Goal: Task Accomplishment & Management: Complete application form

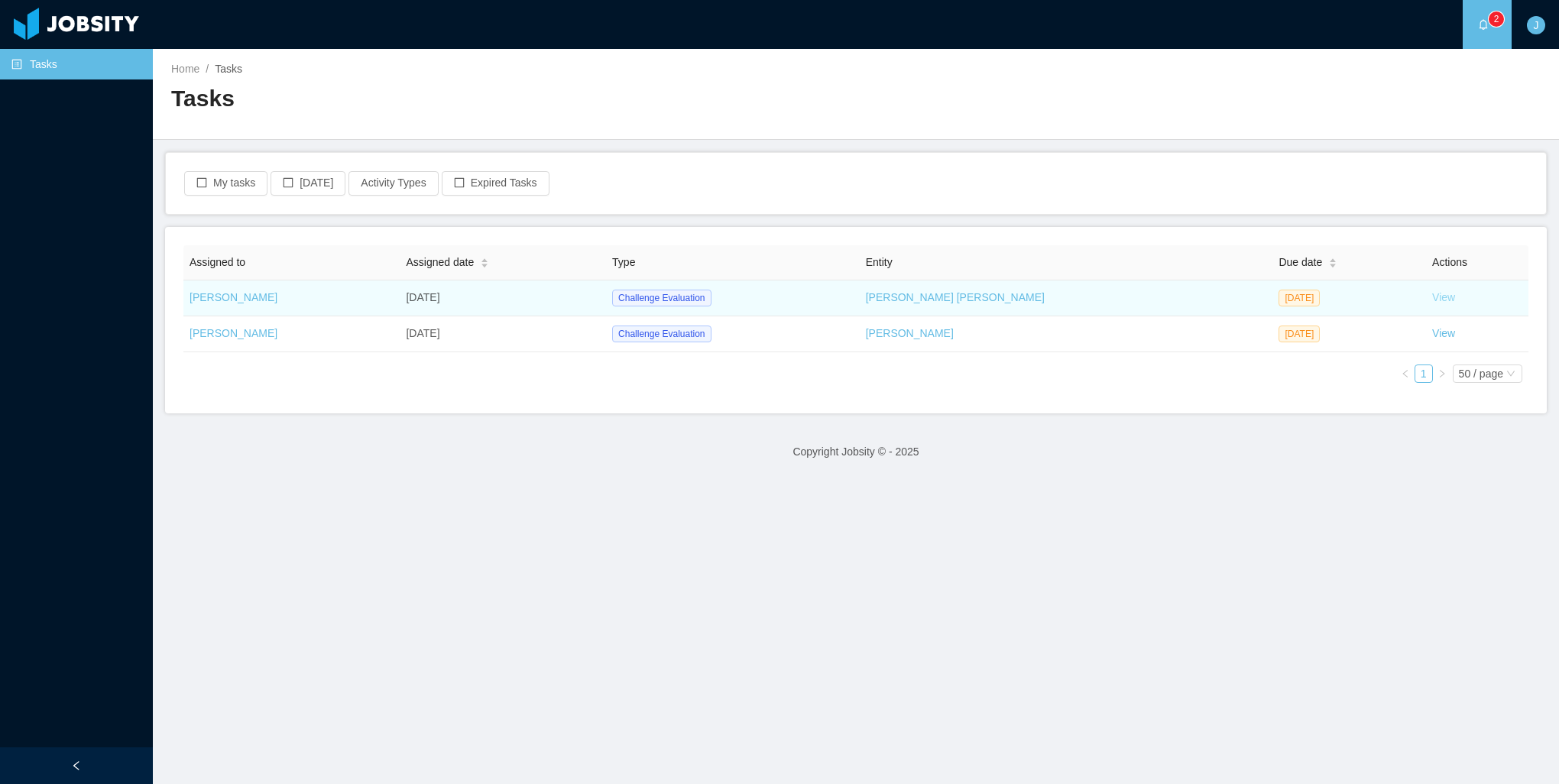
click at [1433, 303] on link "View" at bounding box center [1444, 297] width 23 height 12
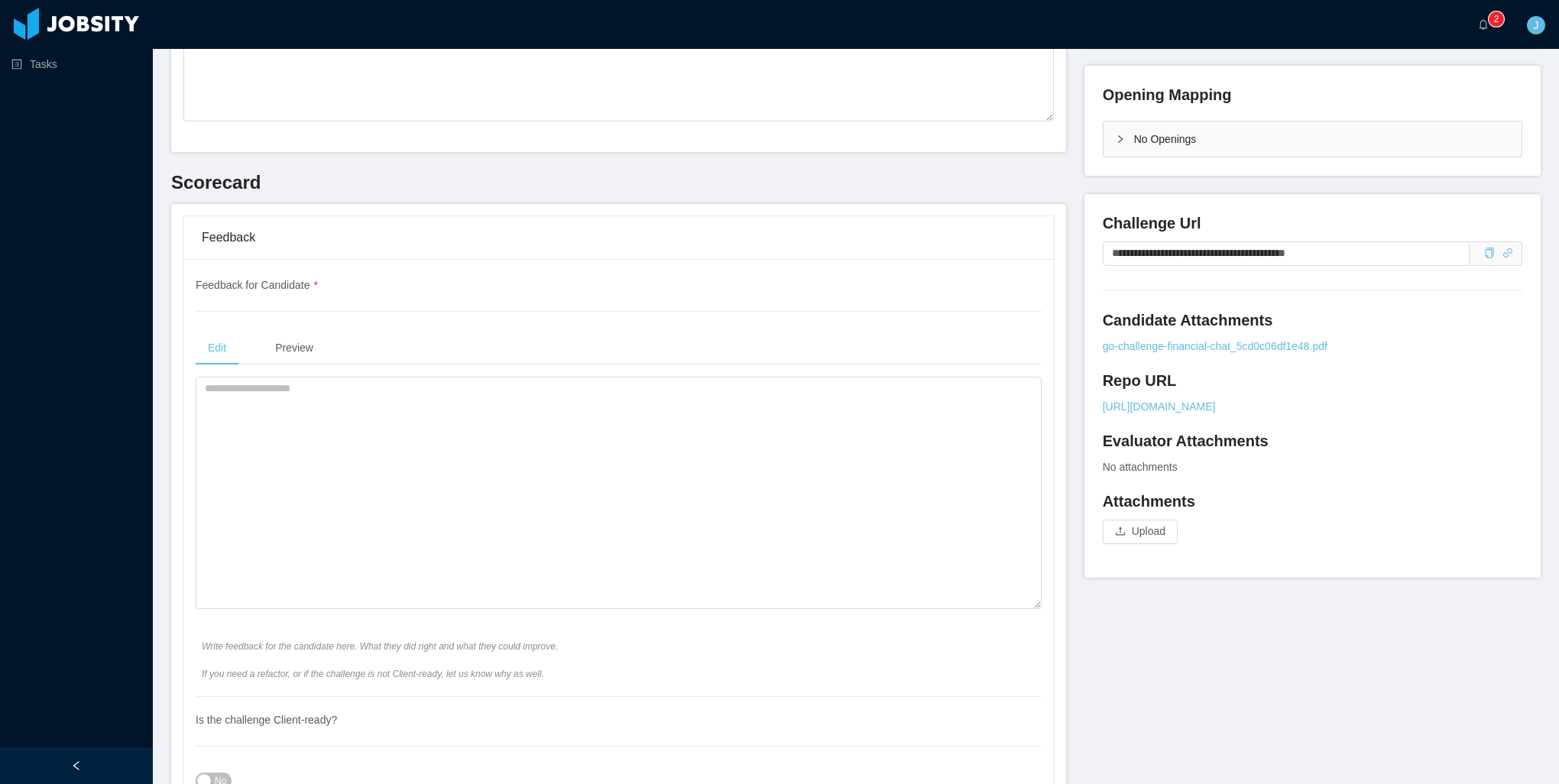
scroll to position [229, 0]
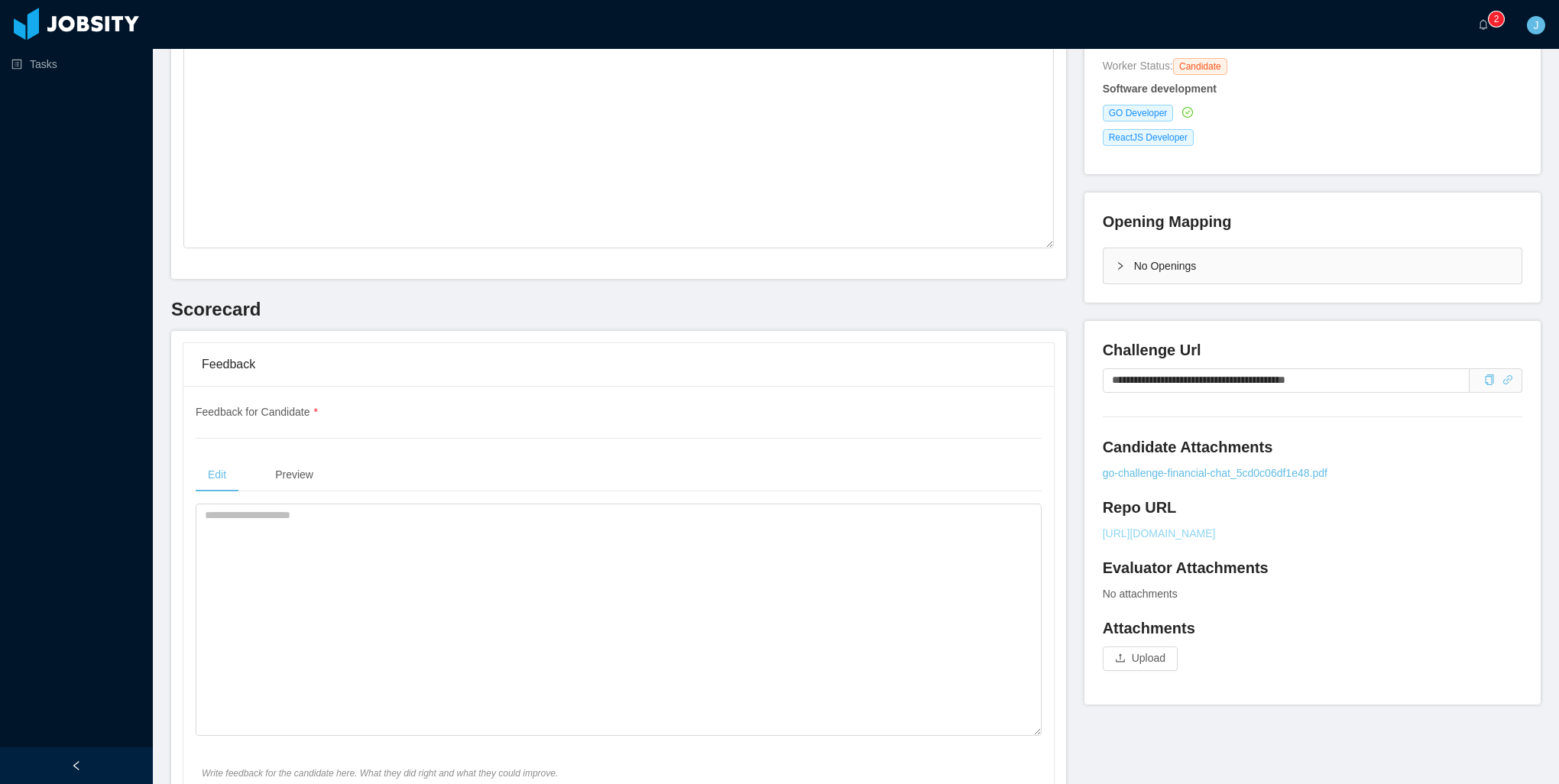
click at [1250, 535] on link "[URL][DOMAIN_NAME]" at bounding box center [1313, 533] width 419 height 16
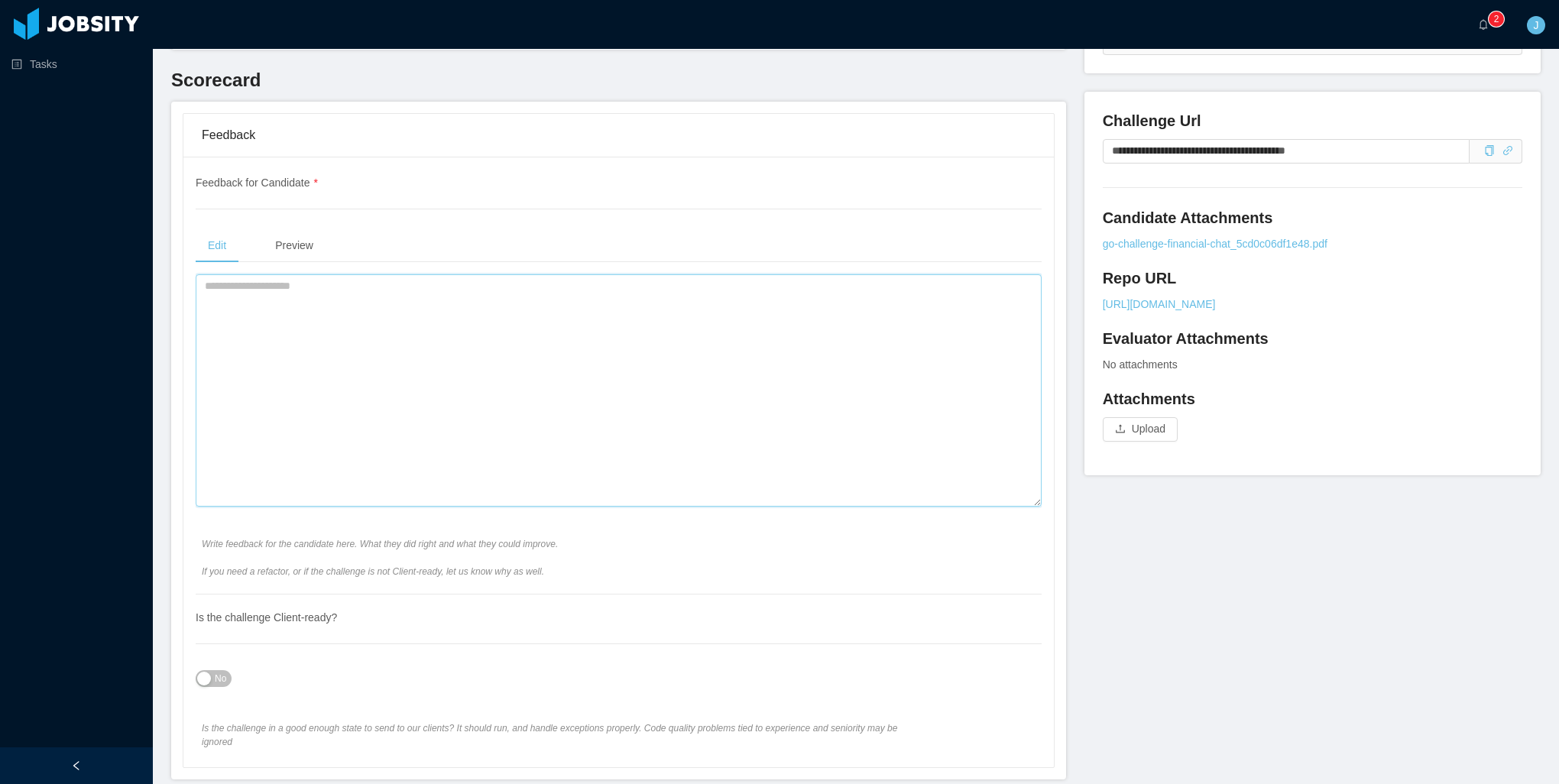
click at [377, 331] on textarea at bounding box center [618, 390] width 846 height 232
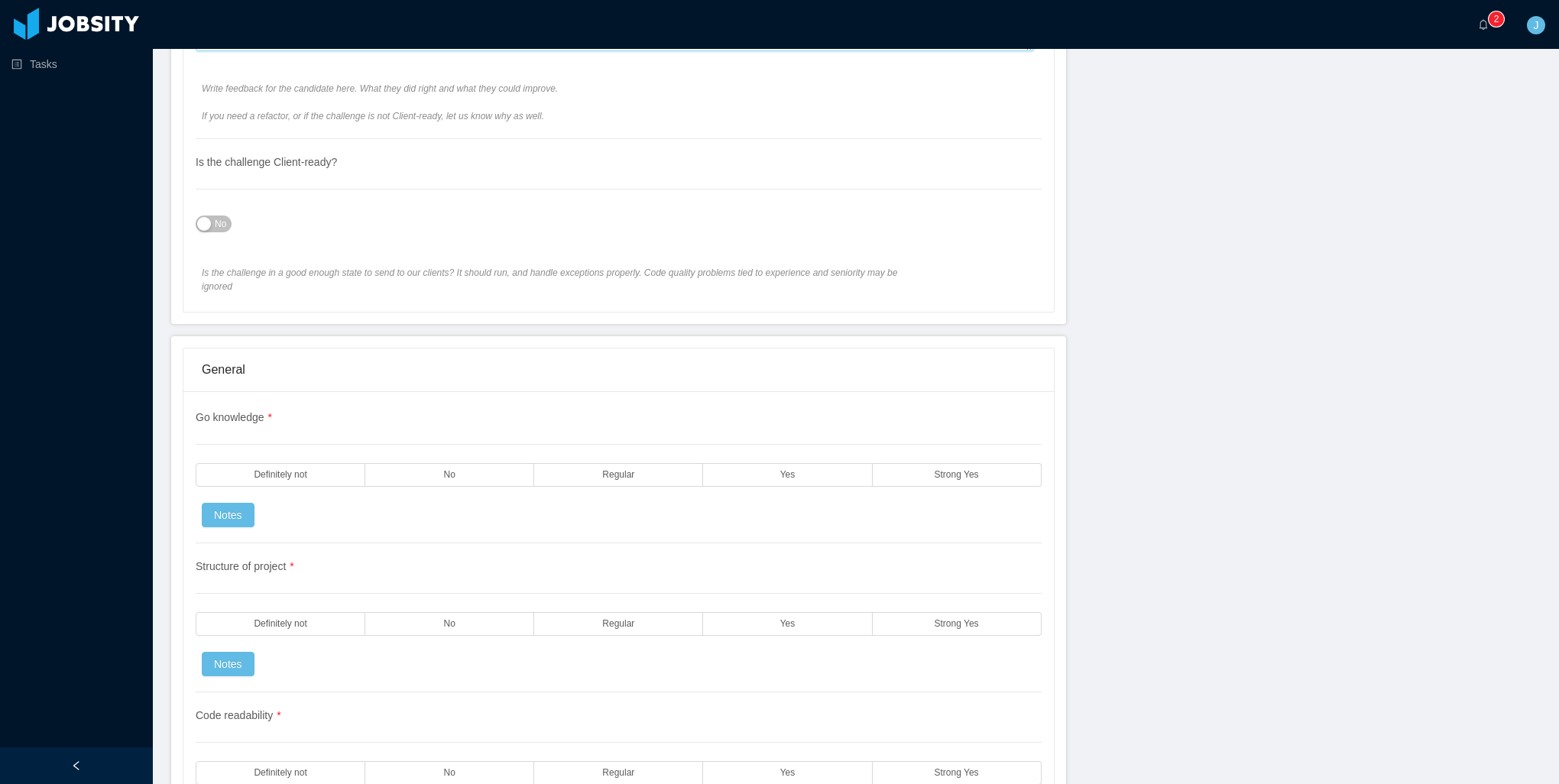
scroll to position [993, 0]
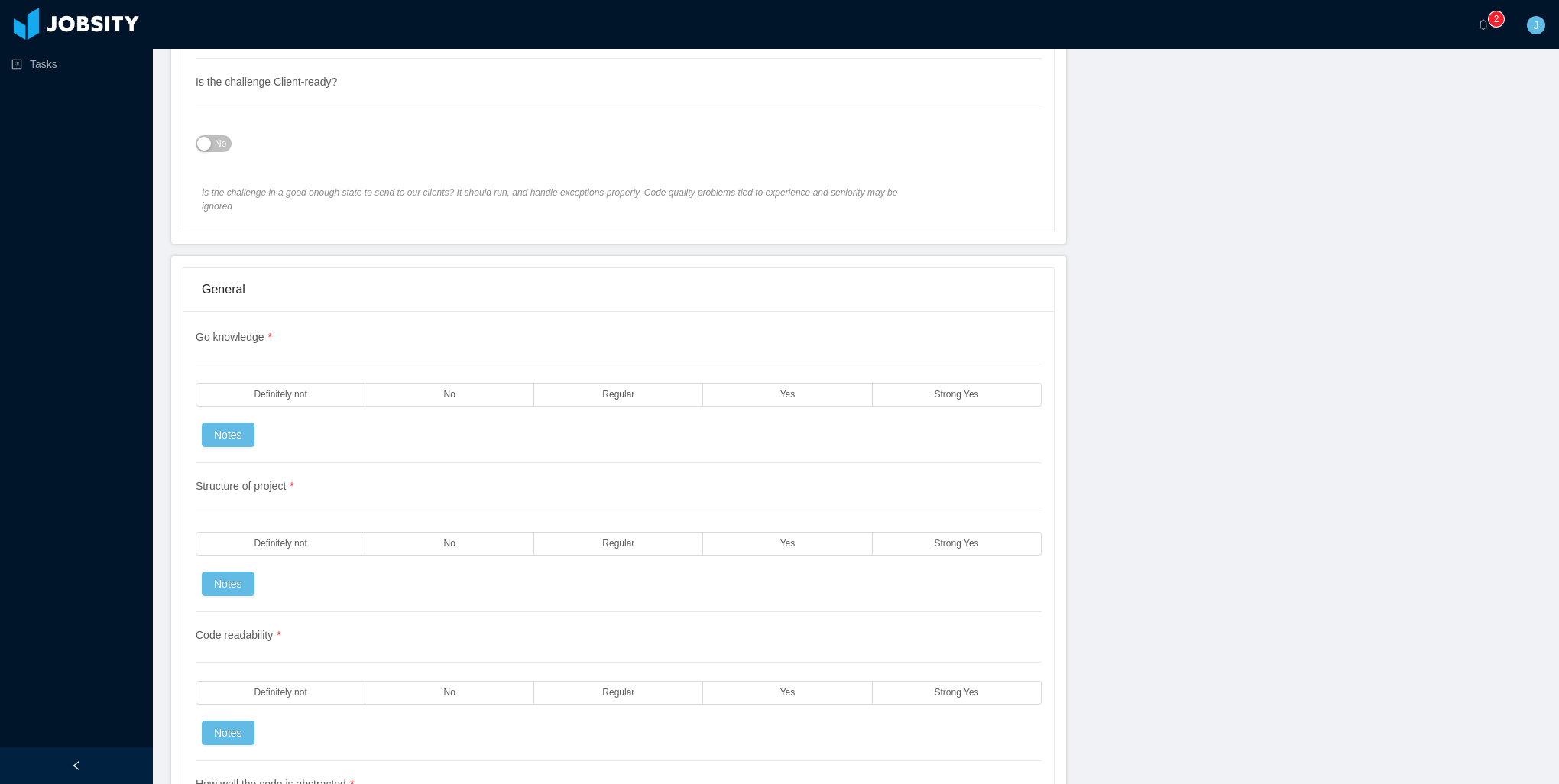
type textarea "**********"
click at [215, 136] on span "No" at bounding box center [220, 144] width 12 height 15
drag, startPoint x: 743, startPoint y: 377, endPoint x: 722, endPoint y: 435, distance: 61.7
click at [743, 382] on label "Yes" at bounding box center [787, 394] width 169 height 23
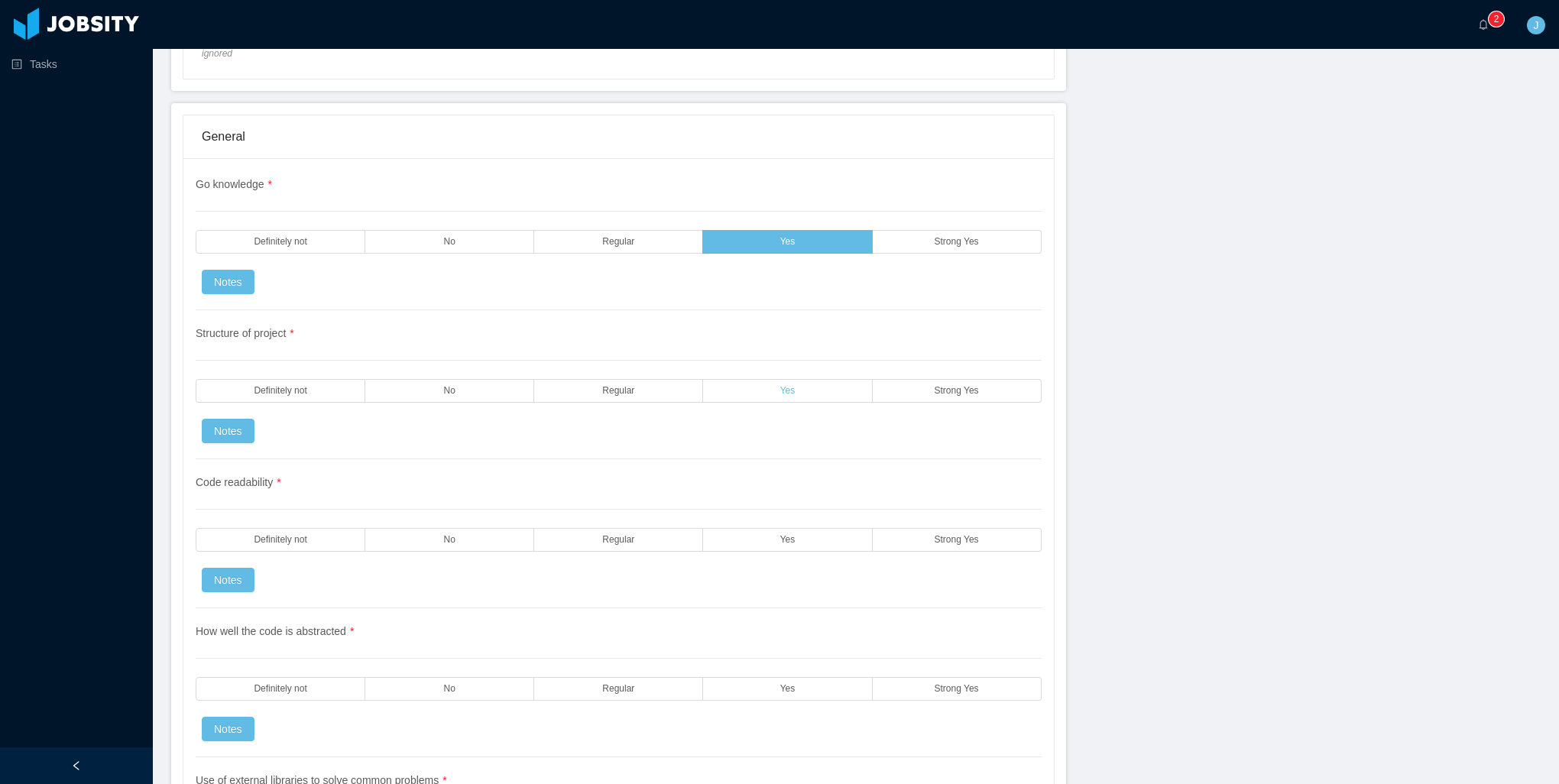
click at [765, 379] on label "Yes" at bounding box center [787, 391] width 169 height 23
click at [765, 504] on div "Code readability * Definitely not No Regular Yes Strong Yes Notes" at bounding box center [618, 533] width 846 height 149
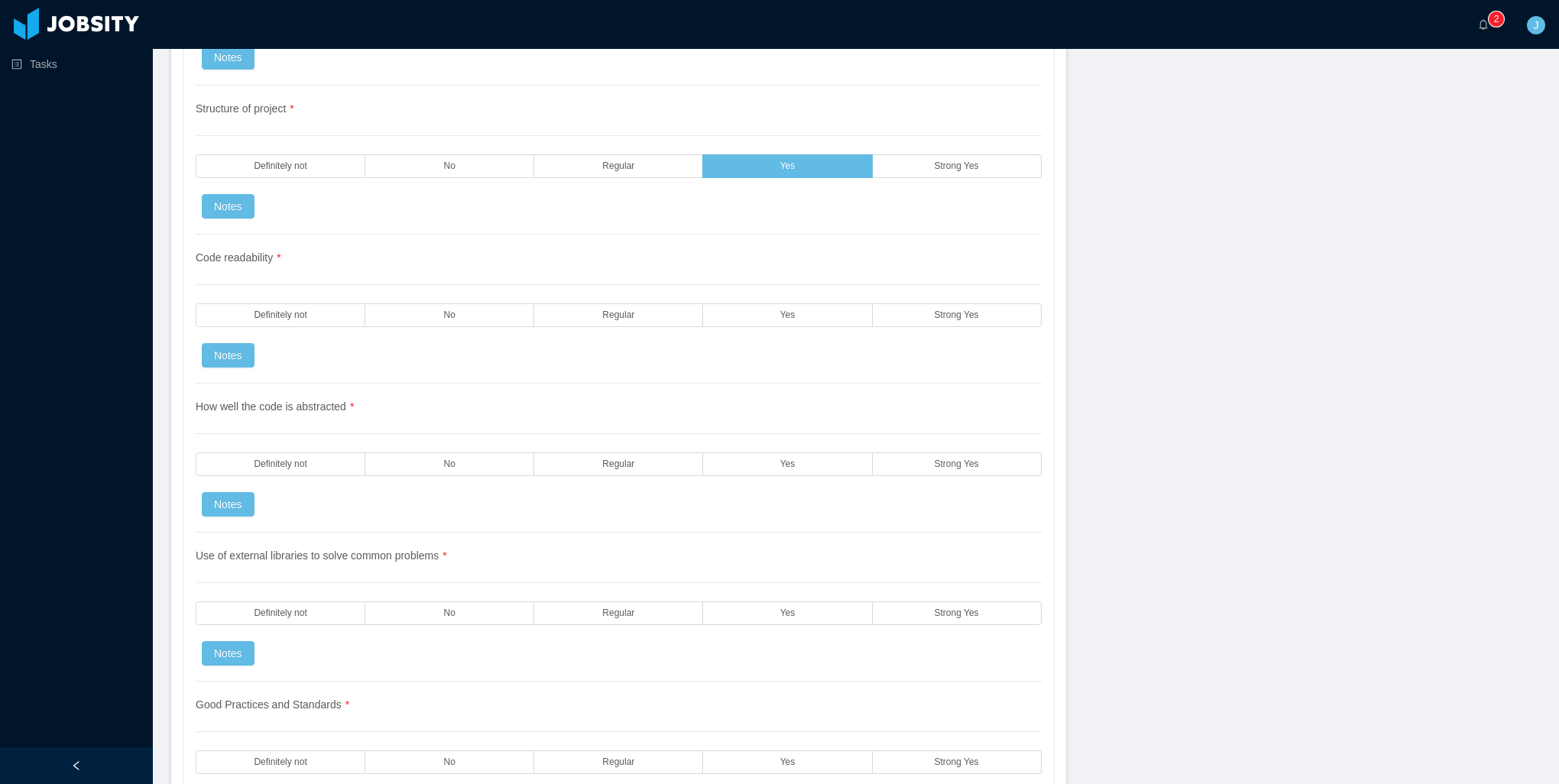
scroll to position [1375, 0]
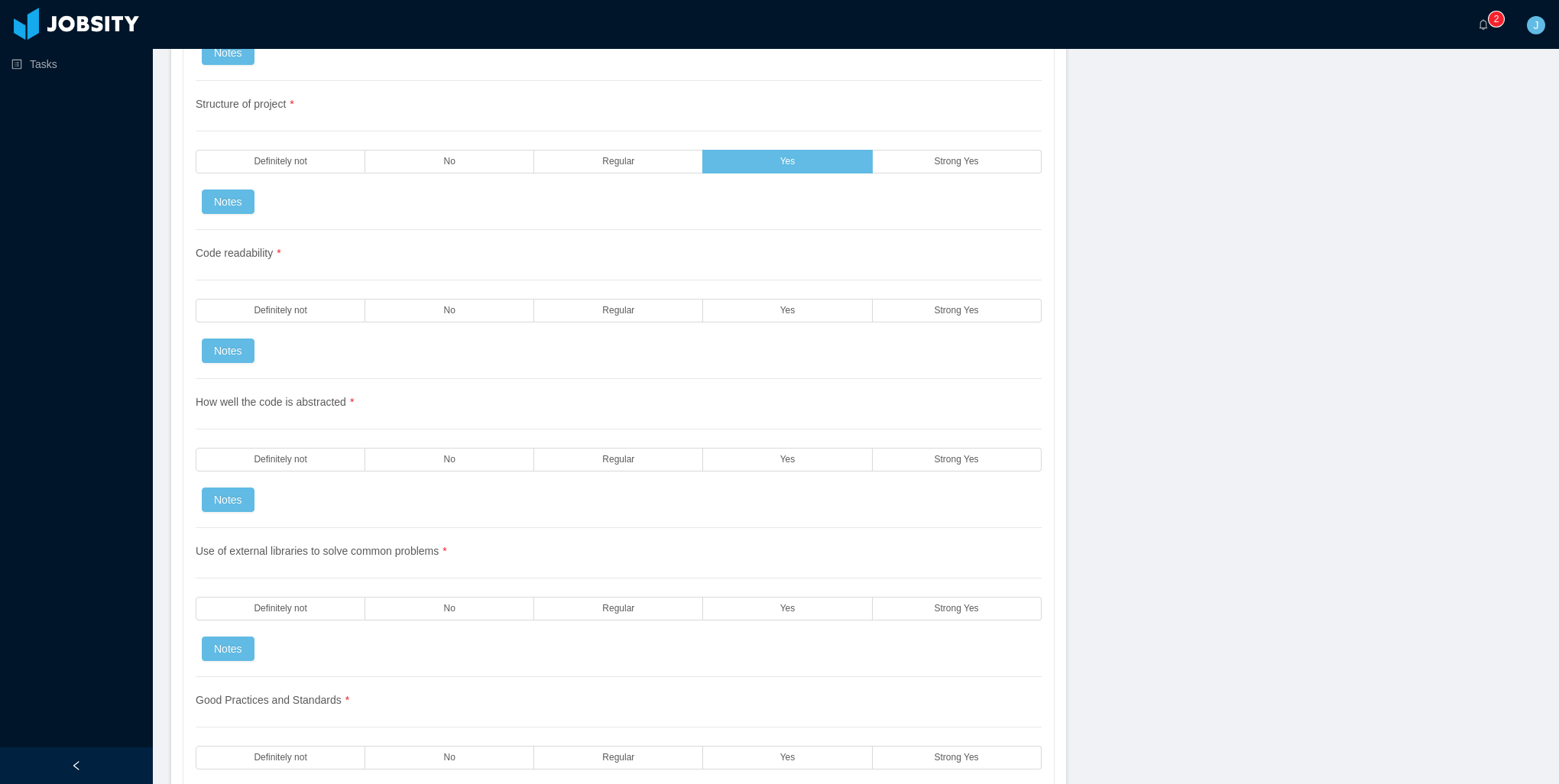
click at [760, 425] on div "How well the code is abstracted * Definitely not No Regular Yes Strong Yes Notes" at bounding box center [618, 453] width 846 height 149
click at [758, 298] on label "Yes" at bounding box center [787, 310] width 169 height 23
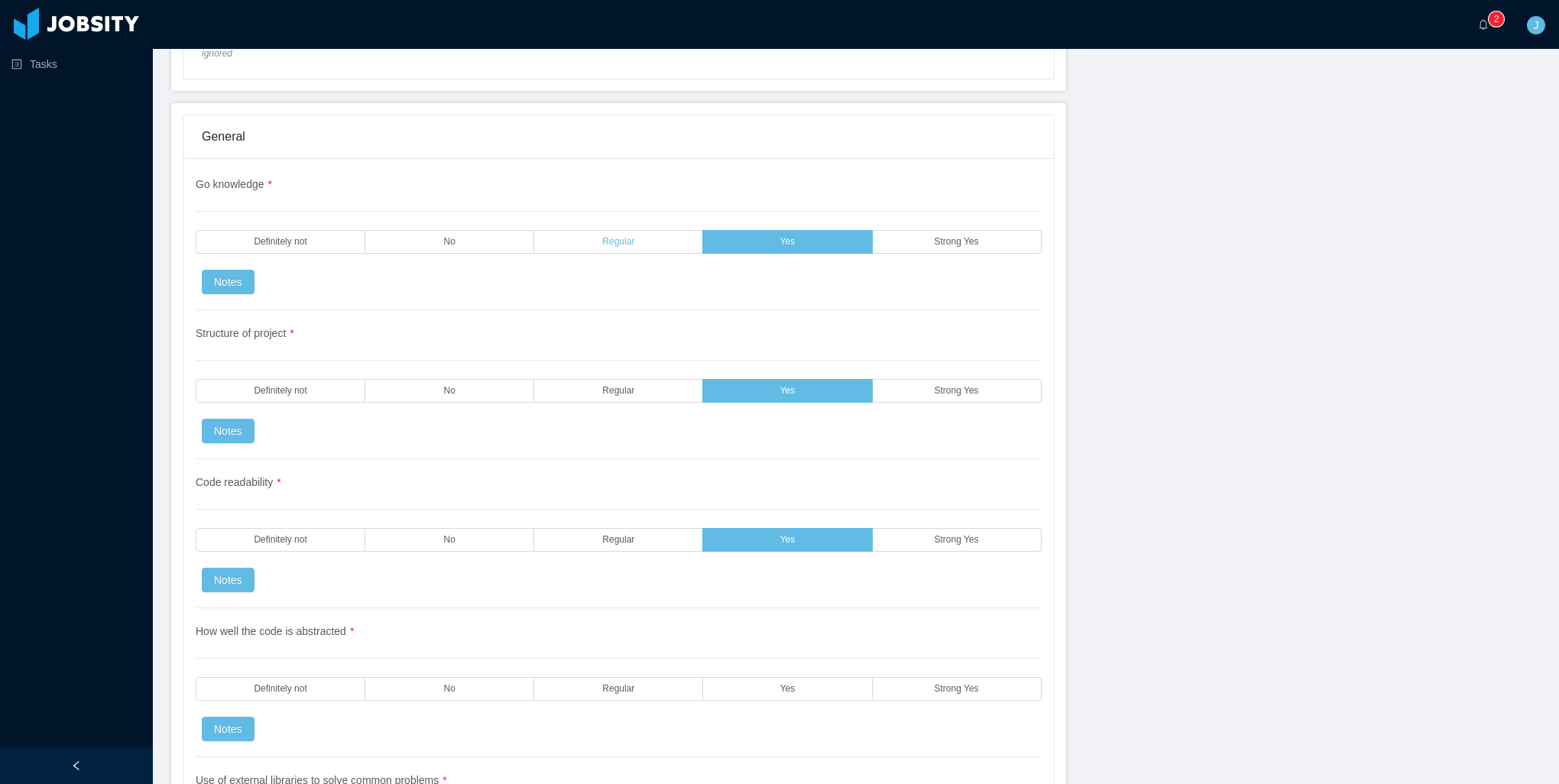
click at [617, 238] on label "Regular" at bounding box center [618, 242] width 169 height 23
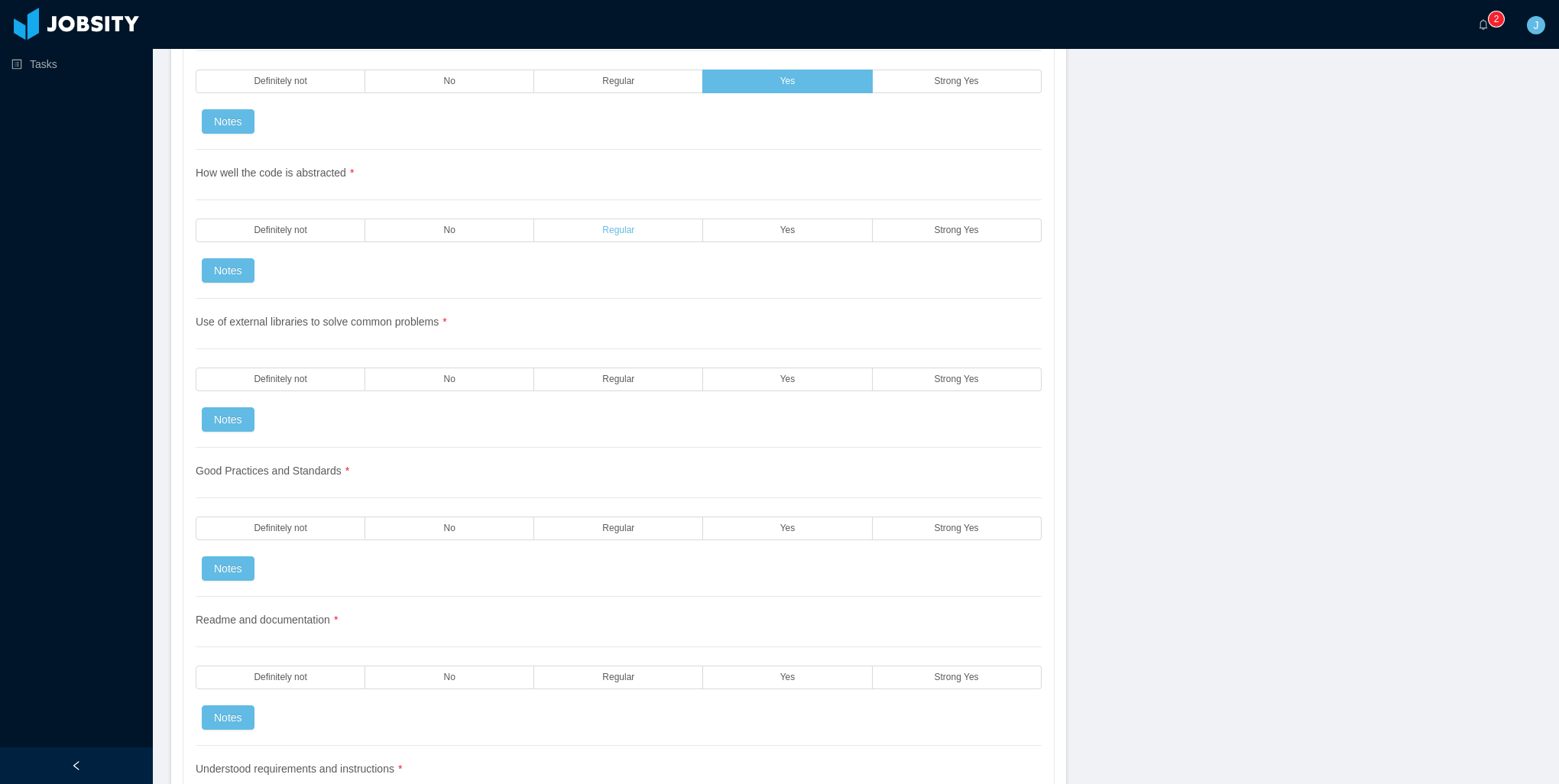
click at [626, 225] on span "Regular" at bounding box center [618, 230] width 32 height 10
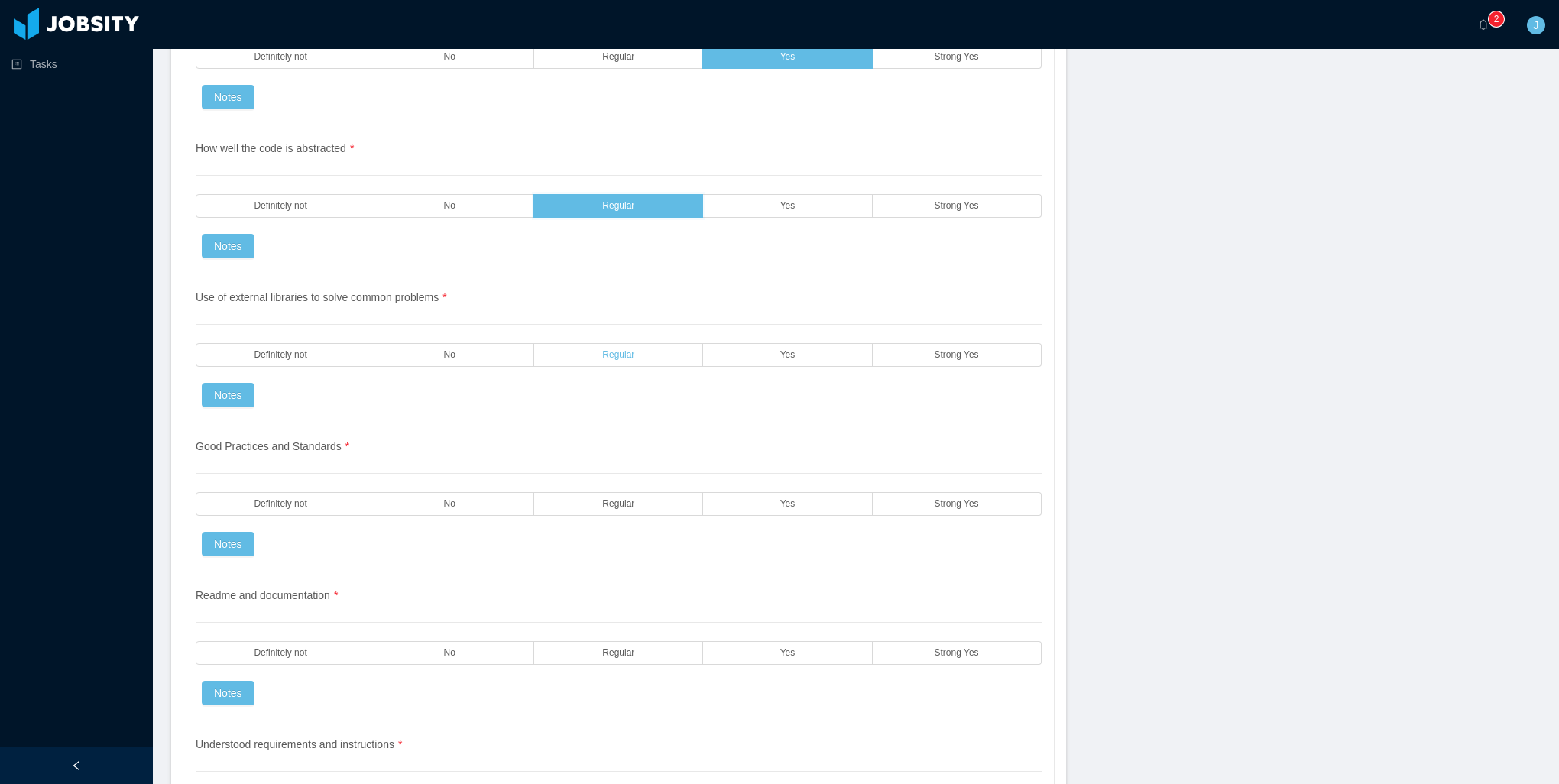
scroll to position [1680, 0]
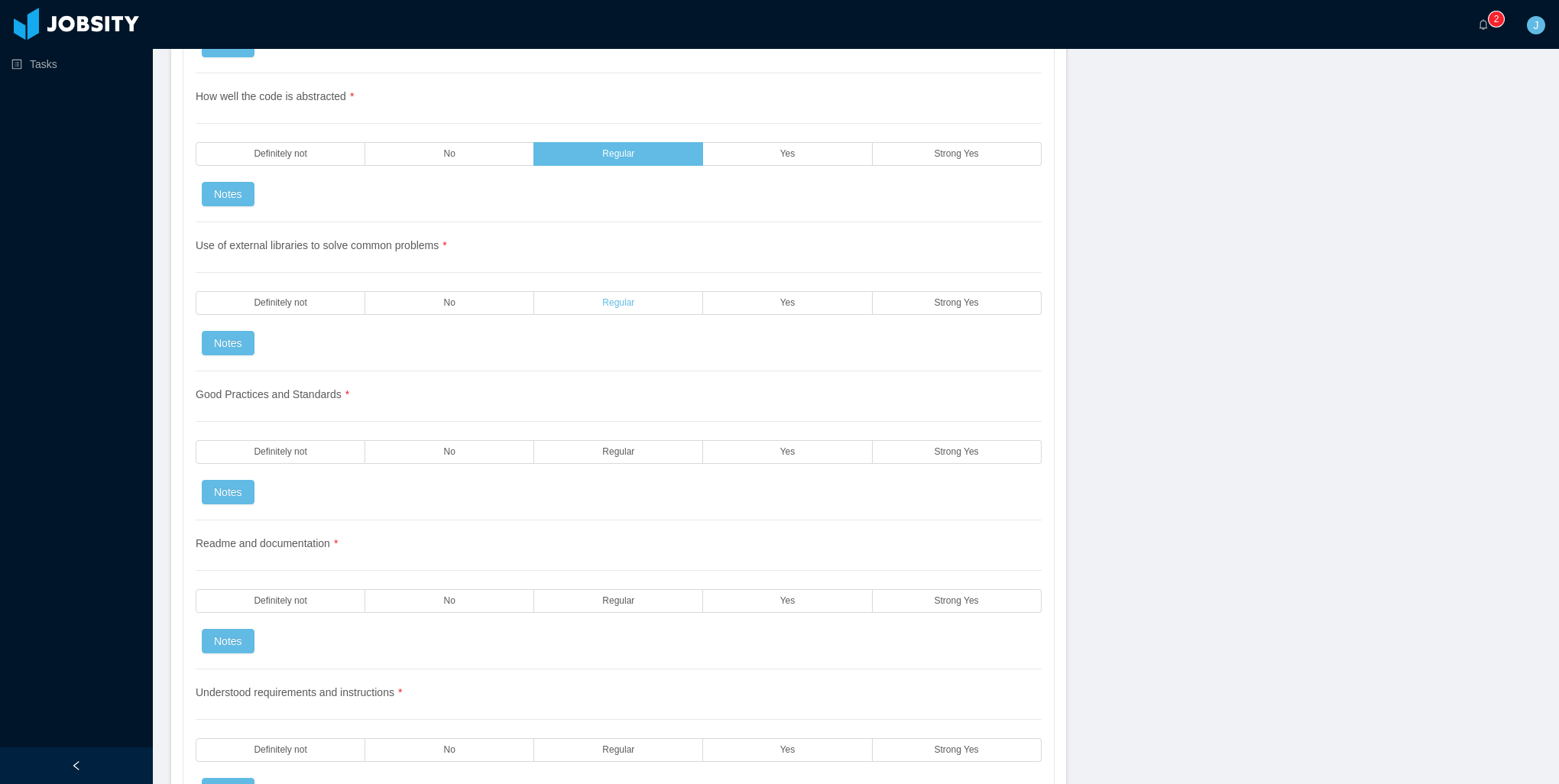
drag, startPoint x: 626, startPoint y: 286, endPoint x: 636, endPoint y: 294, distance: 12.8
click at [626, 298] on span "Regular" at bounding box center [618, 303] width 32 height 10
click at [611, 457] on div "Good Practices and Standards * Definitely not No Regular Yes Strong Yes Notes" at bounding box center [618, 446] width 846 height 149
click at [602, 446] on span "Regular" at bounding box center [618, 451] width 32 height 10
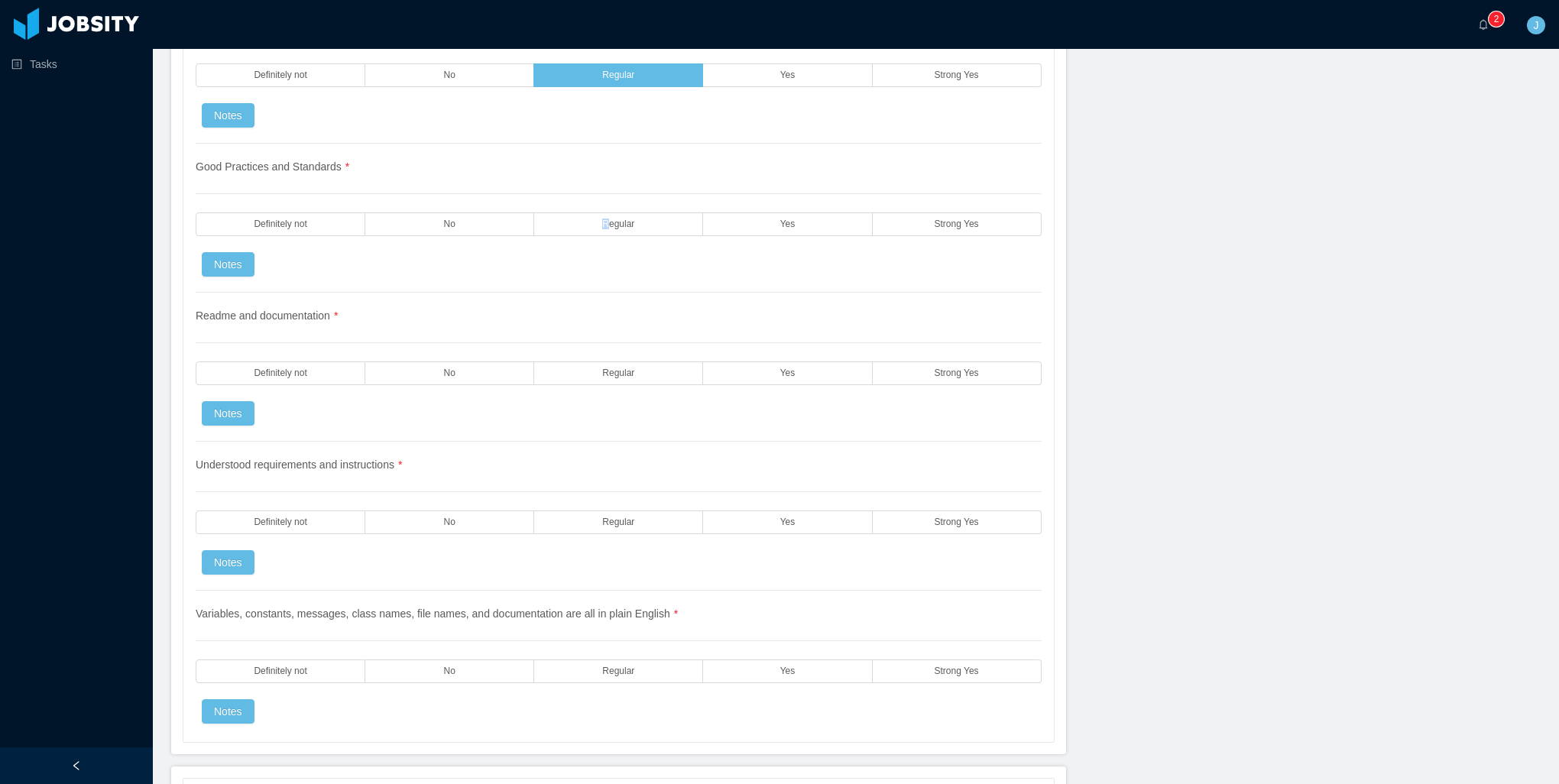
scroll to position [1910, 0]
click at [602, 369] on div "Readme and documentation * Definitely not No Regular Yes Strong Yes Notes" at bounding box center [618, 365] width 846 height 149
click at [935, 367] on span "Strong Yes" at bounding box center [957, 372] width 44 height 10
click at [595, 211] on label "Regular" at bounding box center [618, 223] width 169 height 23
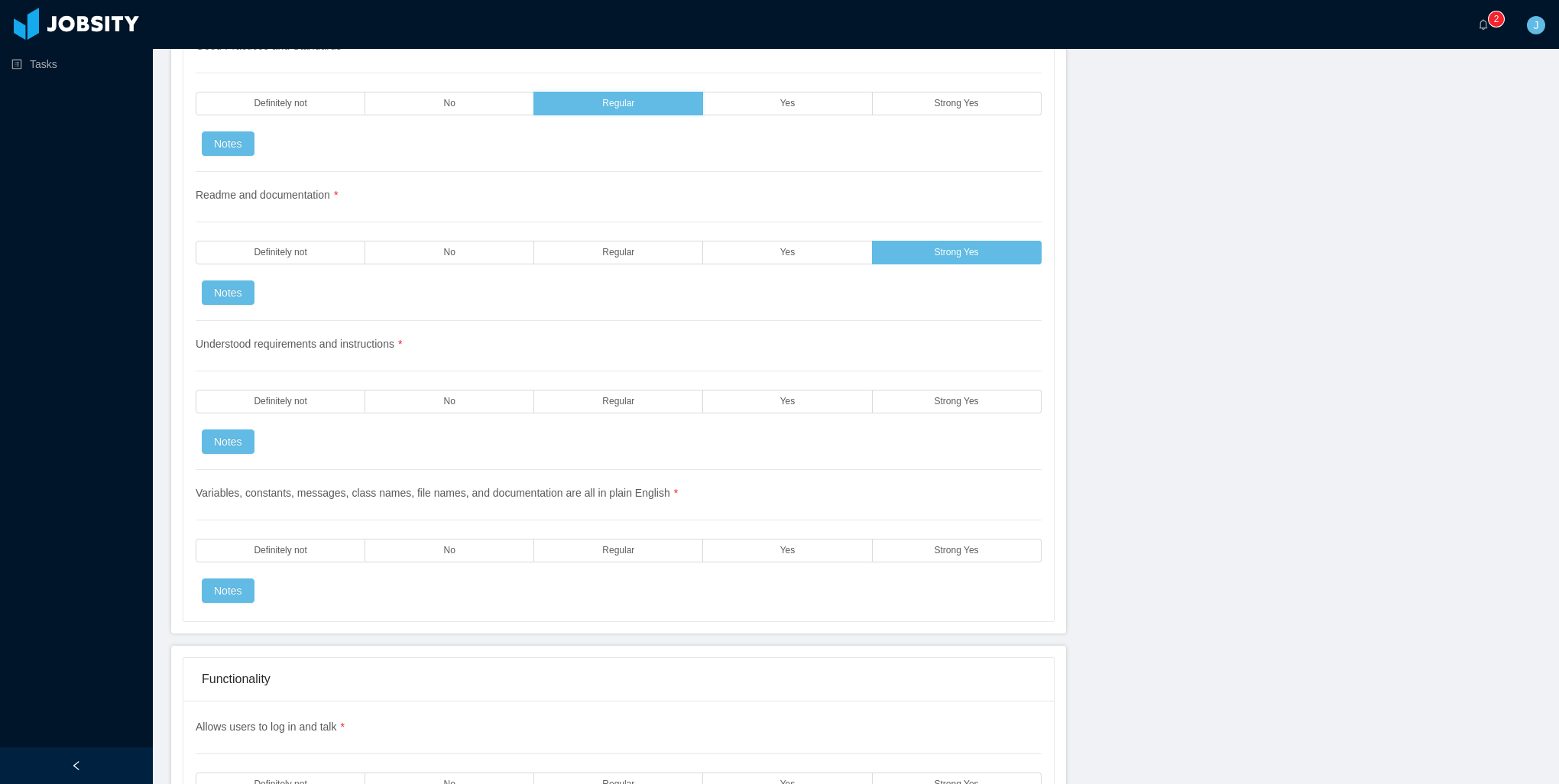
scroll to position [2063, 0]
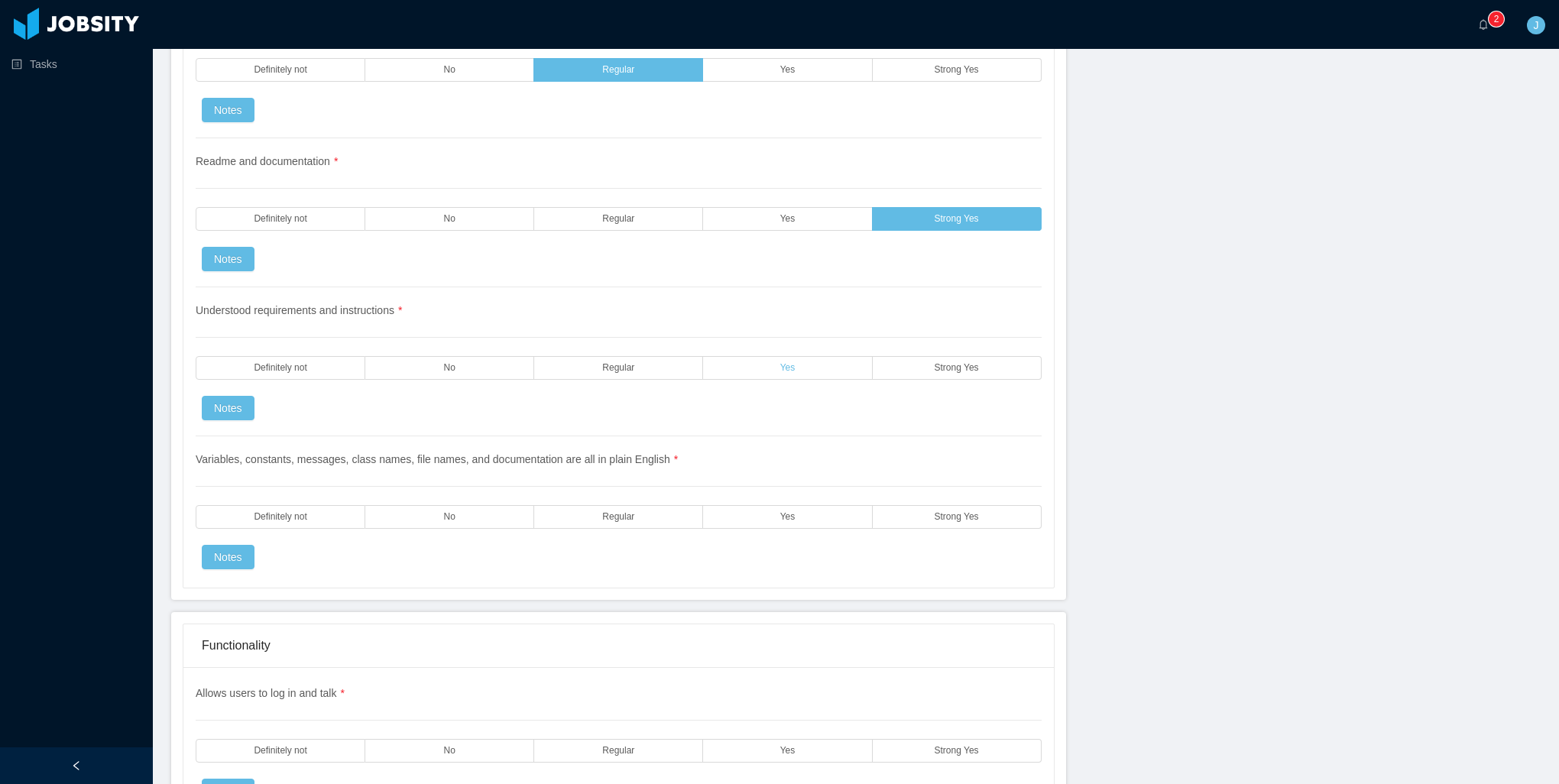
click at [744, 356] on label "Yes" at bounding box center [787, 367] width 169 height 23
drag, startPoint x: 921, startPoint y: 492, endPoint x: 905, endPoint y: 494, distance: 16.1
click at [919, 505] on label "Strong Yes" at bounding box center [957, 516] width 169 height 23
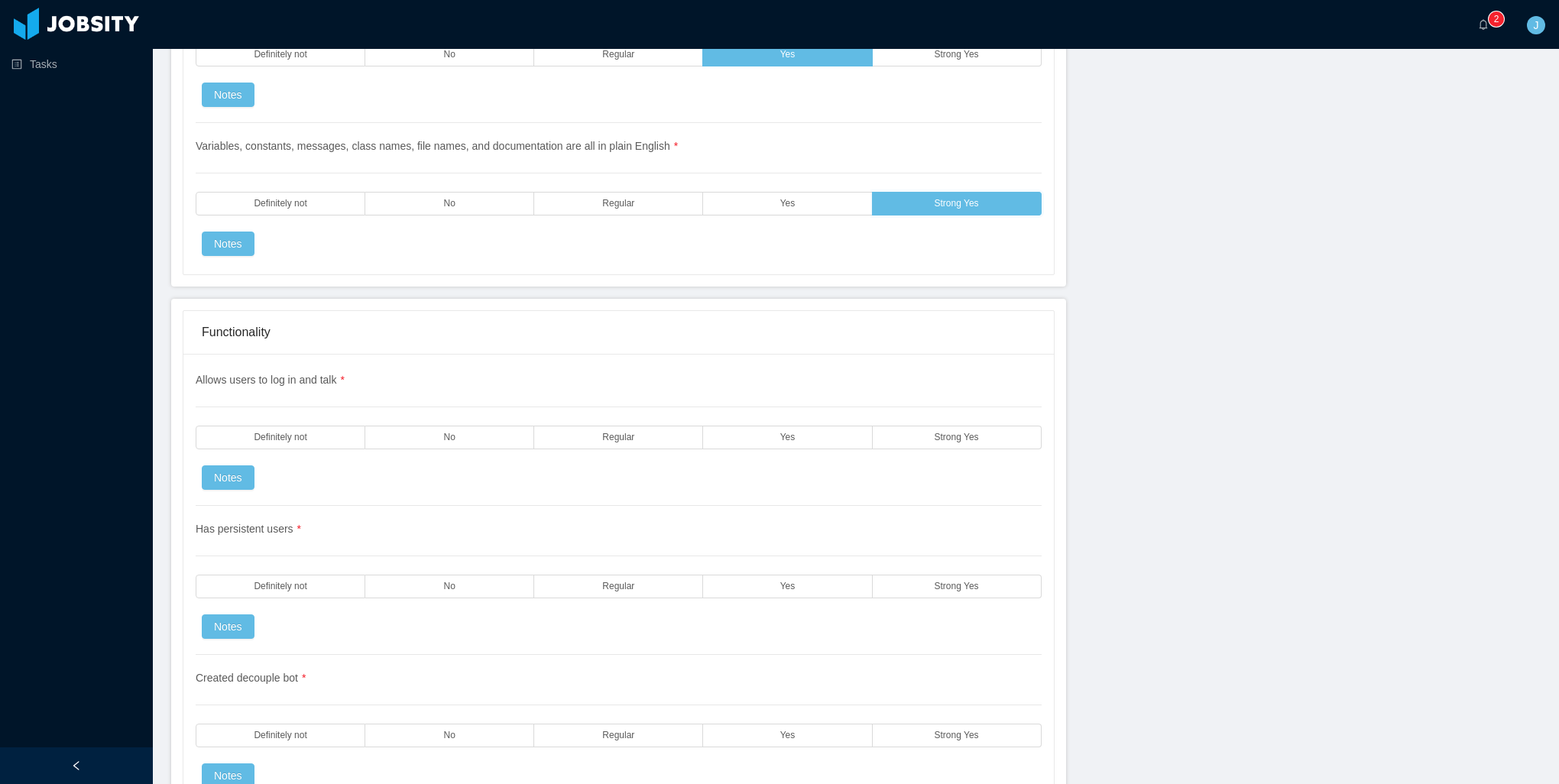
scroll to position [2444, 0]
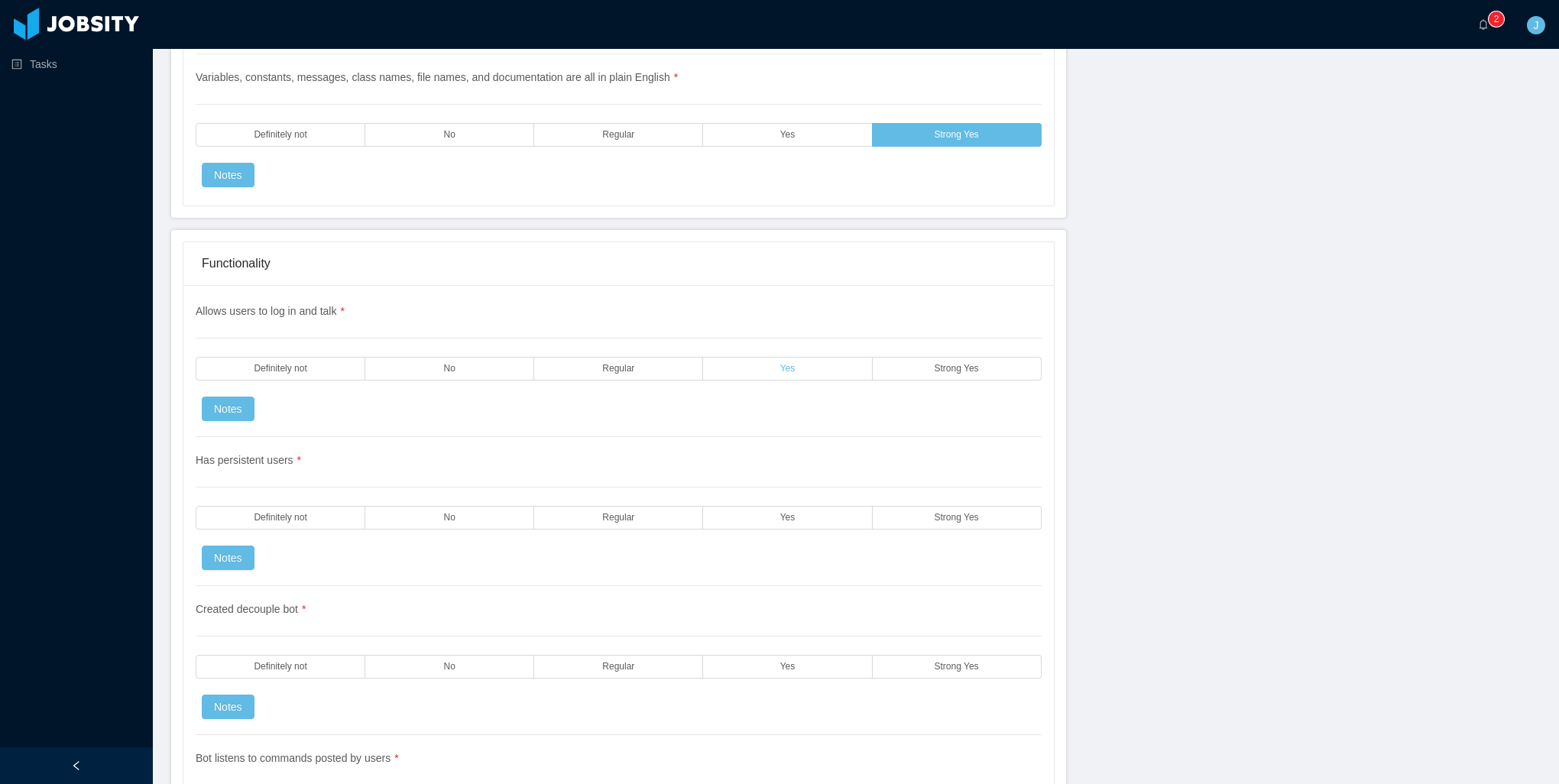
click at [798, 357] on label "Yes" at bounding box center [787, 368] width 169 height 23
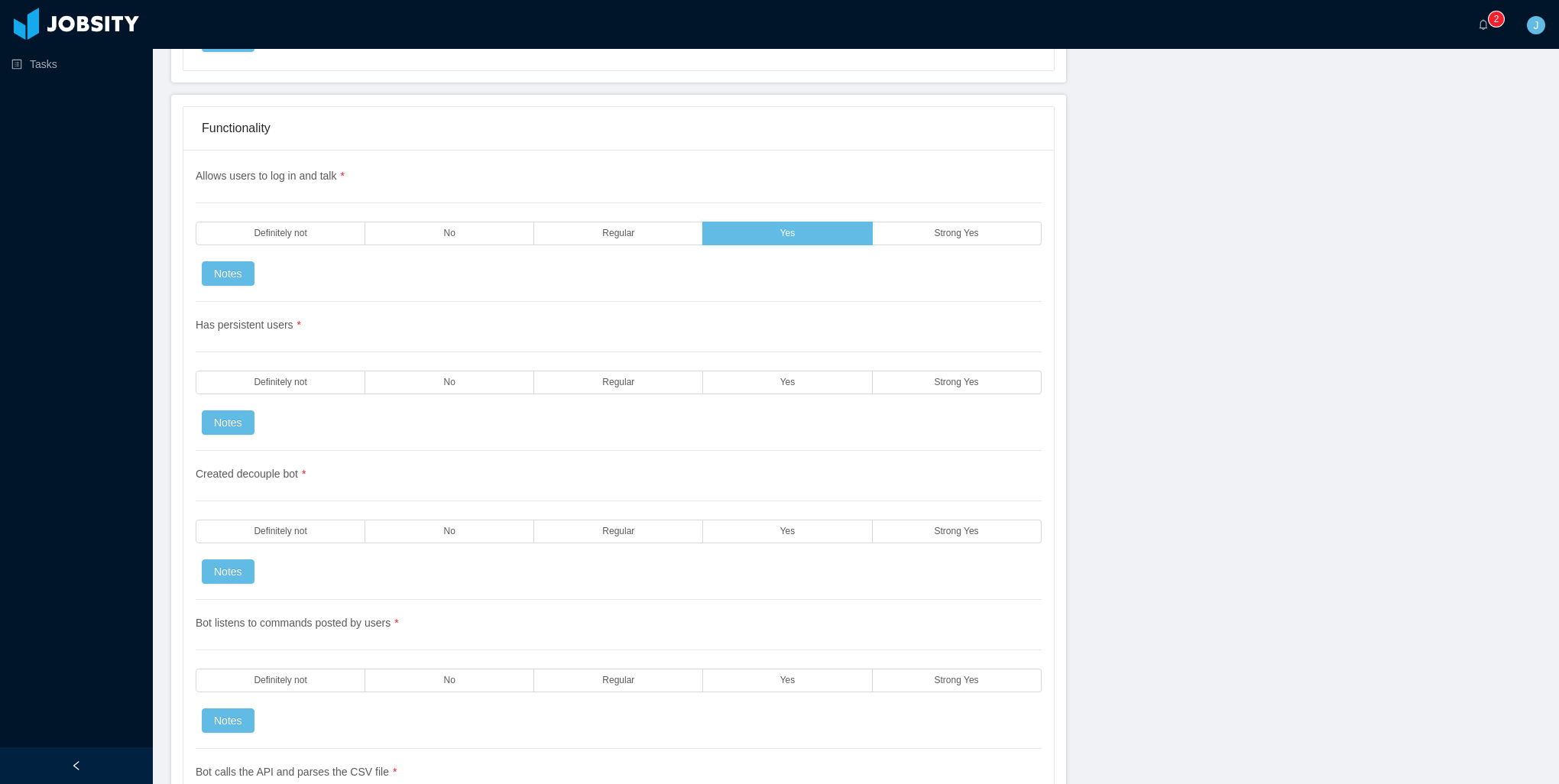
scroll to position [2597, 0]
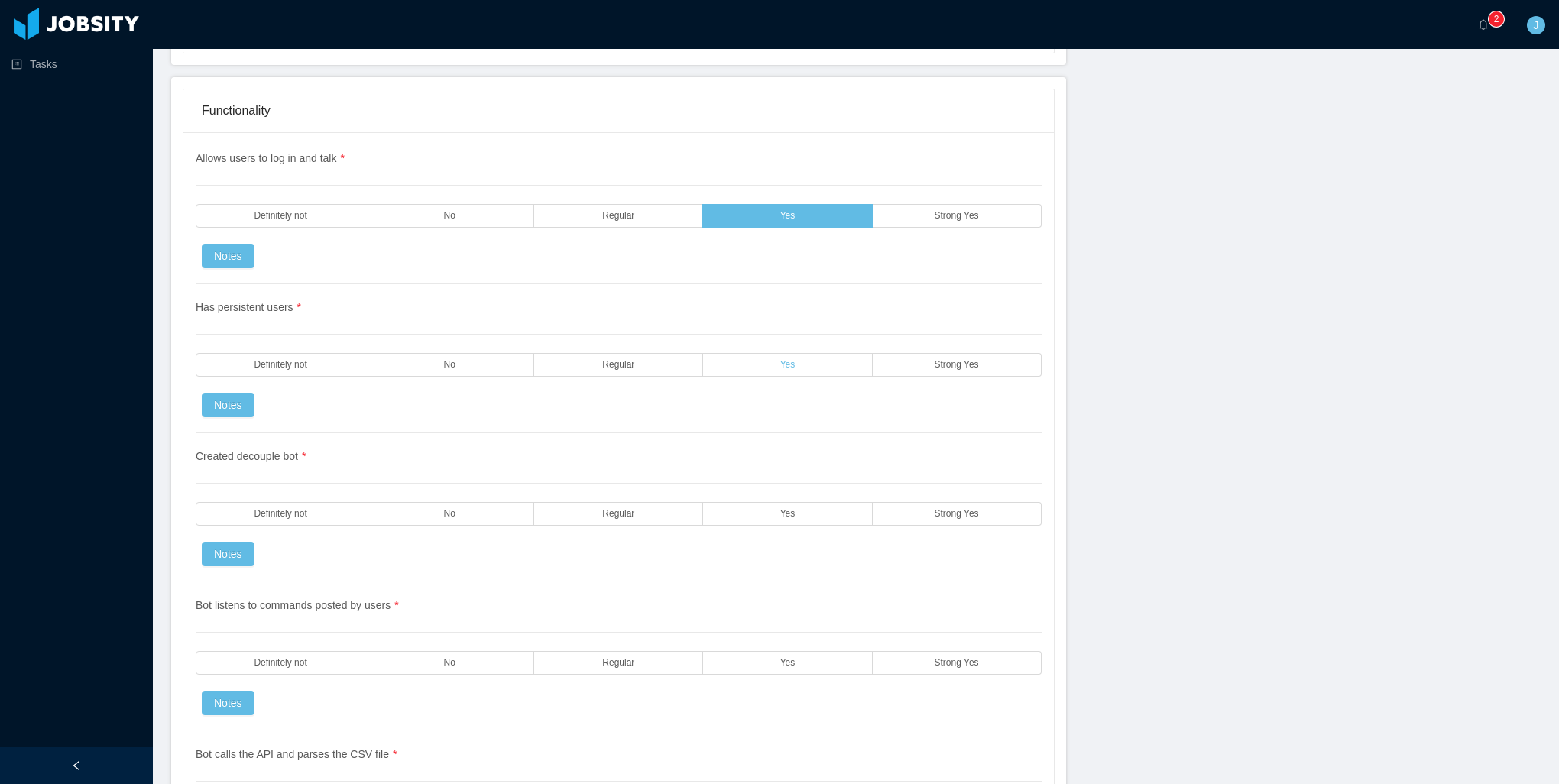
click at [741, 353] on label "Yes" at bounding box center [787, 364] width 169 height 23
click at [739, 512] on div "Created decouple bot * Definitely not No Regular Yes Strong Yes Notes" at bounding box center [618, 507] width 846 height 149
click at [750, 502] on label "Yes" at bounding box center [787, 514] width 169 height 23
click at [782, 658] on span "Yes" at bounding box center [788, 663] width 15 height 10
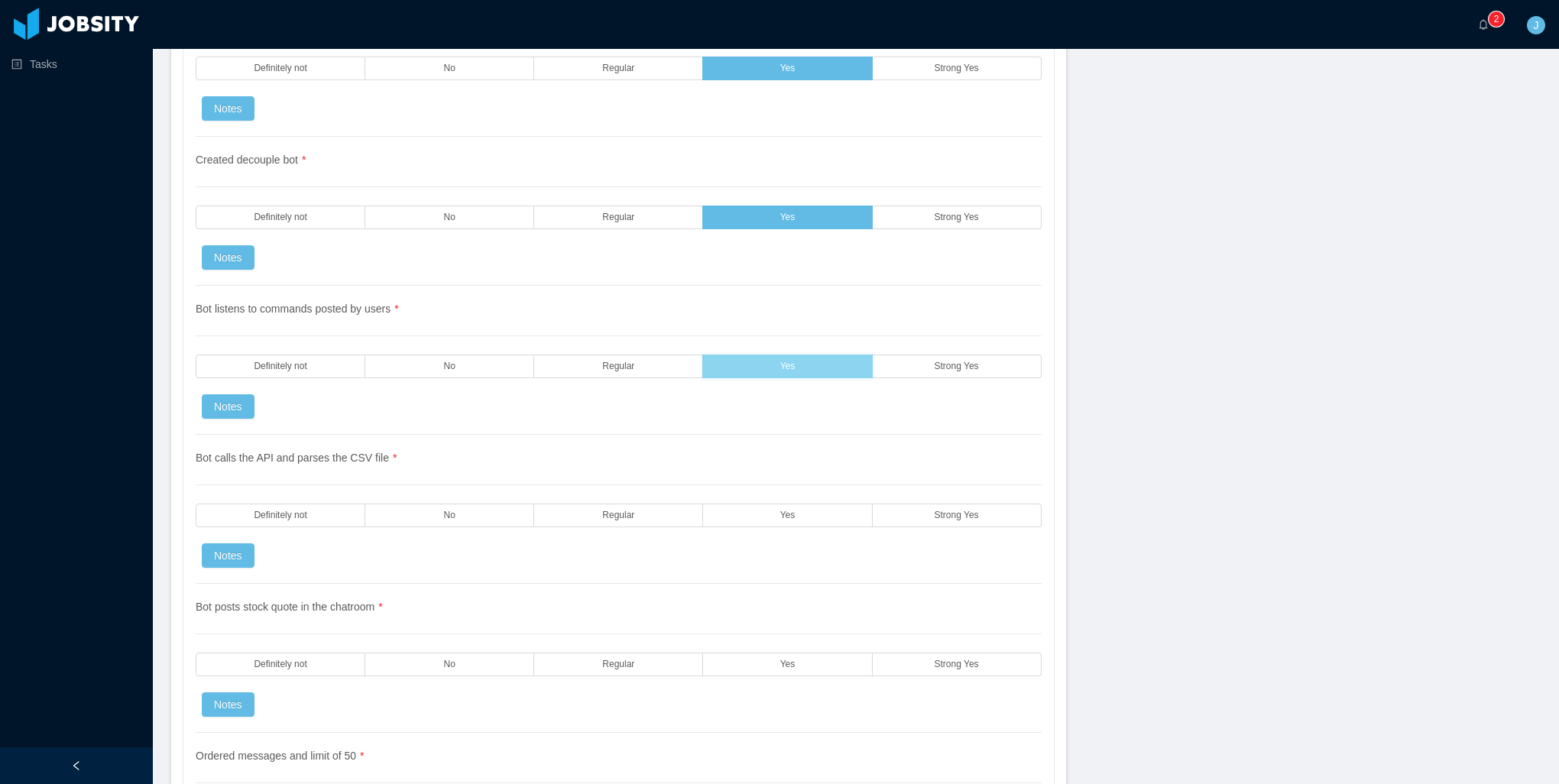
scroll to position [2902, 0]
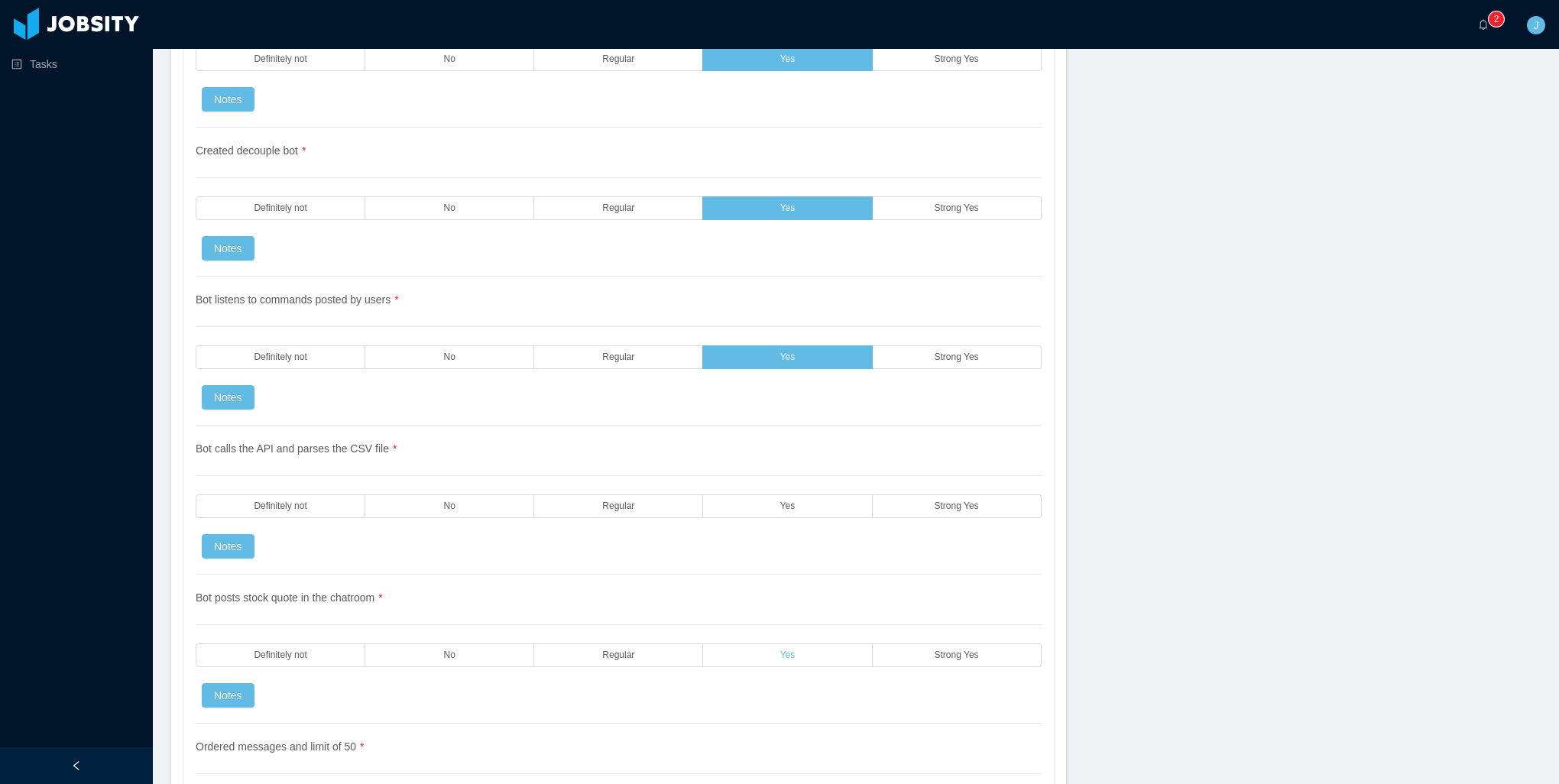
click at [754, 643] on label "Yes" at bounding box center [787, 655] width 169 height 23
click at [770, 494] on label "Yes" at bounding box center [787, 505] width 169 height 23
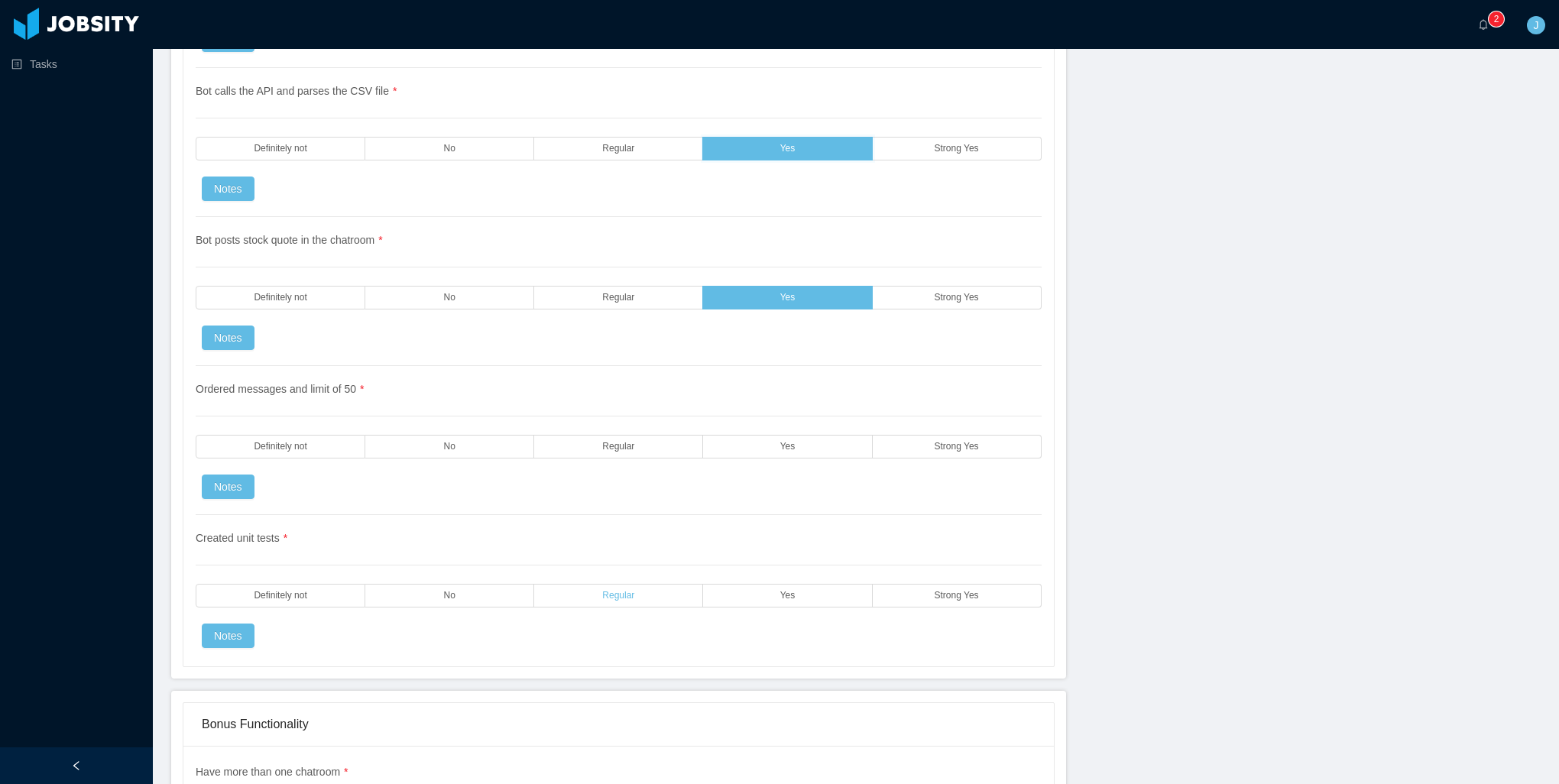
scroll to position [3285, 0]
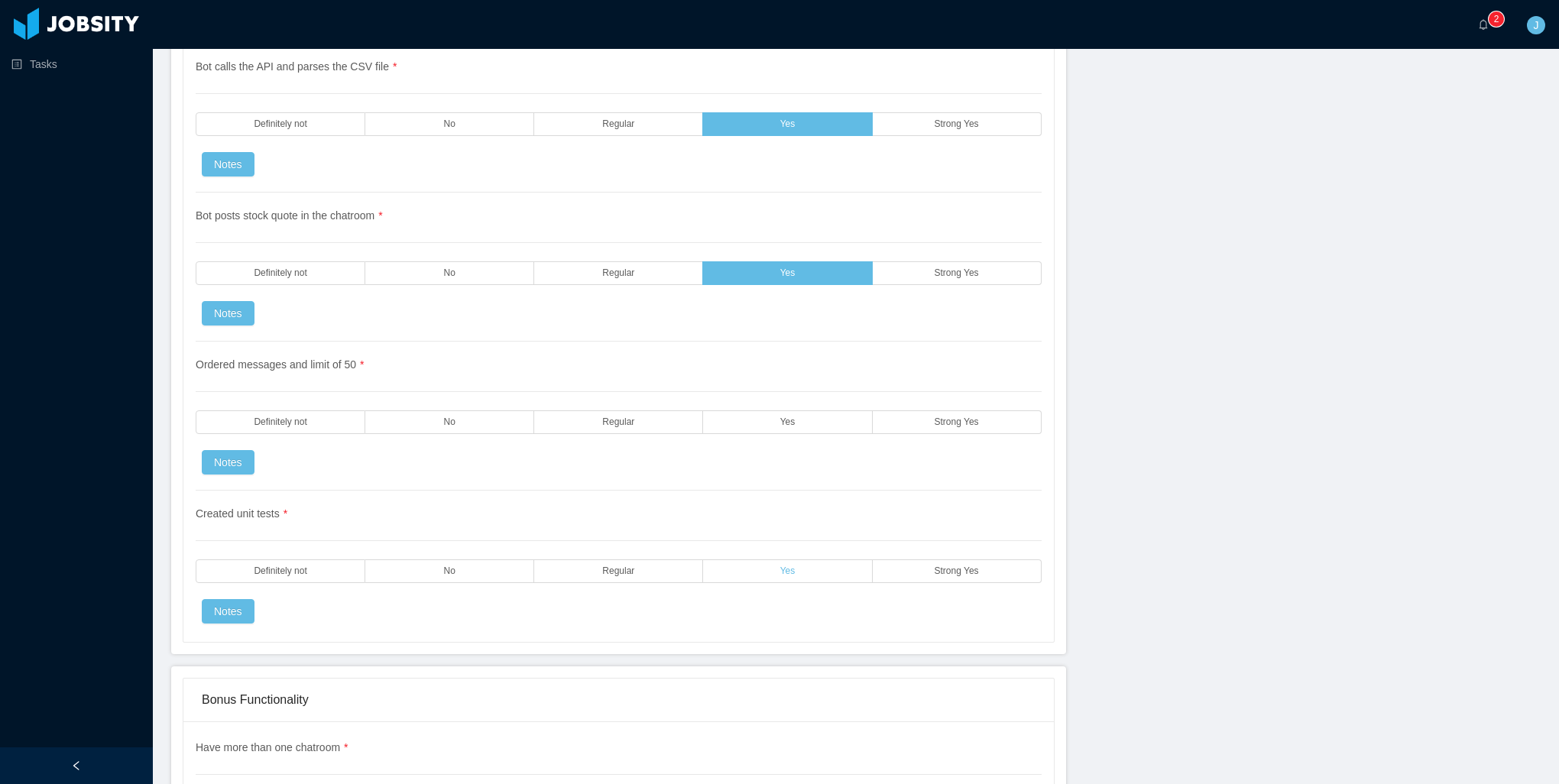
click at [752, 560] on label "Yes" at bounding box center [787, 571] width 169 height 23
click at [766, 410] on label "Yes" at bounding box center [787, 422] width 169 height 23
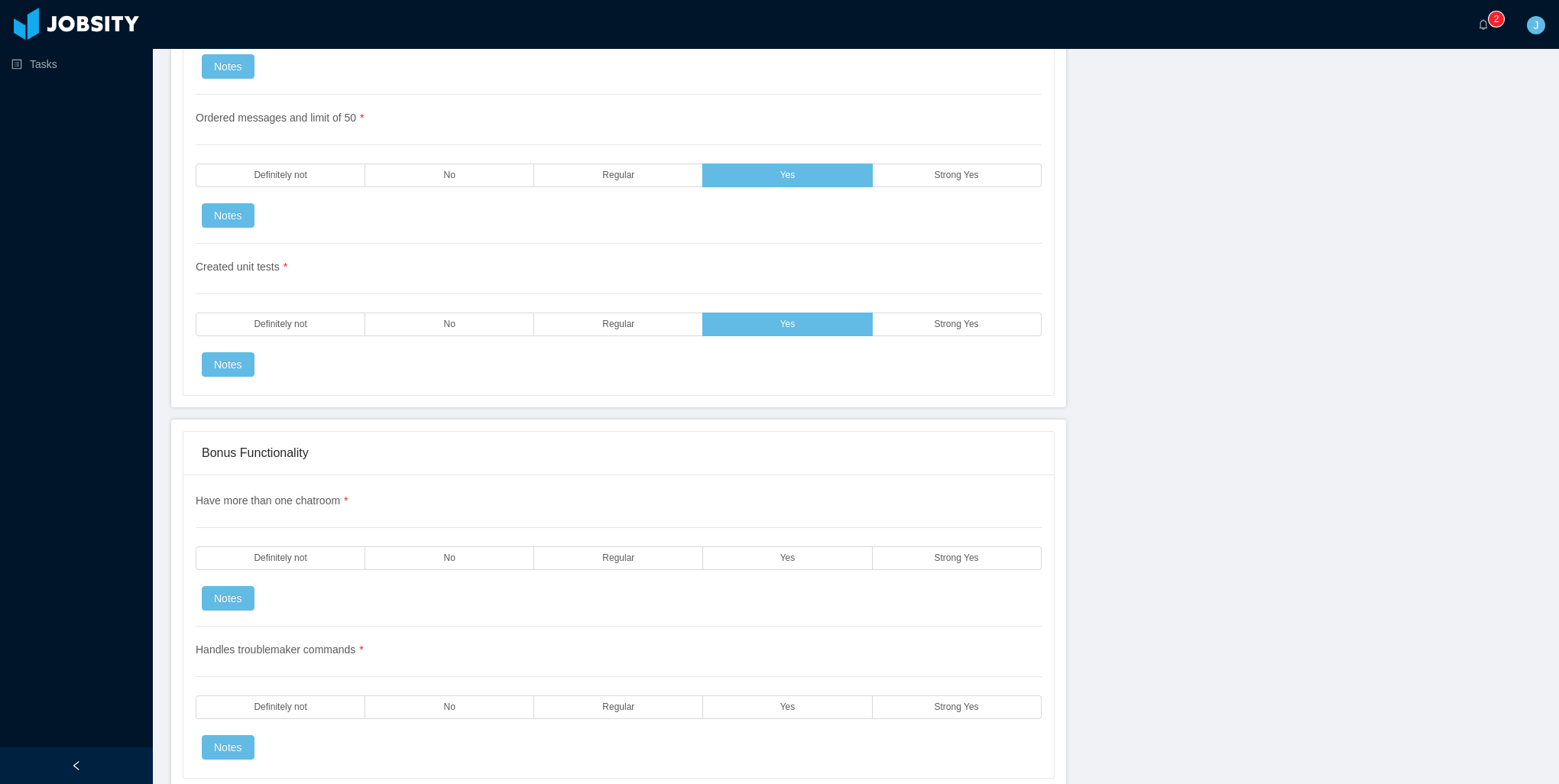
scroll to position [3513, 0]
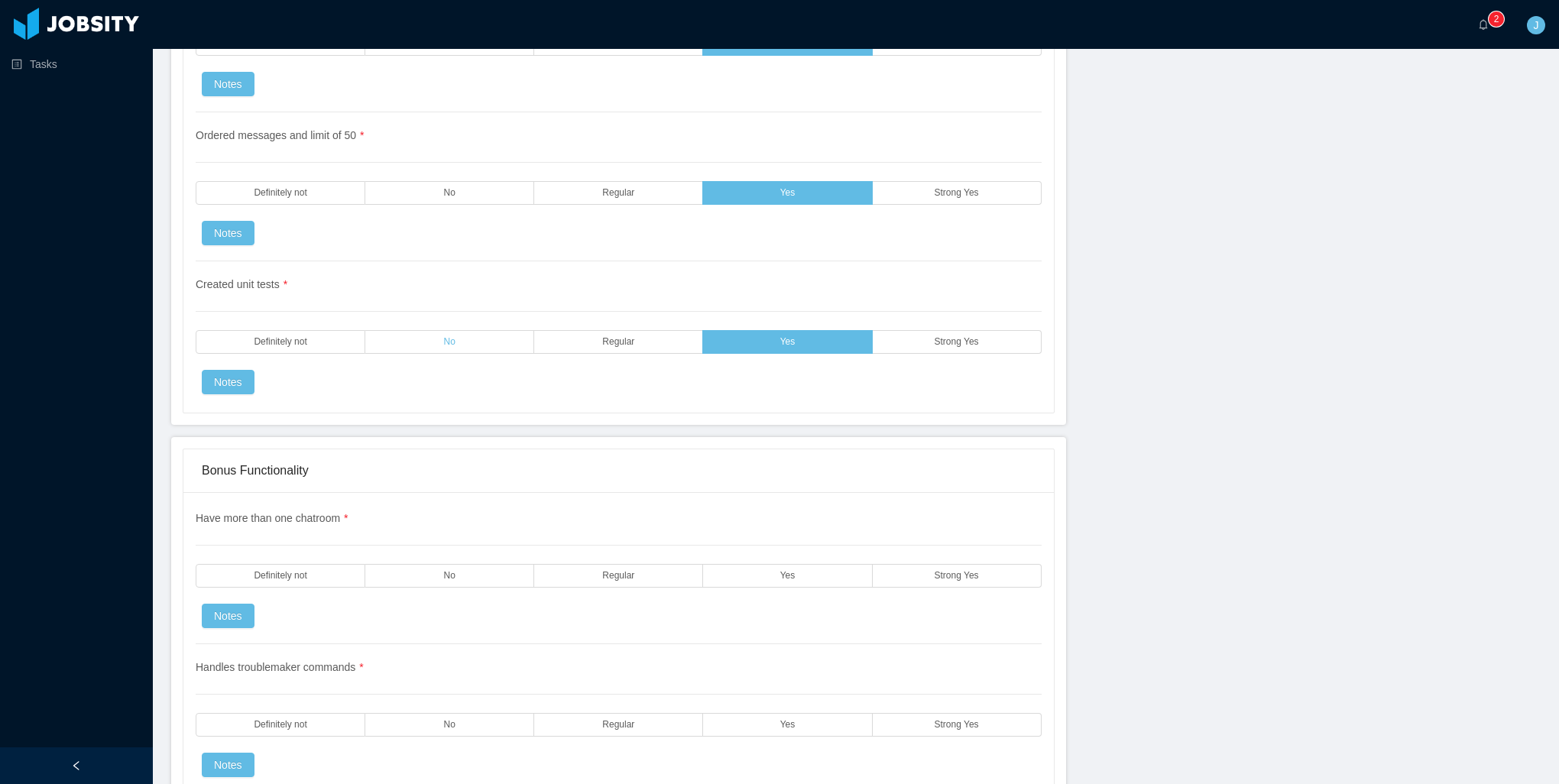
click at [466, 330] on label "No" at bounding box center [449, 342] width 169 height 23
click at [260, 337] on span "Definitely not" at bounding box center [280, 342] width 52 height 10
click at [609, 187] on div "Ordered messages and limit of 50 * Definitely not No Regular Yes Strong Yes Not…" at bounding box center [618, 186] width 846 height 149
click at [611, 188] on span "Regular" at bounding box center [618, 193] width 32 height 10
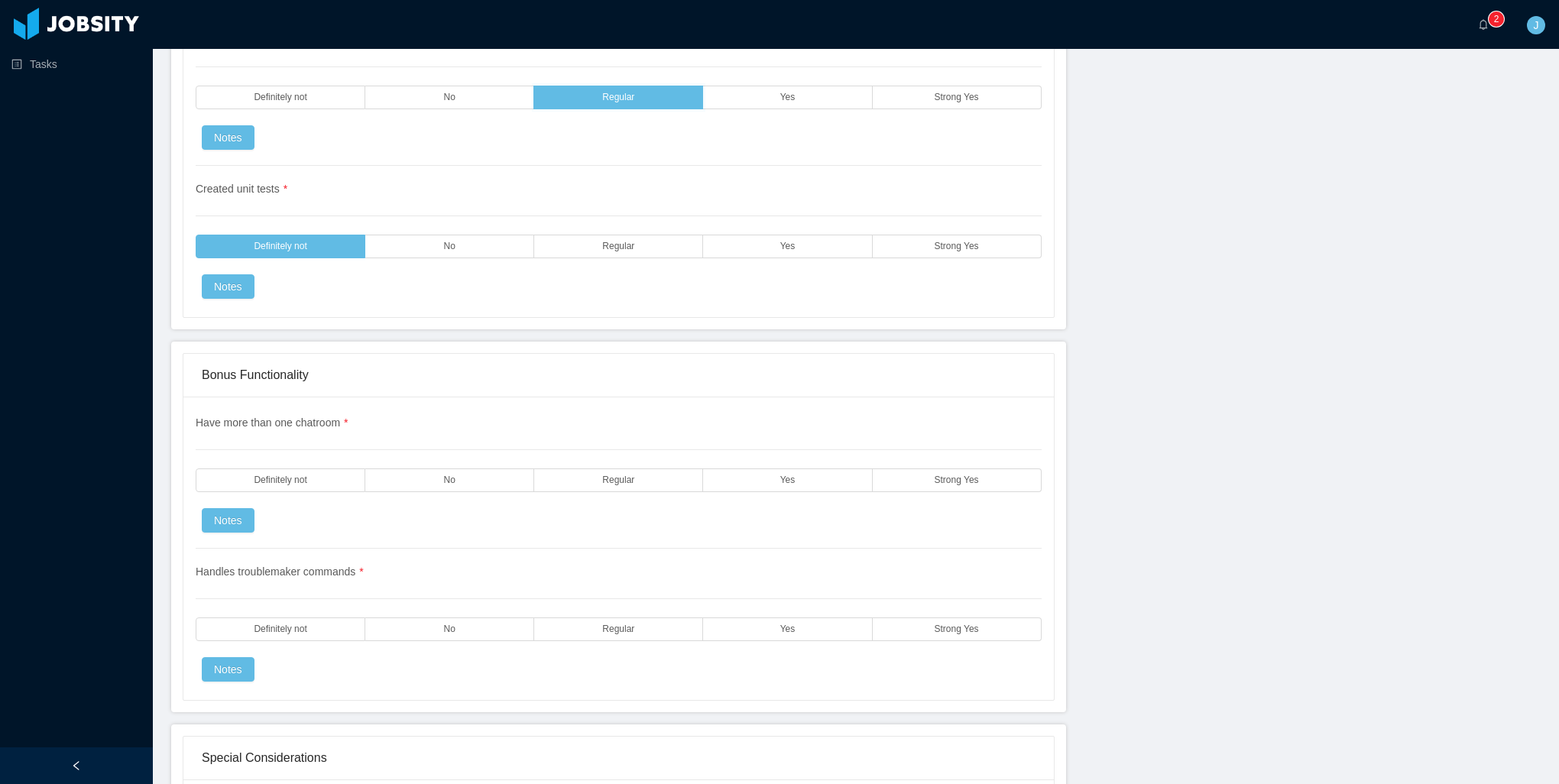
scroll to position [3743, 0]
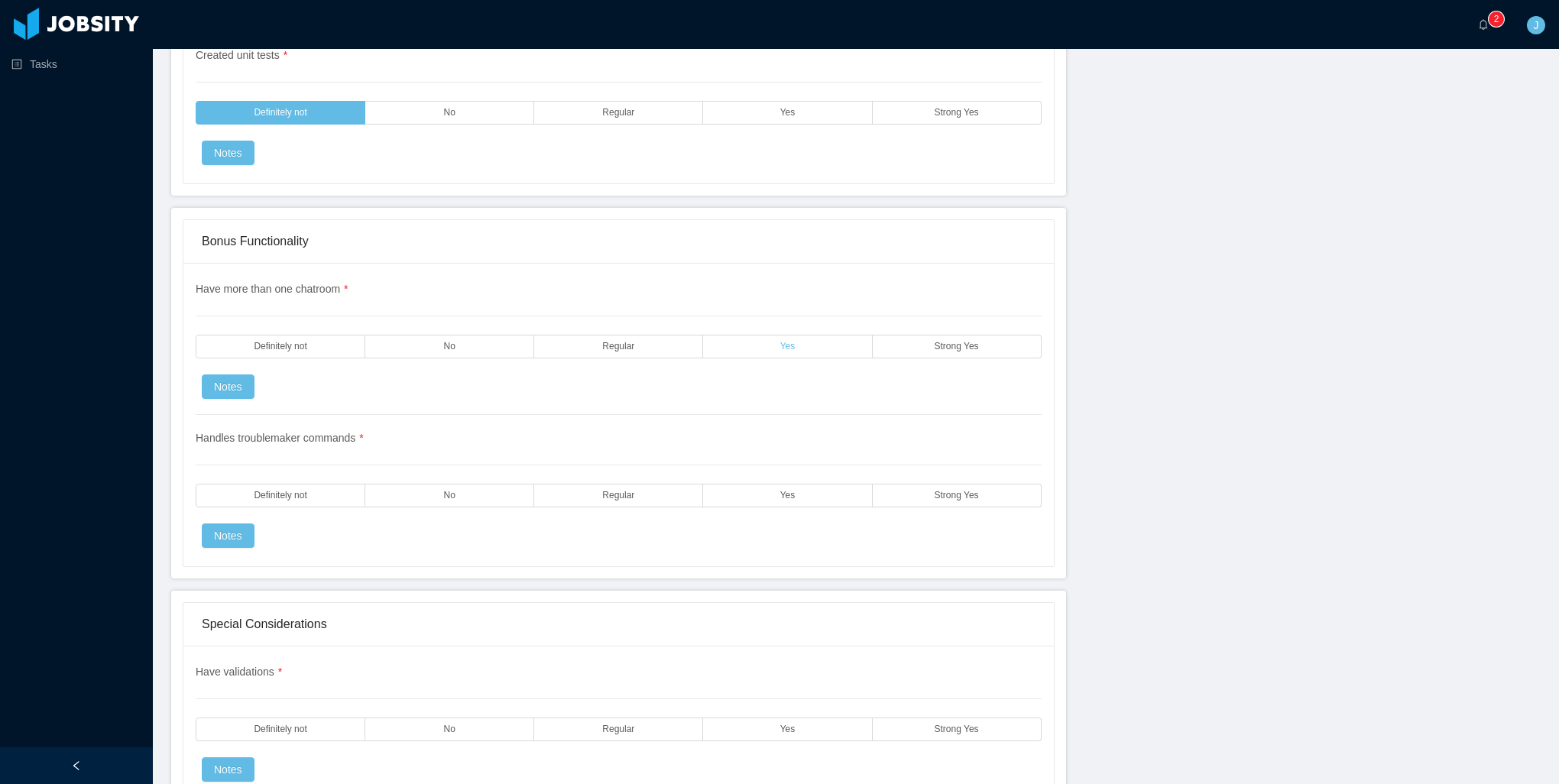
click at [801, 334] on label "Yes" at bounding box center [787, 346] width 169 height 23
click at [736, 484] on label "Yes" at bounding box center [787, 496] width 169 height 23
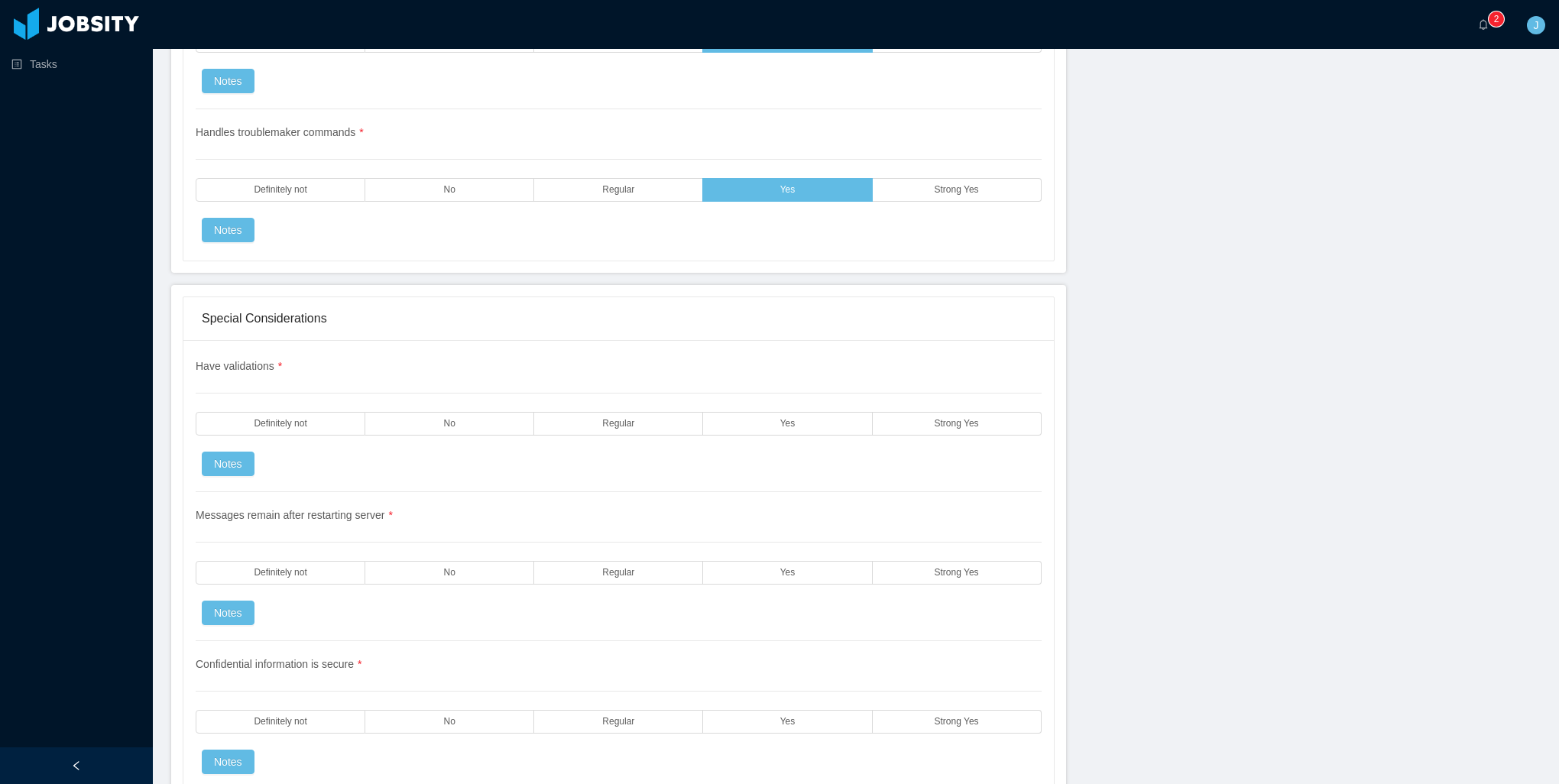
click at [744, 412] on label "Yes" at bounding box center [787, 423] width 169 height 23
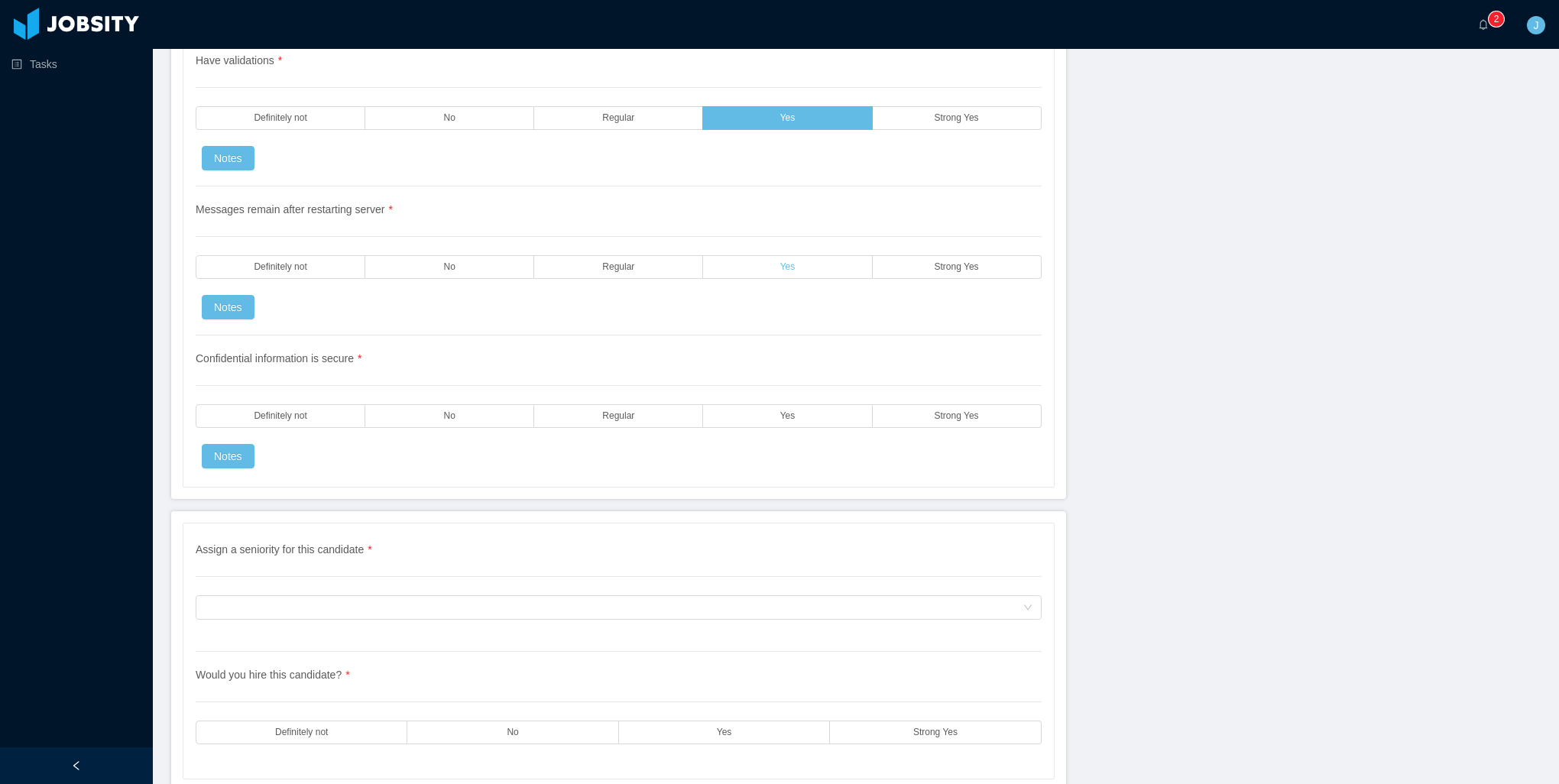
click at [722, 255] on label "Yes" at bounding box center [787, 267] width 169 height 23
click at [723, 404] on label "Yes" at bounding box center [787, 416] width 169 height 23
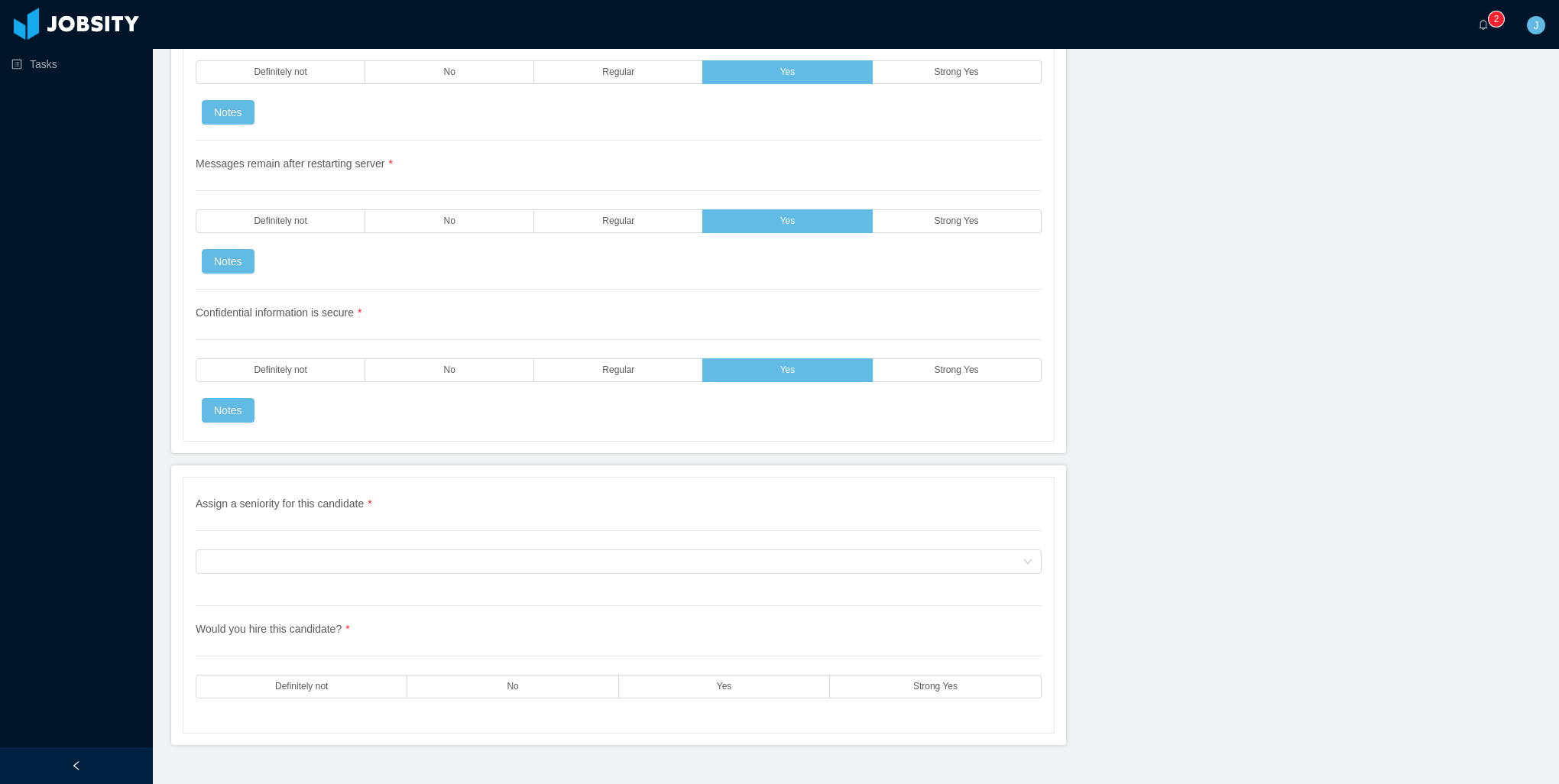
scroll to position [4404, 0]
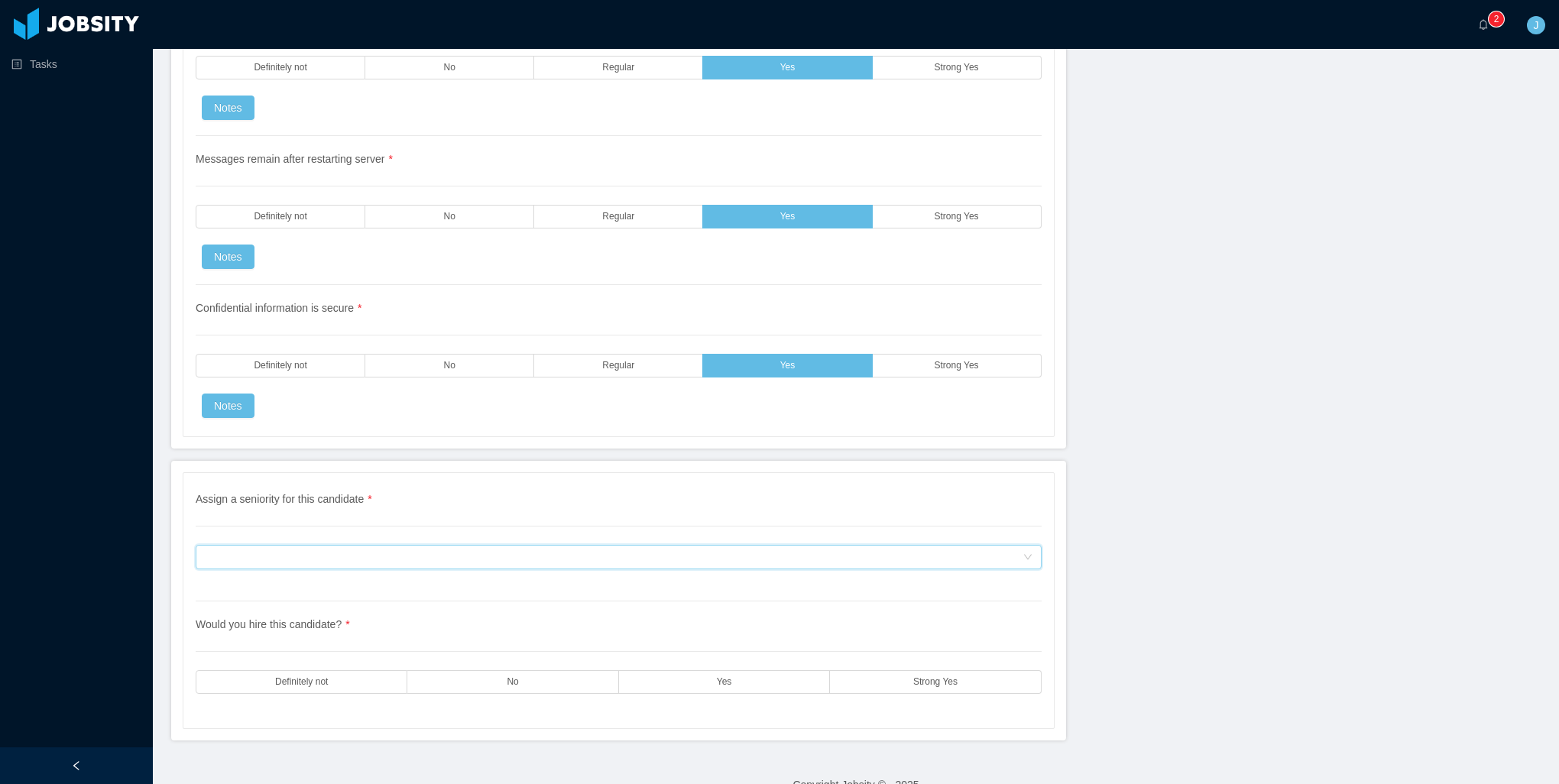
click at [400, 545] on div "Assign a seniority for this candidate" at bounding box center [613, 557] width 818 height 23
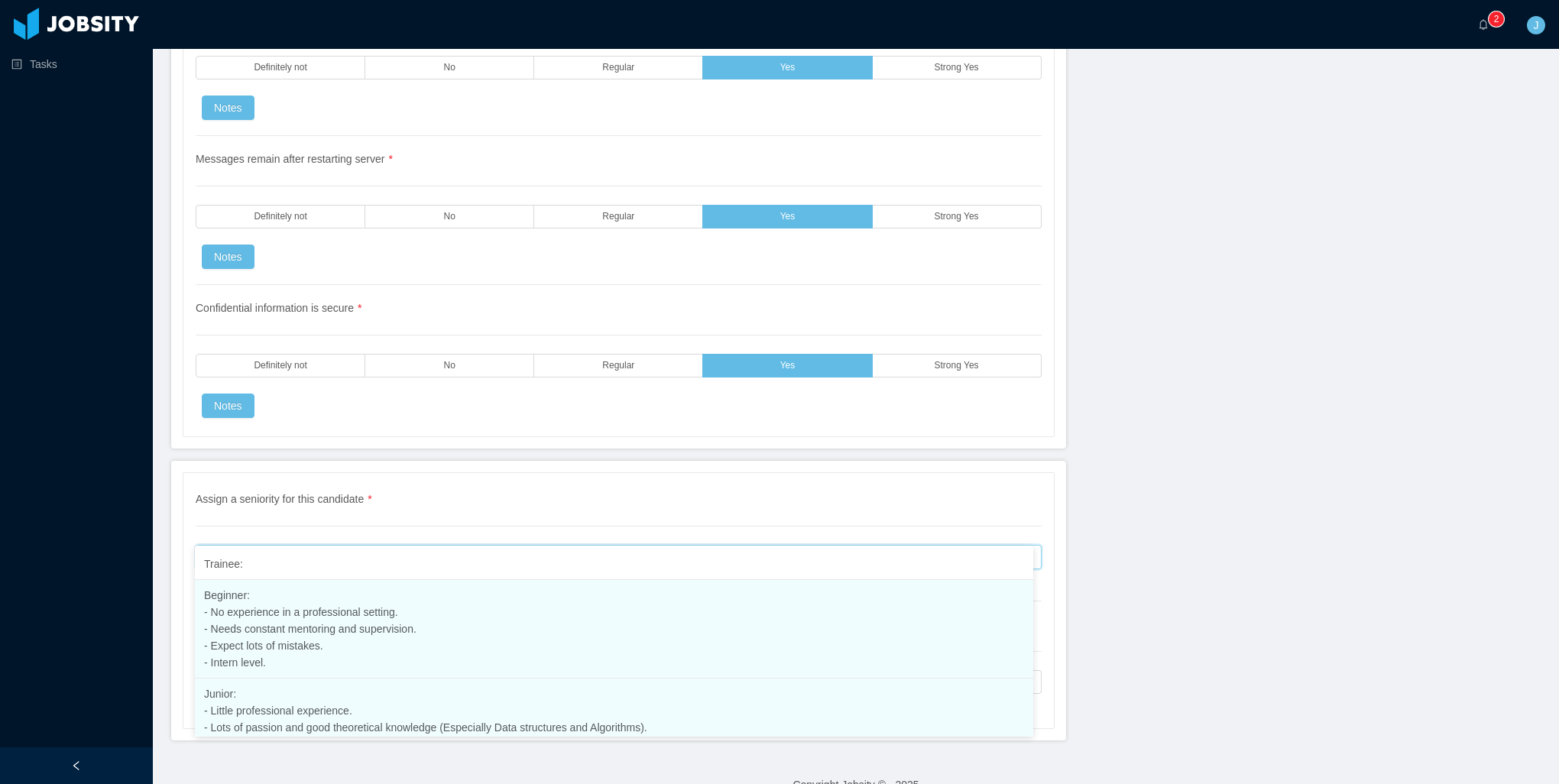
scroll to position [40, 0]
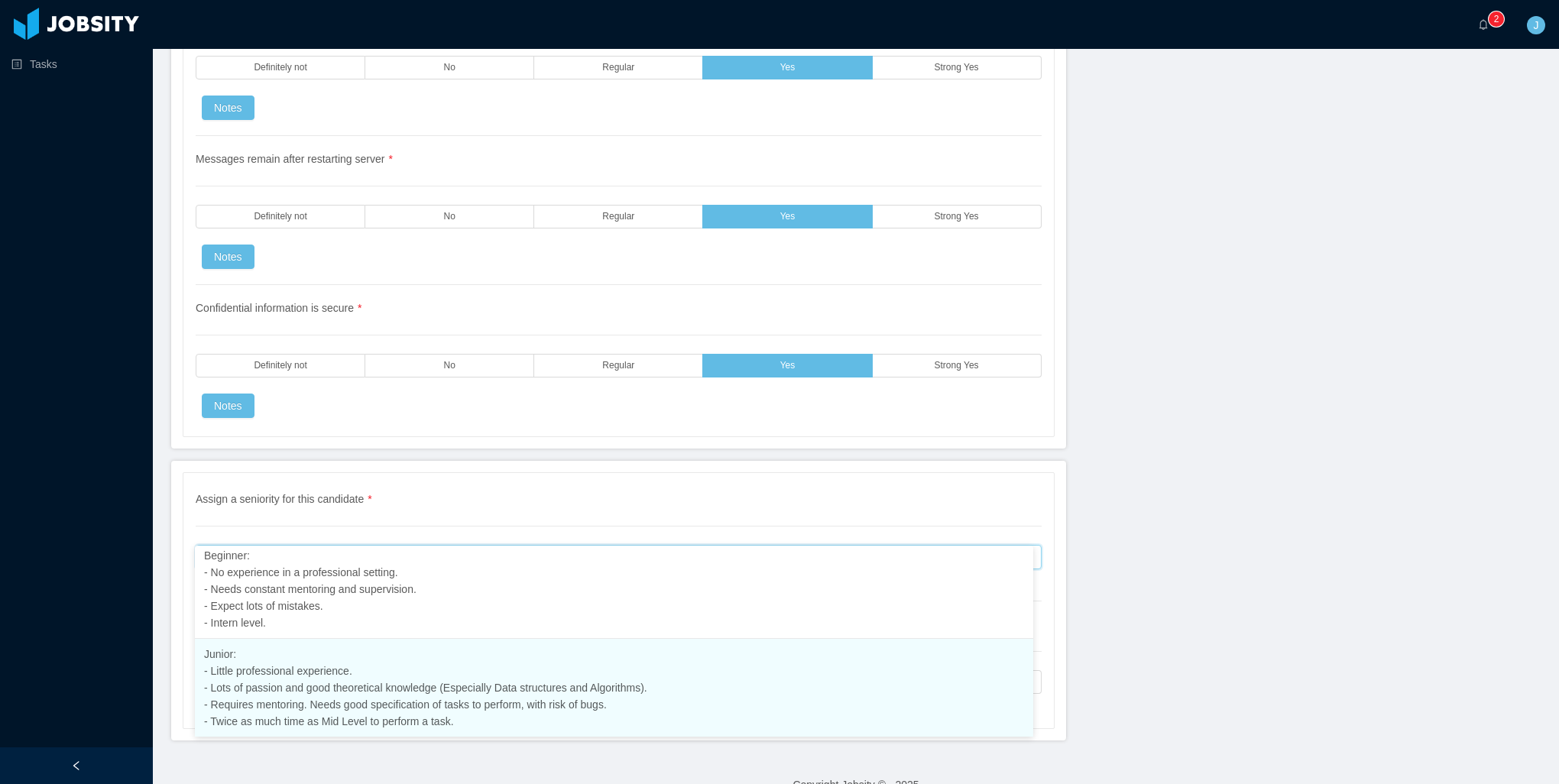
click at [265, 698] on span "Junior: - Little professional experience. - Lots of passion and good theoretica…" at bounding box center [425, 688] width 443 height 80
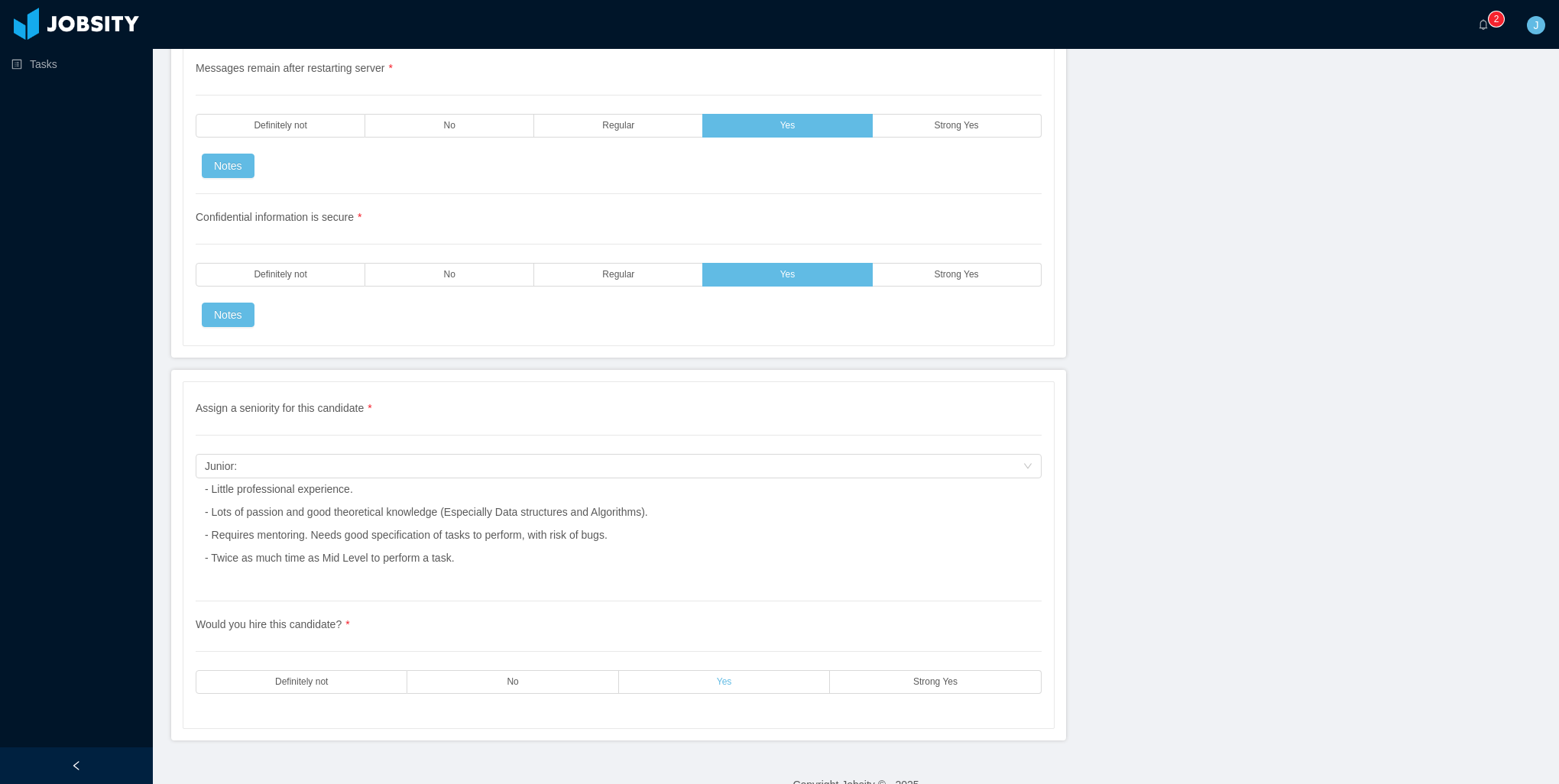
click at [730, 670] on label "Yes" at bounding box center [725, 682] width 211 height 23
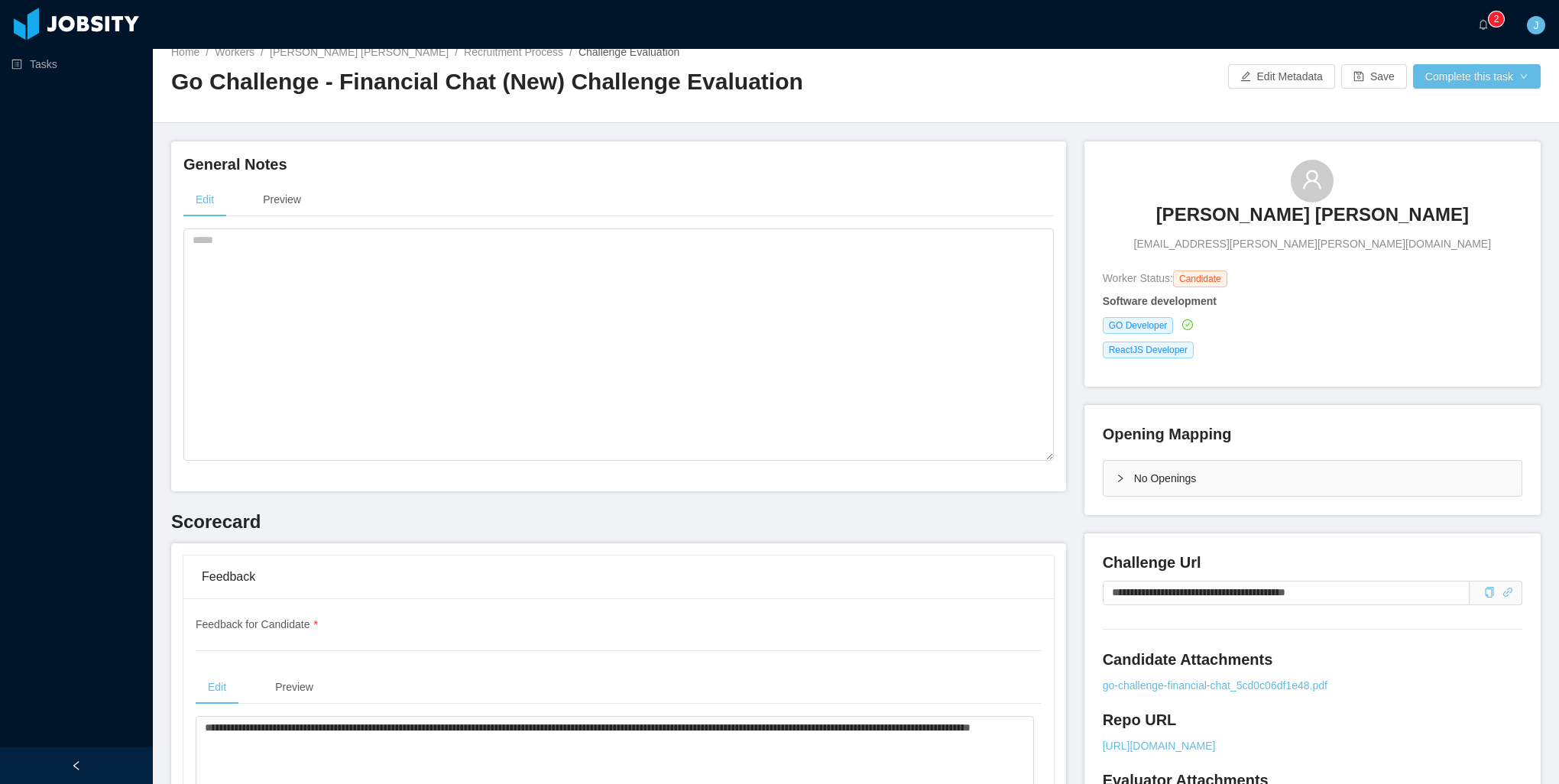
scroll to position [0, 0]
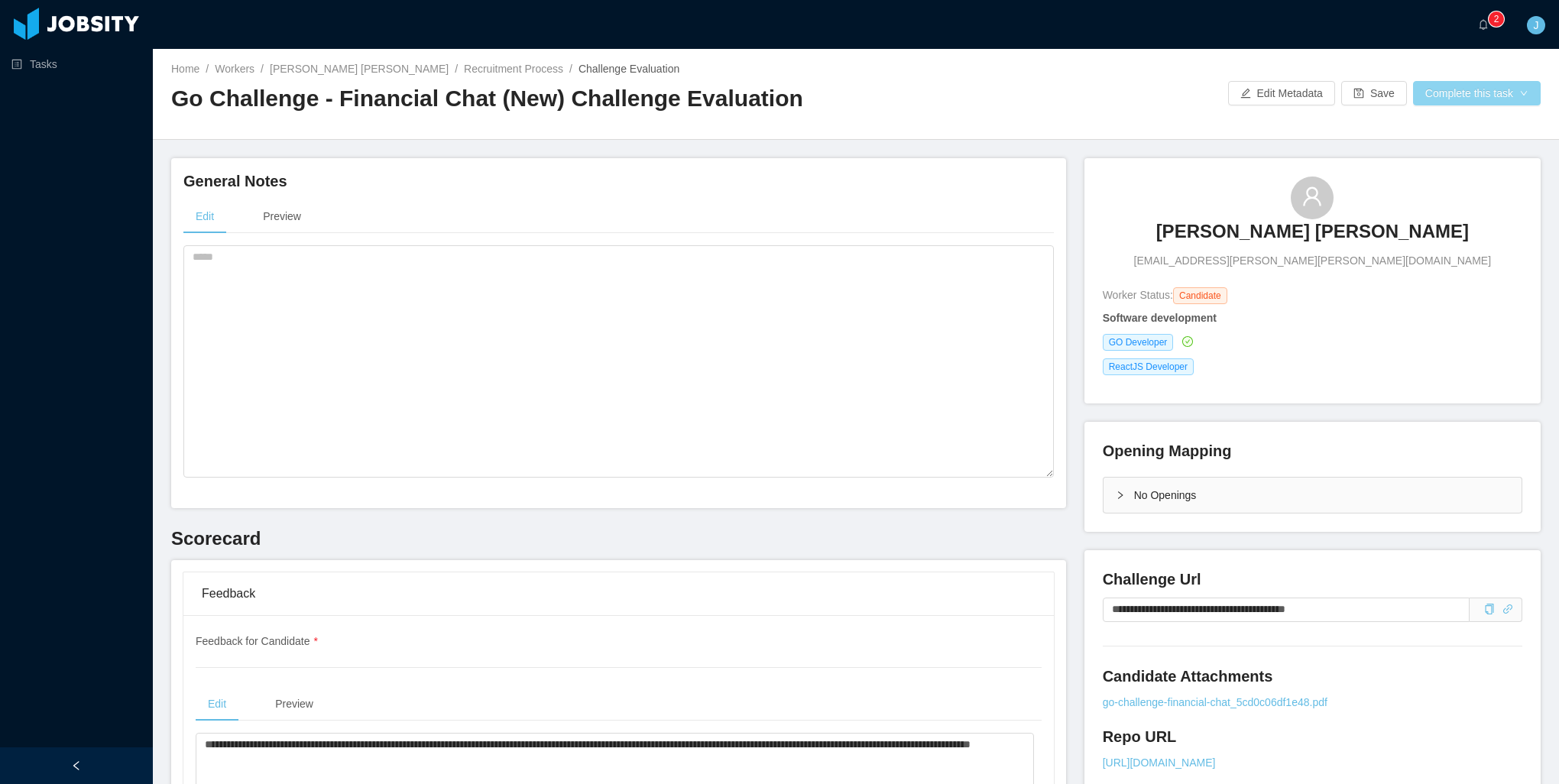
click at [1446, 91] on button "Complete this task" at bounding box center [1477, 92] width 127 height 24
click at [1434, 129] on button "Save Evaluation" at bounding box center [1467, 127] width 118 height 24
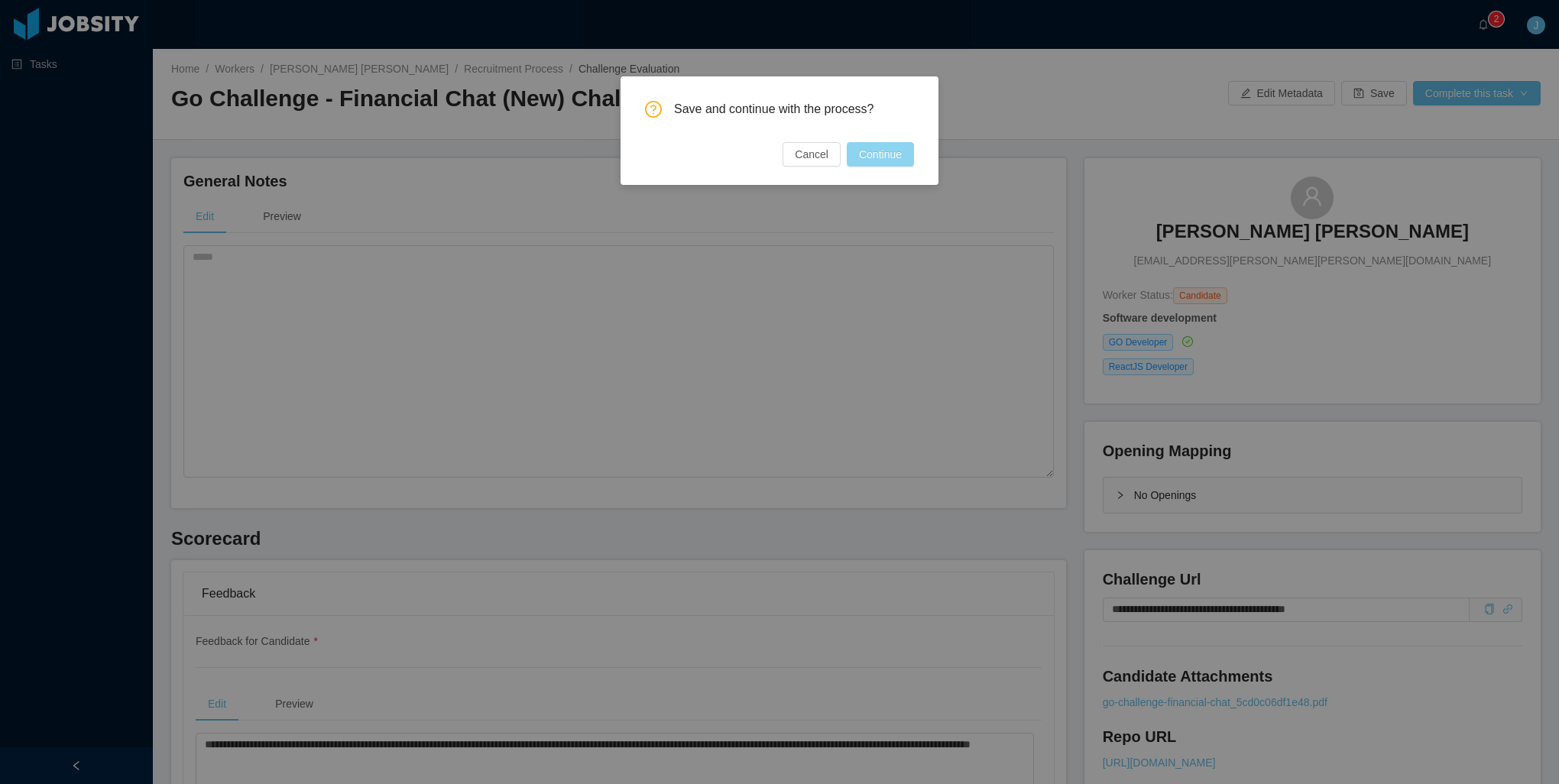
click at [886, 155] on button "Continue" at bounding box center [880, 154] width 67 height 24
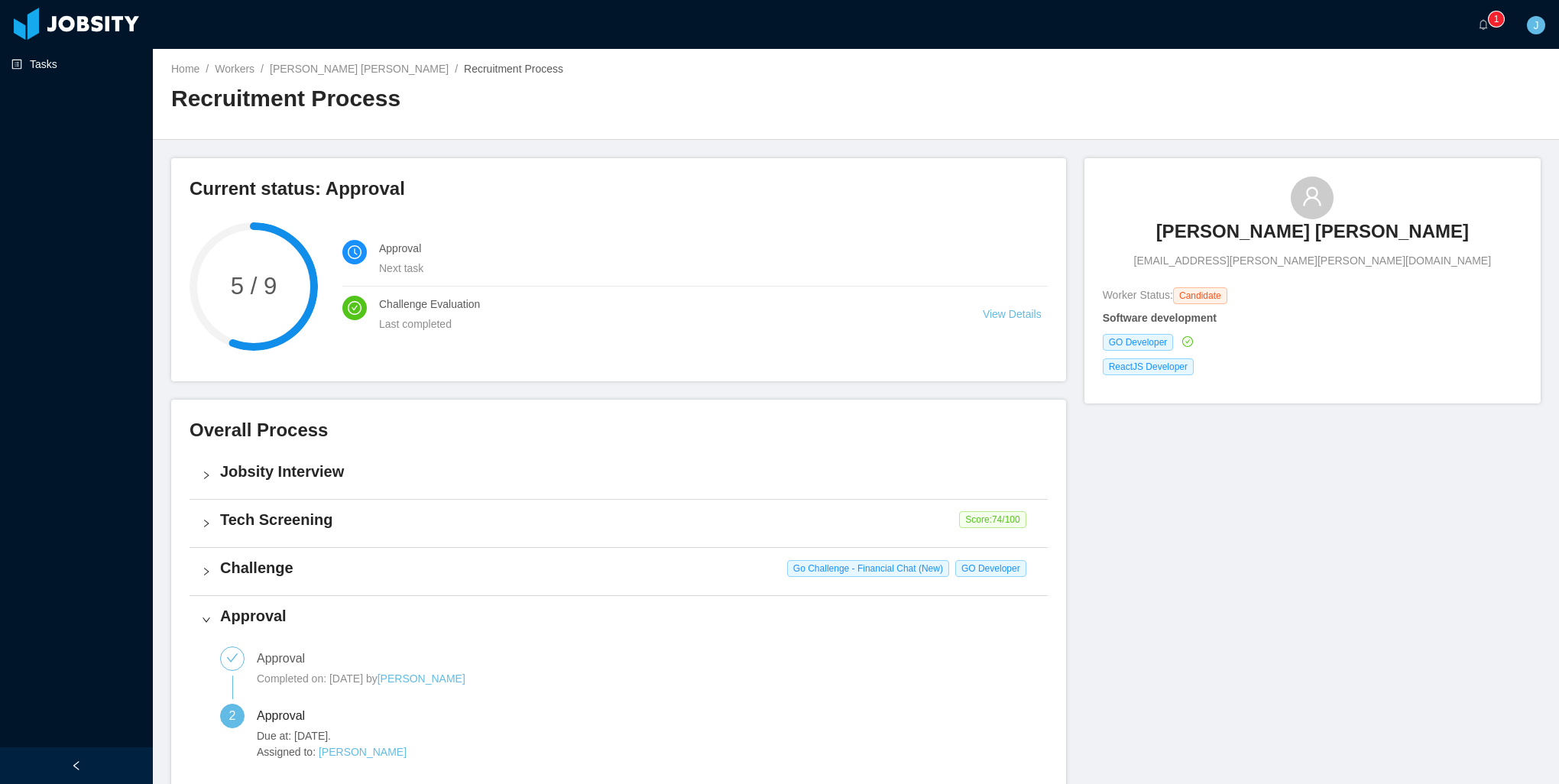
click at [73, 72] on link "Tasks" at bounding box center [76, 64] width 129 height 31
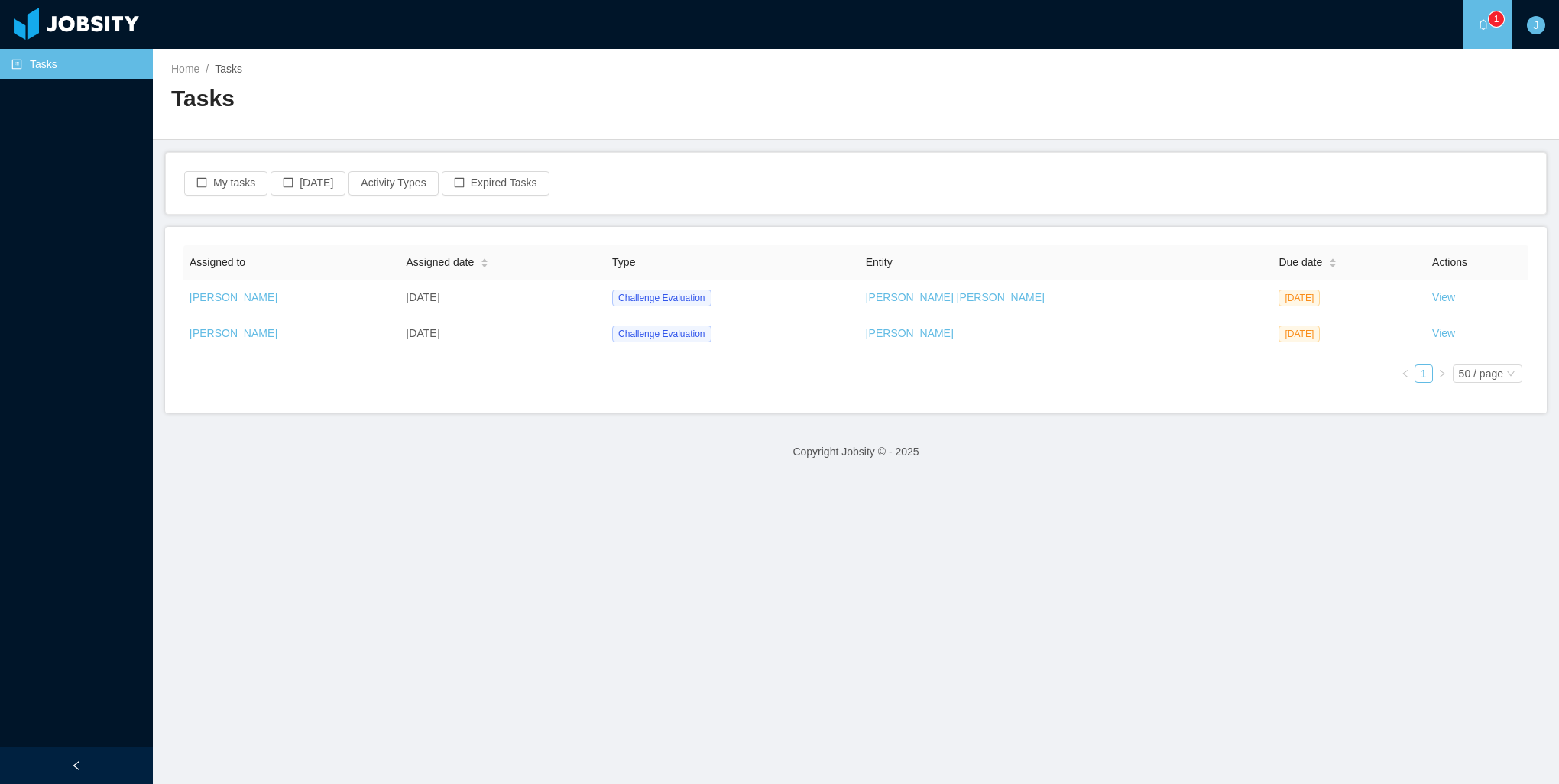
click at [654, 183] on div "My tasks [DATE] Activity Types Expired Tasks" at bounding box center [856, 183] width 1347 height 24
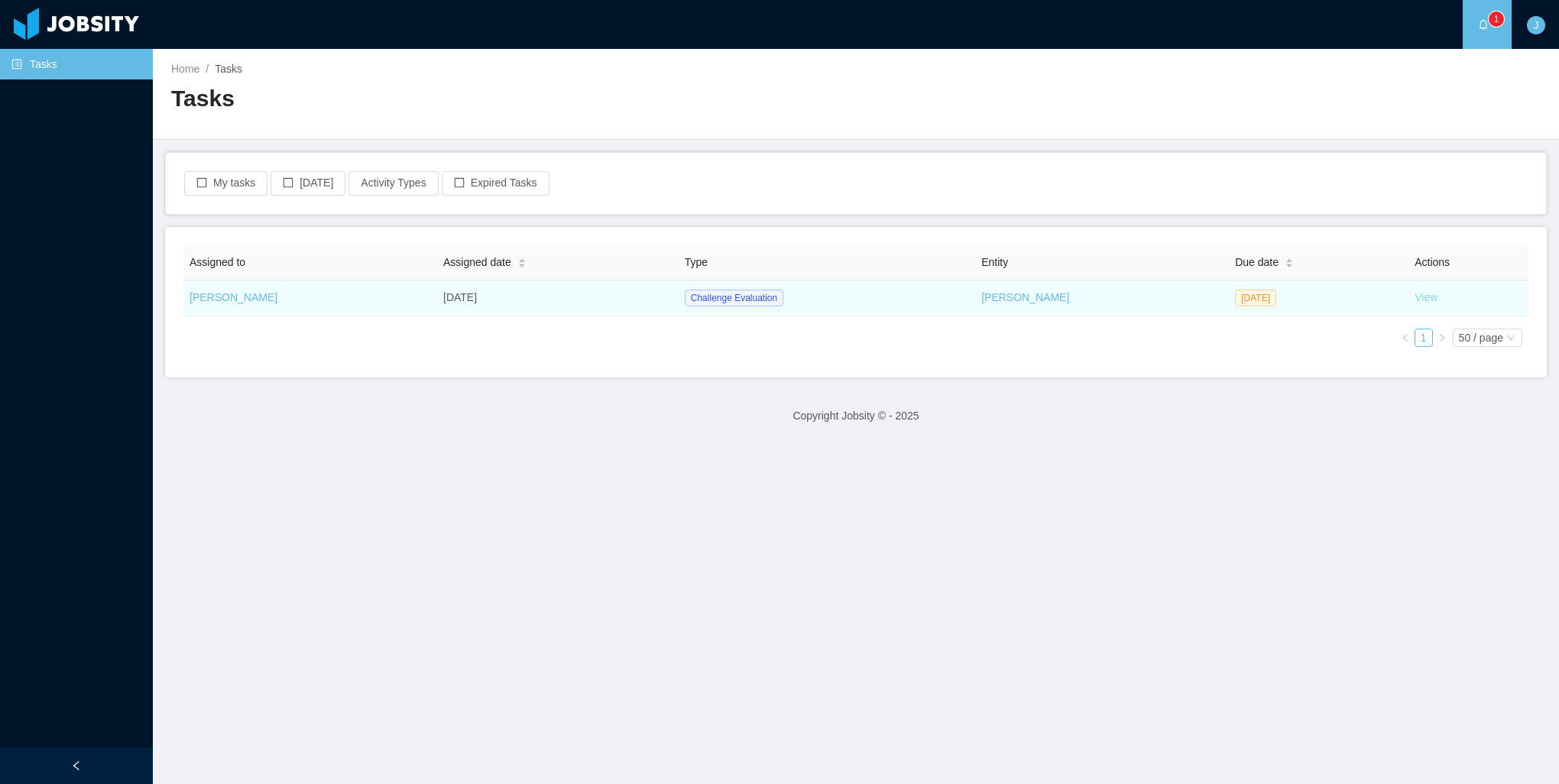
click at [1415, 301] on link "View" at bounding box center [1427, 297] width 23 height 12
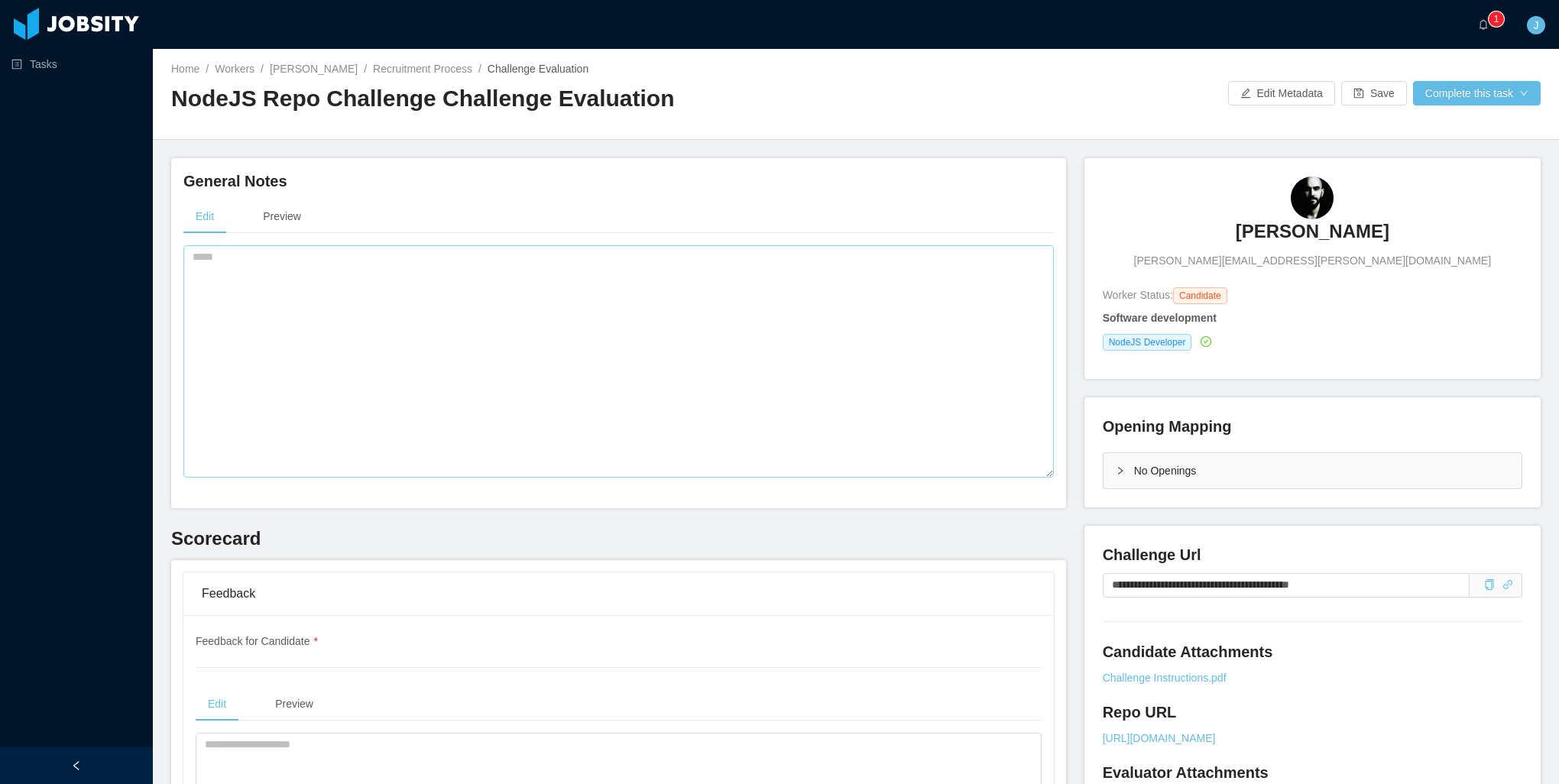
scroll to position [305, 0]
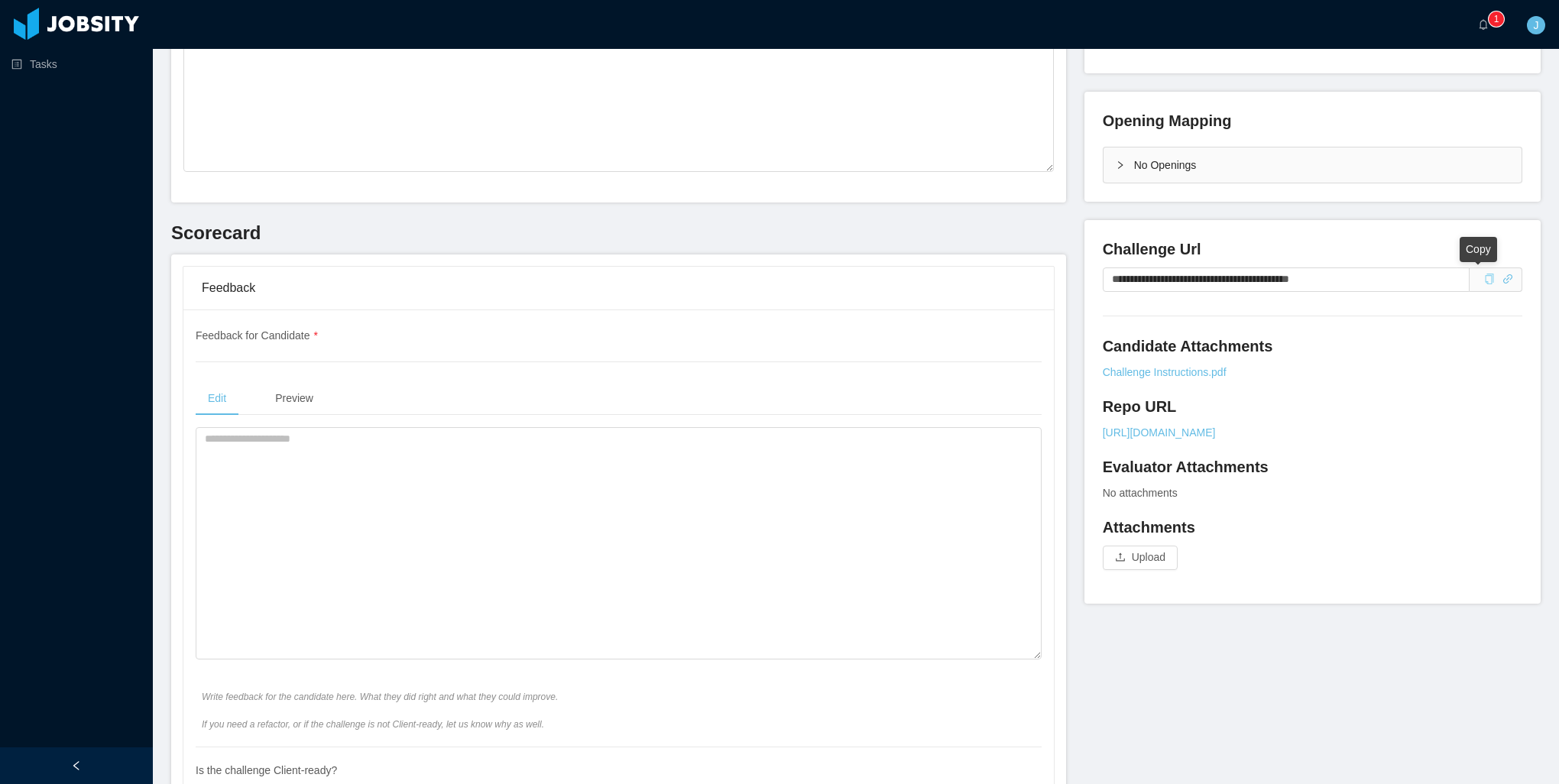
click at [1485, 283] on icon "icon: copy" at bounding box center [1489, 279] width 8 height 11
click at [1247, 436] on link "[URL][DOMAIN_NAME]" at bounding box center [1313, 432] width 419 height 16
click at [1432, 445] on div "**********" at bounding box center [1313, 412] width 419 height 347
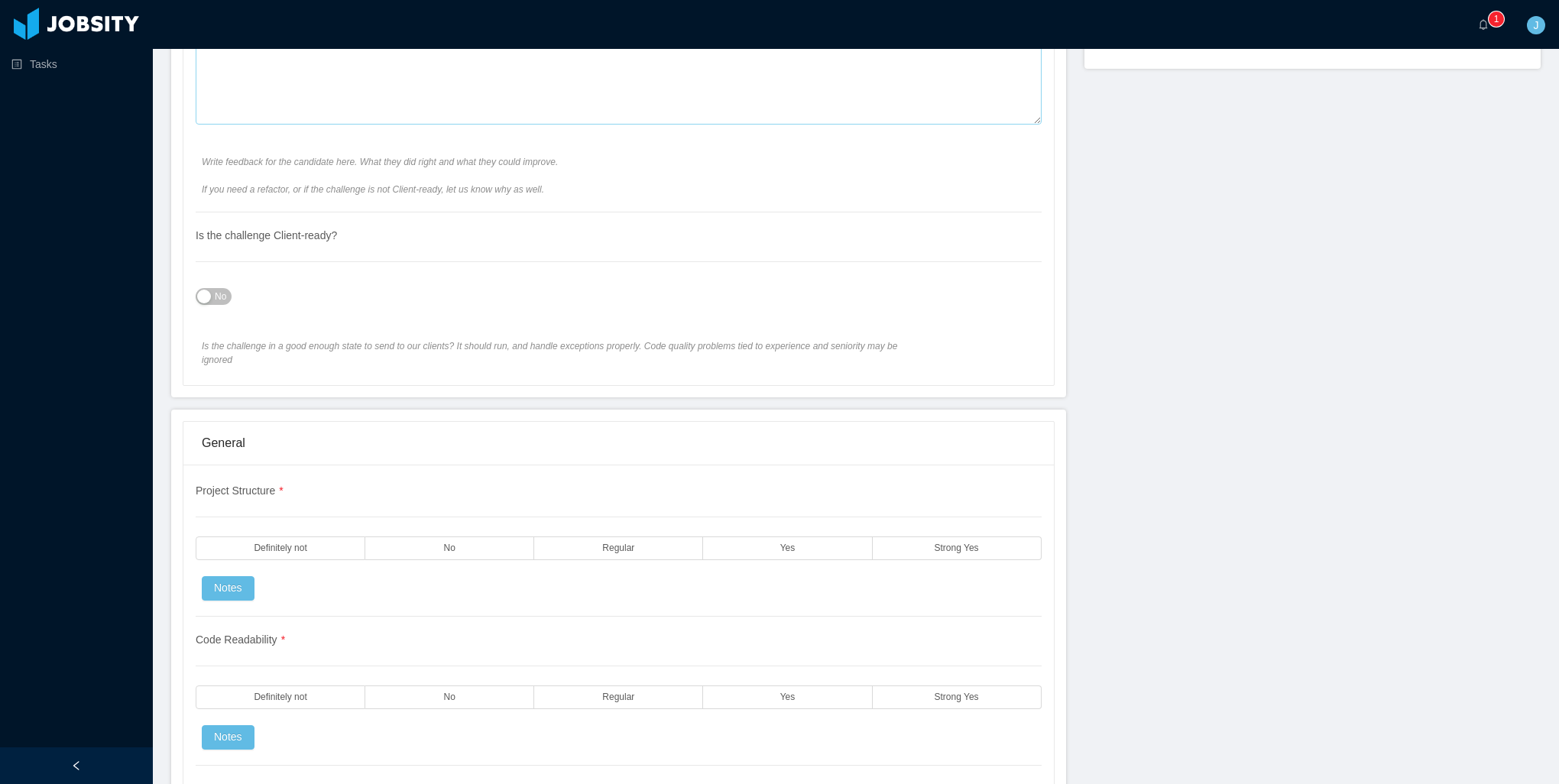
scroll to position [382, 0]
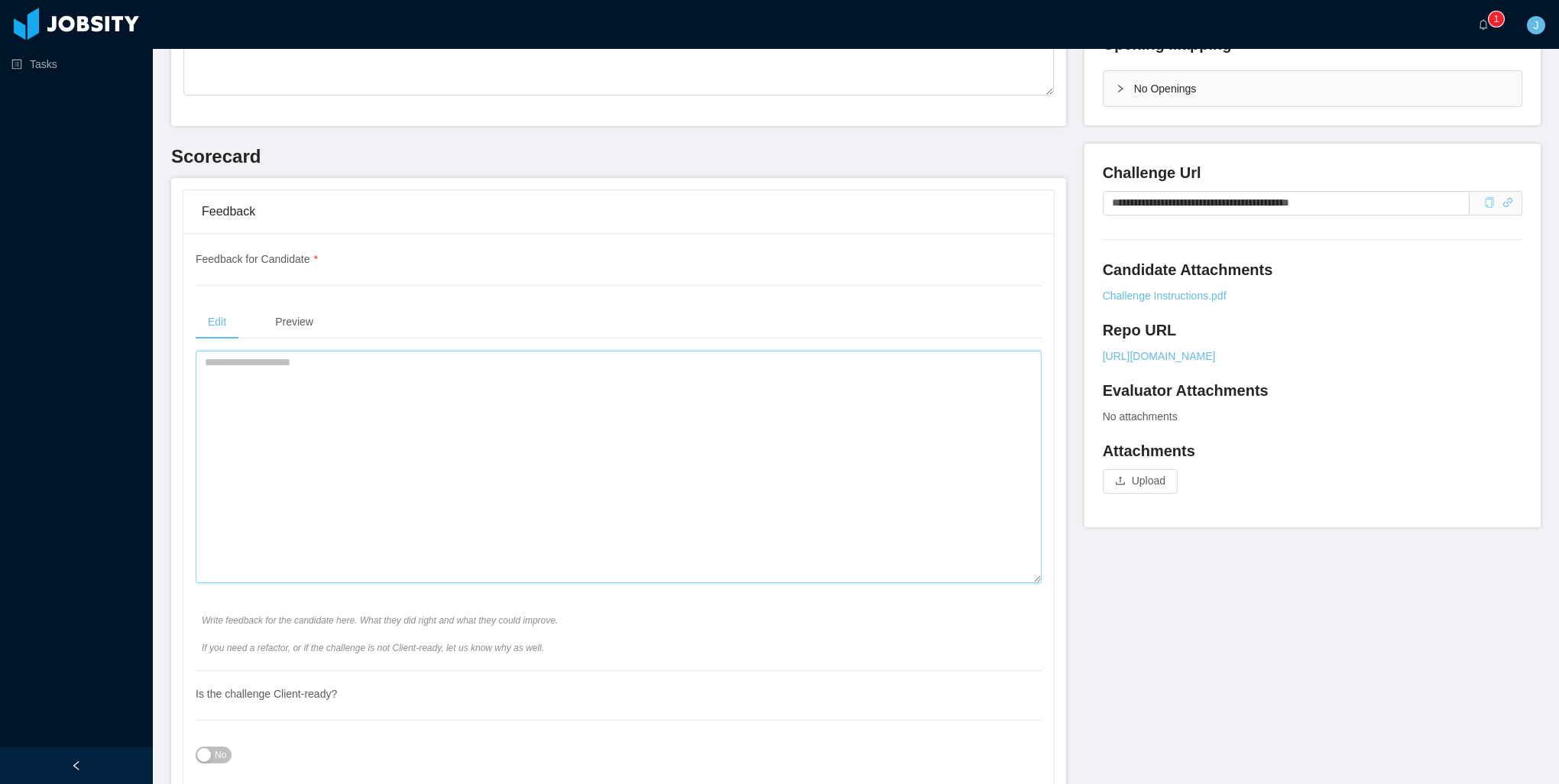
click at [512, 451] on textarea at bounding box center [618, 466] width 846 height 232
type textarea "**********"
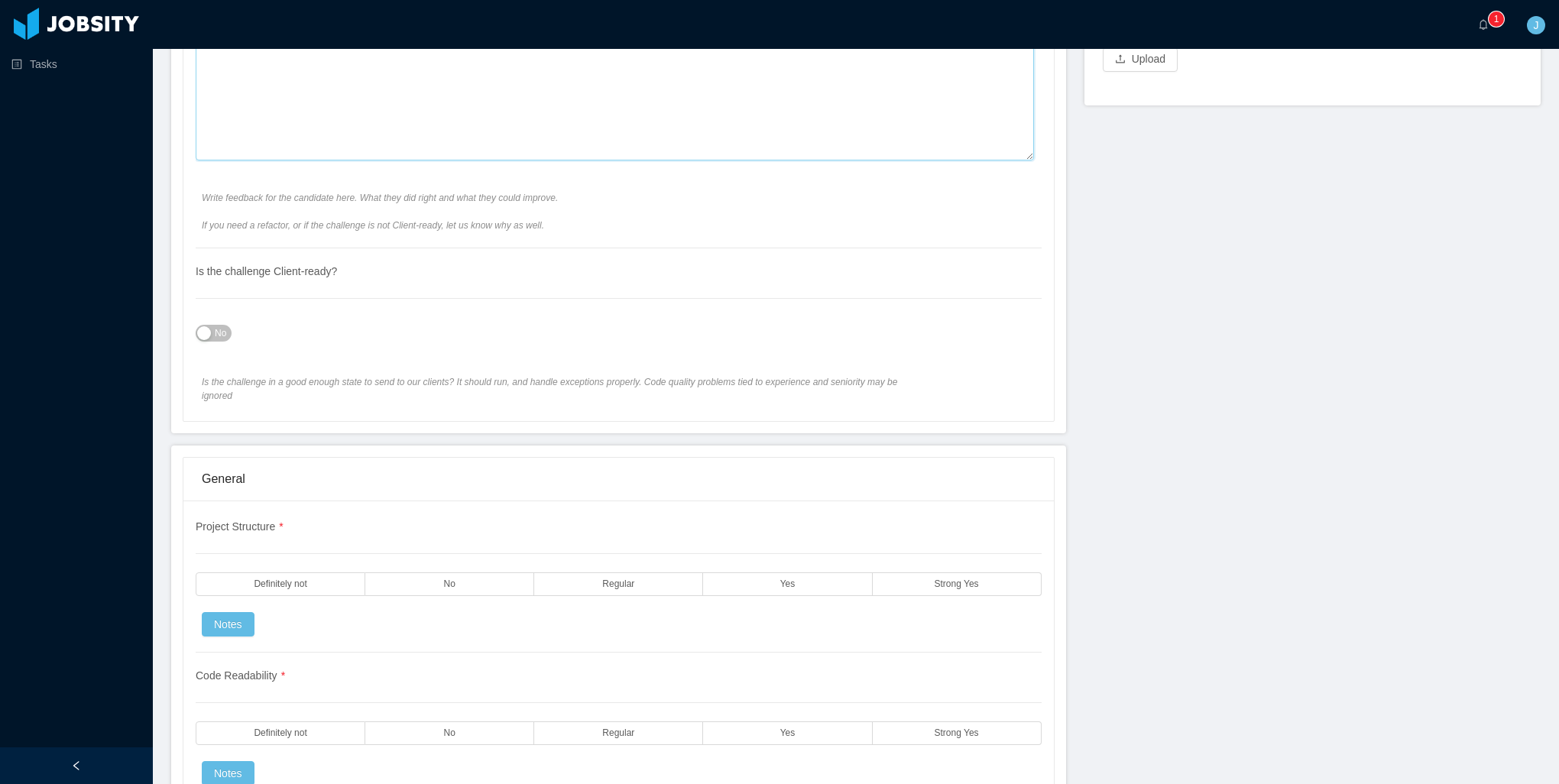
scroll to position [1146, 0]
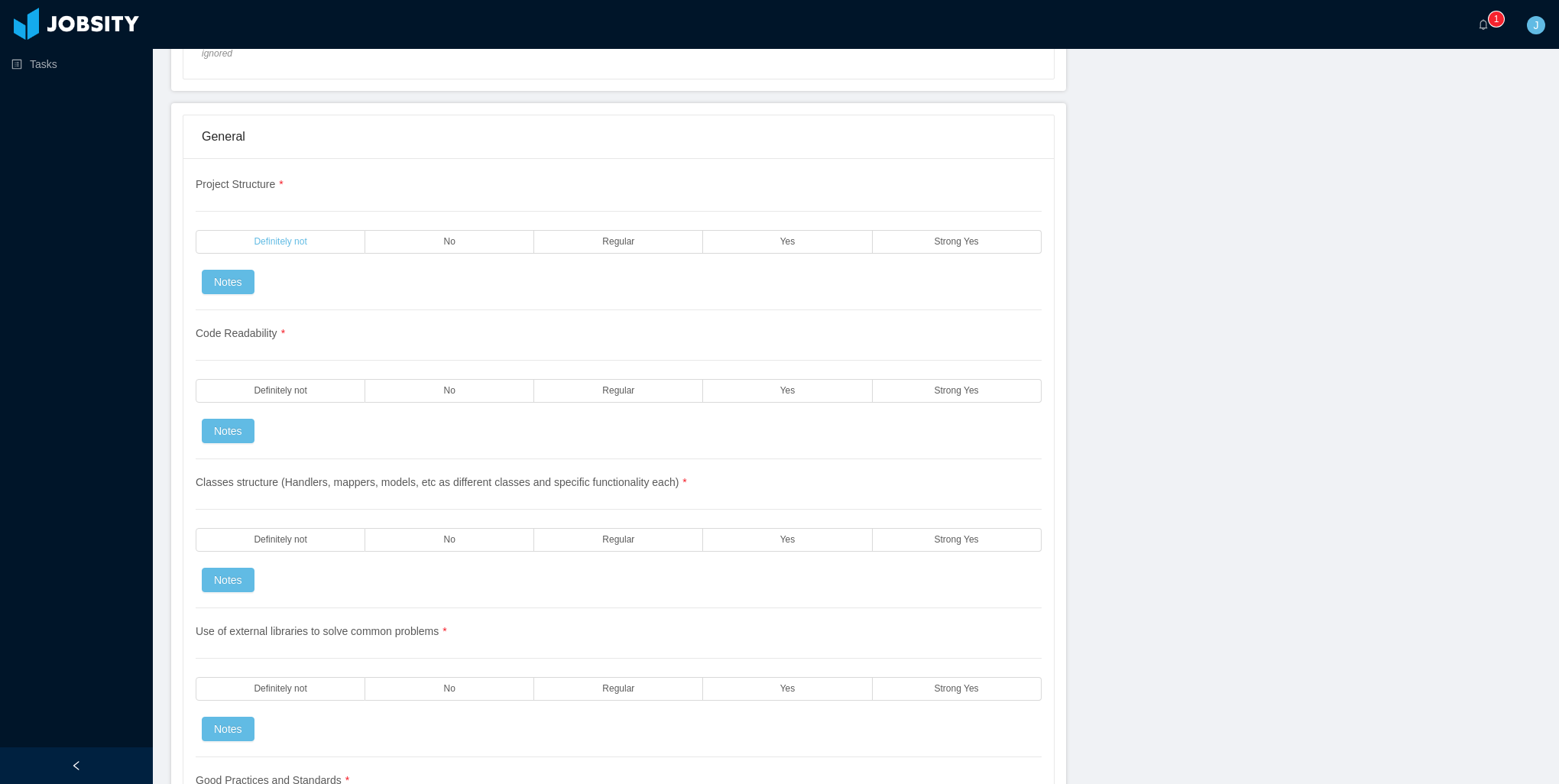
click at [278, 237] on span "Definitely not" at bounding box center [280, 242] width 52 height 10
click at [285, 386] on span "Definitely not" at bounding box center [280, 391] width 52 height 10
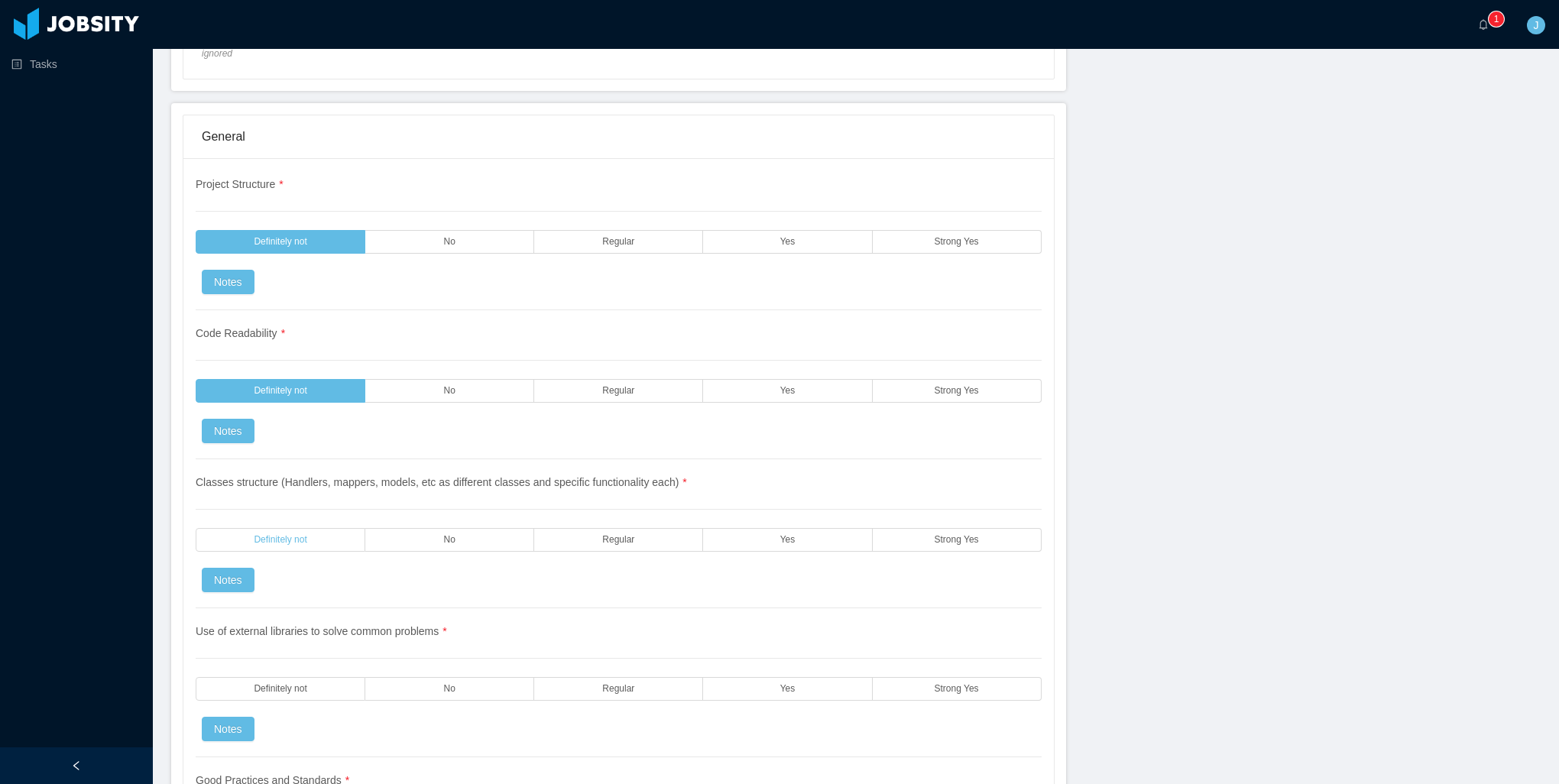
drag, startPoint x: 289, startPoint y: 542, endPoint x: 287, endPoint y: 533, distance: 9.2
click at [291, 540] on div "Classes structure (Handlers, mappers, models, etc as different classes and spec…" at bounding box center [618, 533] width 846 height 149
click at [287, 530] on label "Definitely not" at bounding box center [280, 540] width 170 height 23
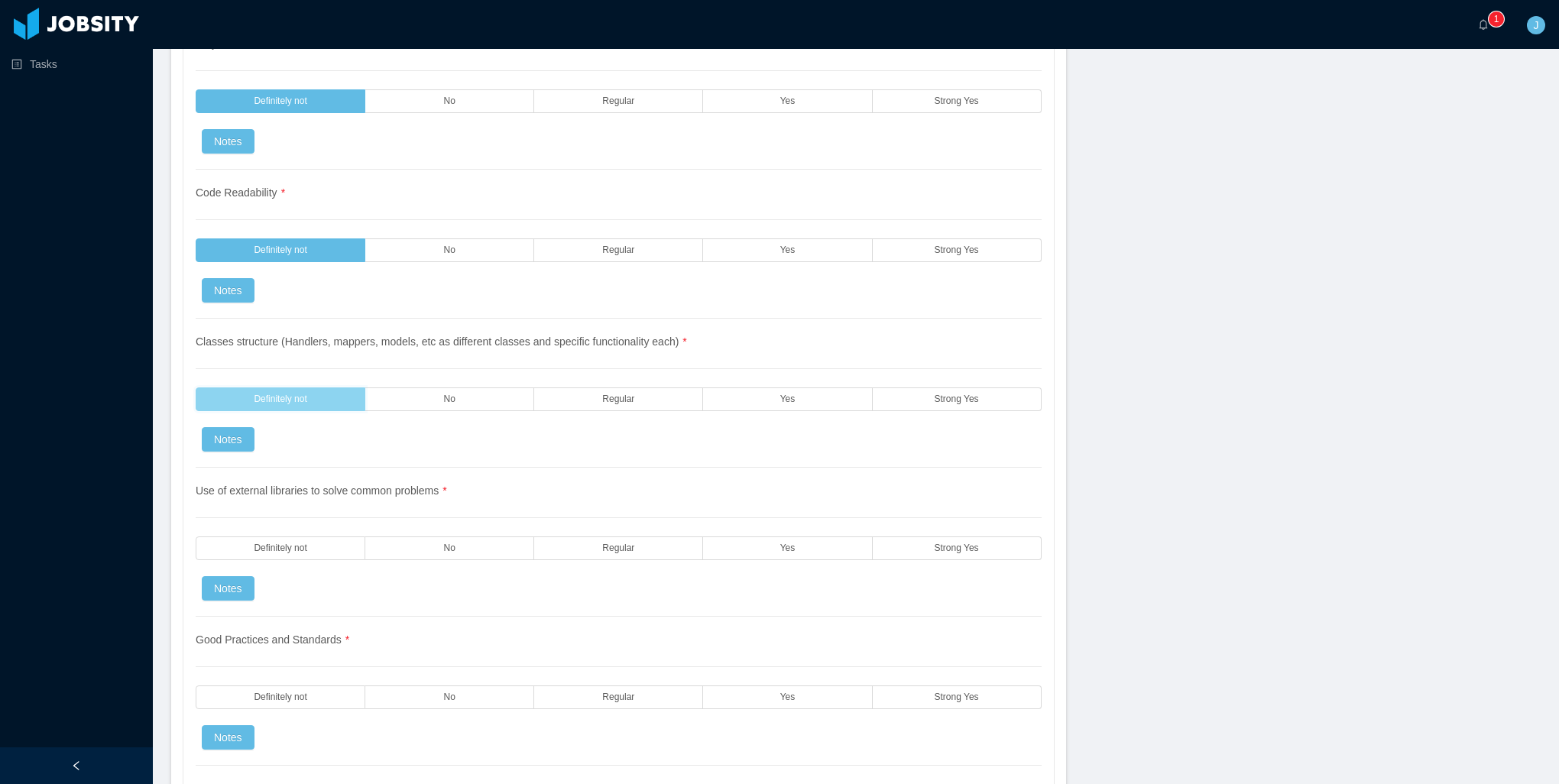
scroll to position [1452, 0]
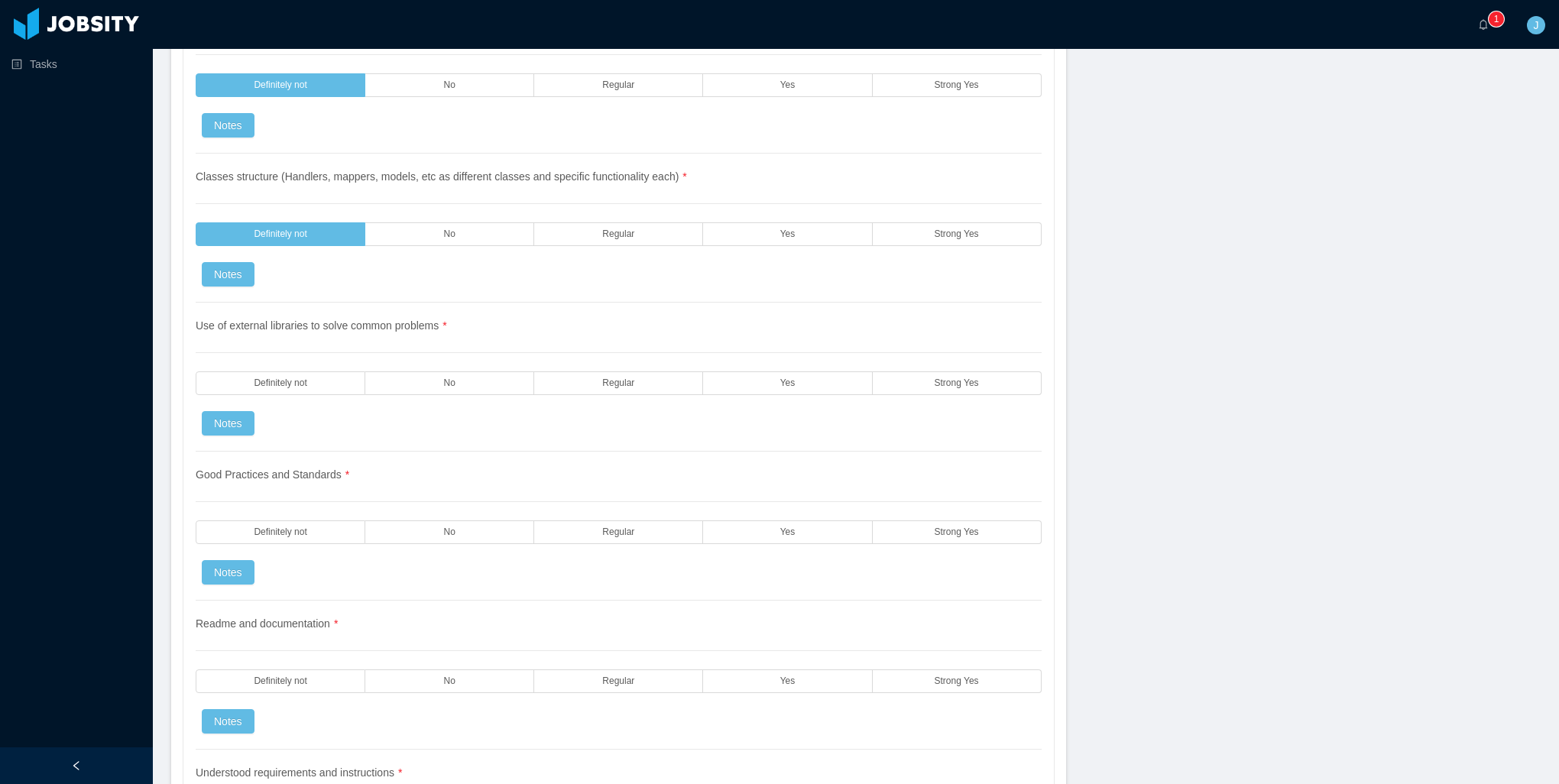
click at [280, 378] on div "Use of external libraries to solve common problems * Definitely not No Regular …" at bounding box center [618, 377] width 846 height 149
drag, startPoint x: 281, startPoint y: 373, endPoint x: 290, endPoint y: 427, distance: 54.7
click at [281, 372] on label "Definitely not" at bounding box center [280, 383] width 170 height 23
click at [282, 494] on div "Good Practices and Standards * Definitely not No Regular Yes Strong Yes Notes" at bounding box center [618, 525] width 846 height 149
click at [285, 527] on span "Definitely not" at bounding box center [280, 532] width 52 height 10
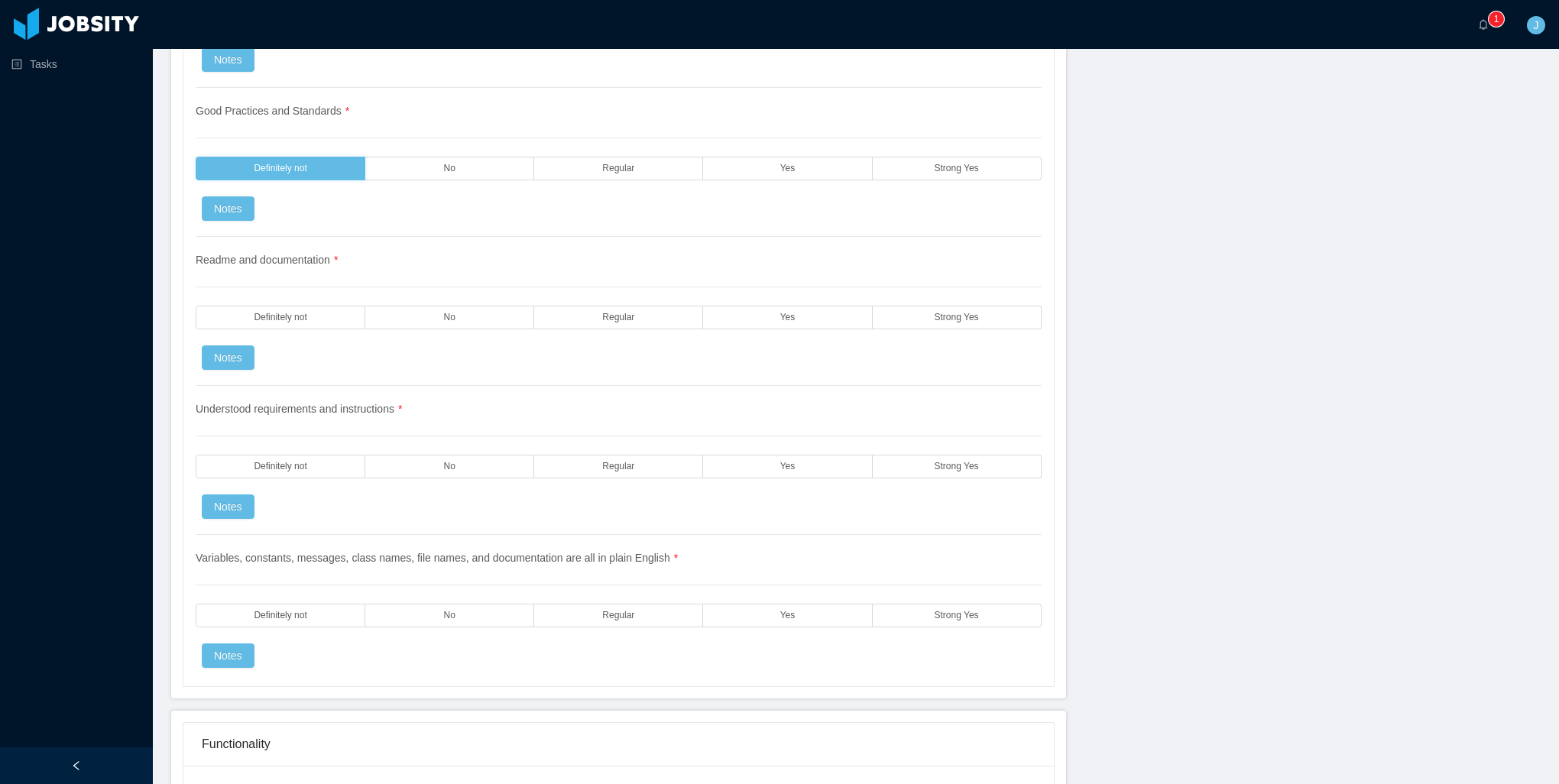
scroll to position [1910, 0]
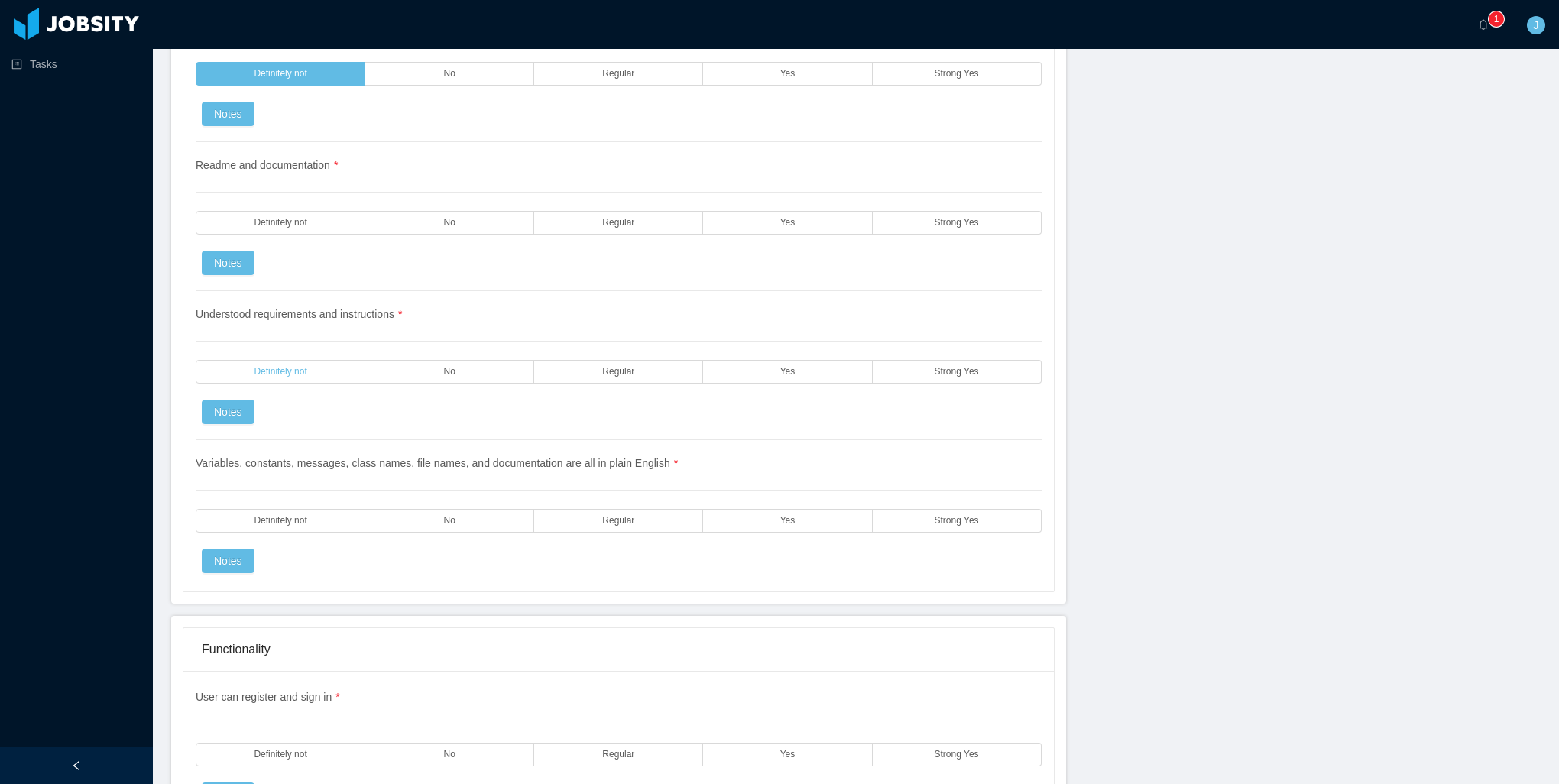
click at [284, 361] on label "Definitely not" at bounding box center [280, 372] width 170 height 23
click at [295, 218] on div "Readme and documentation * Definitely not No Regular Yes Strong Yes Notes" at bounding box center [618, 216] width 846 height 149
click at [294, 218] on span "Definitely not" at bounding box center [280, 223] width 52 height 10
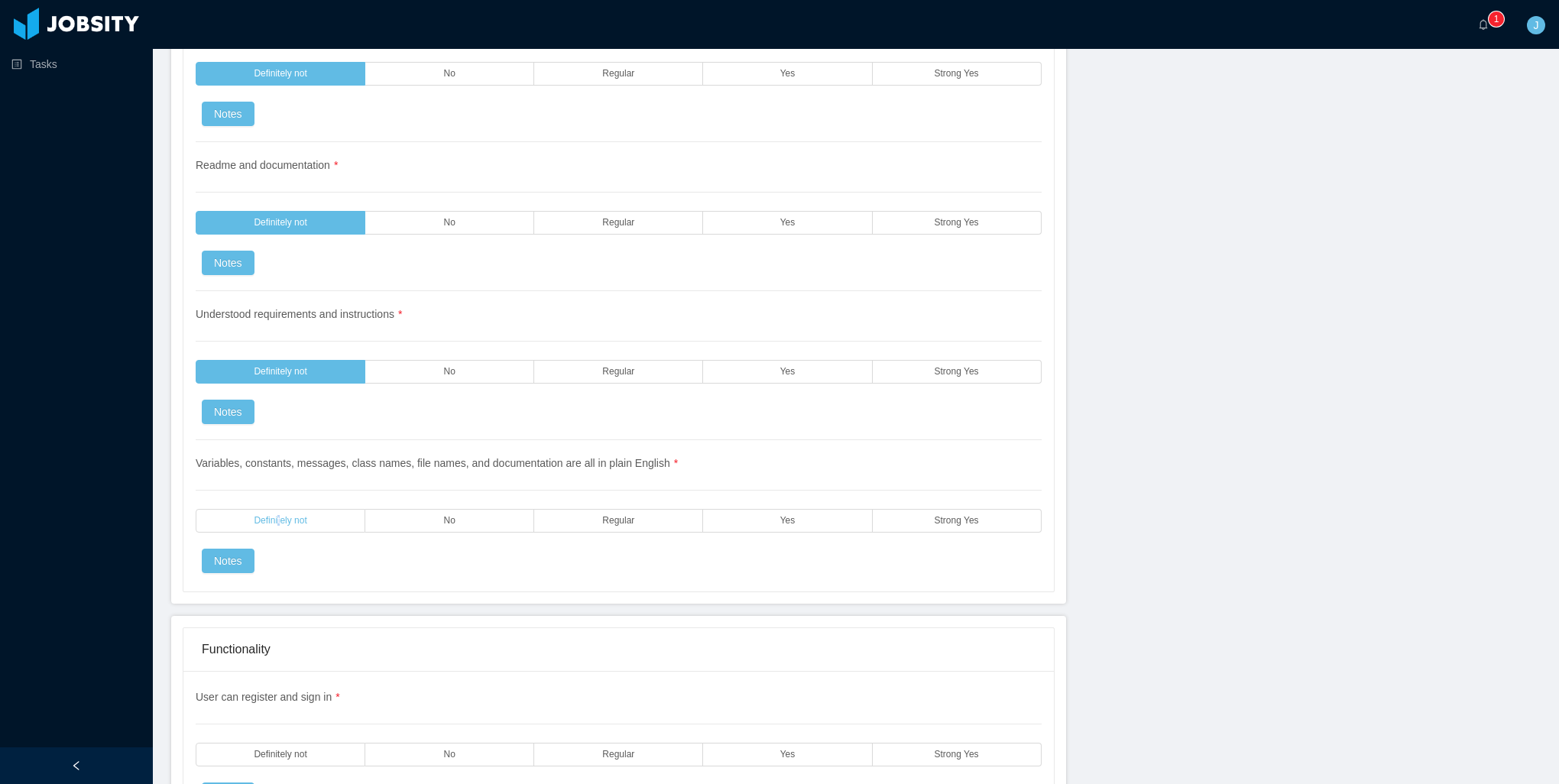
click at [280, 509] on label "Definitely not" at bounding box center [280, 520] width 170 height 23
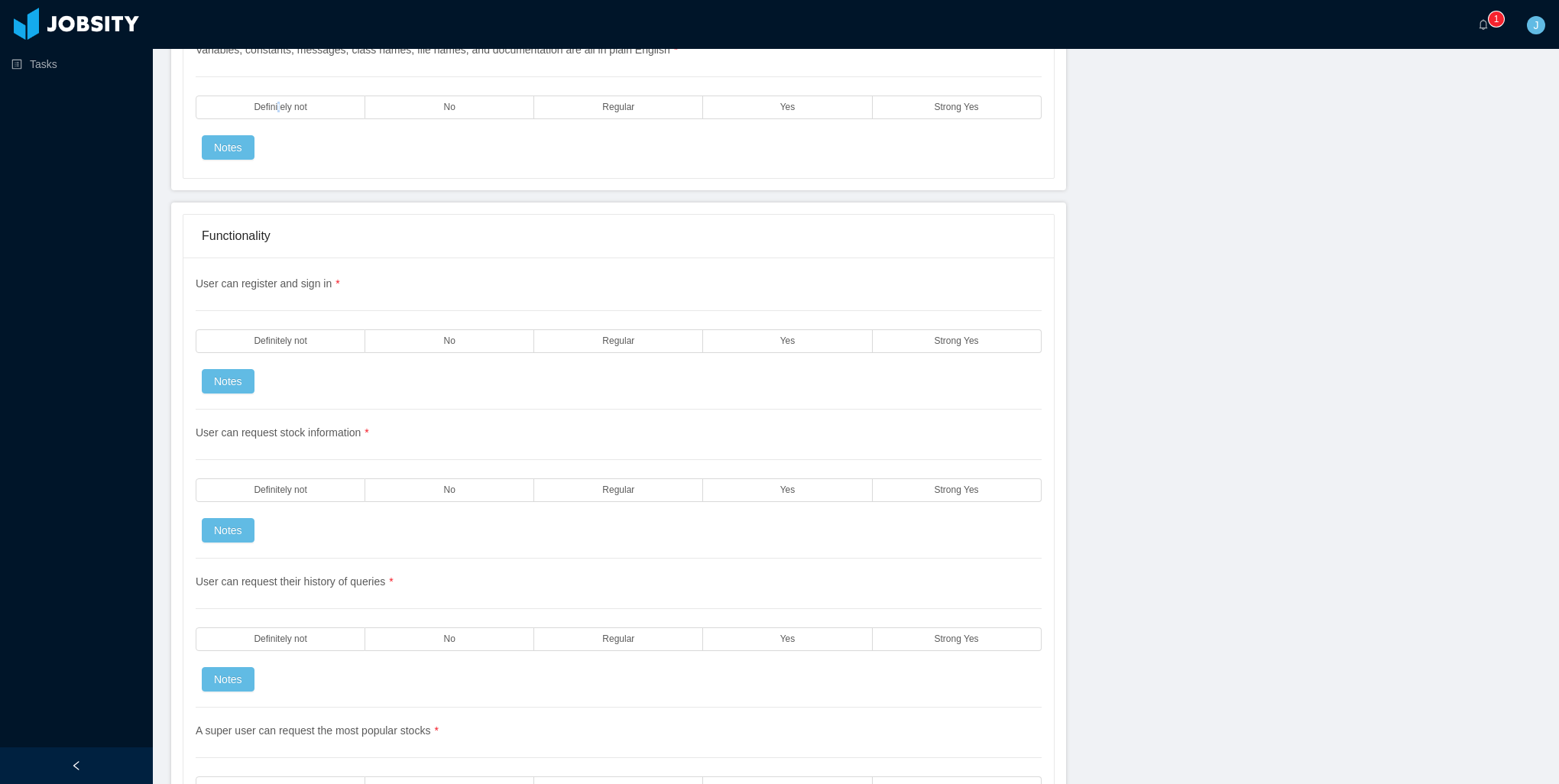
scroll to position [2291, 0]
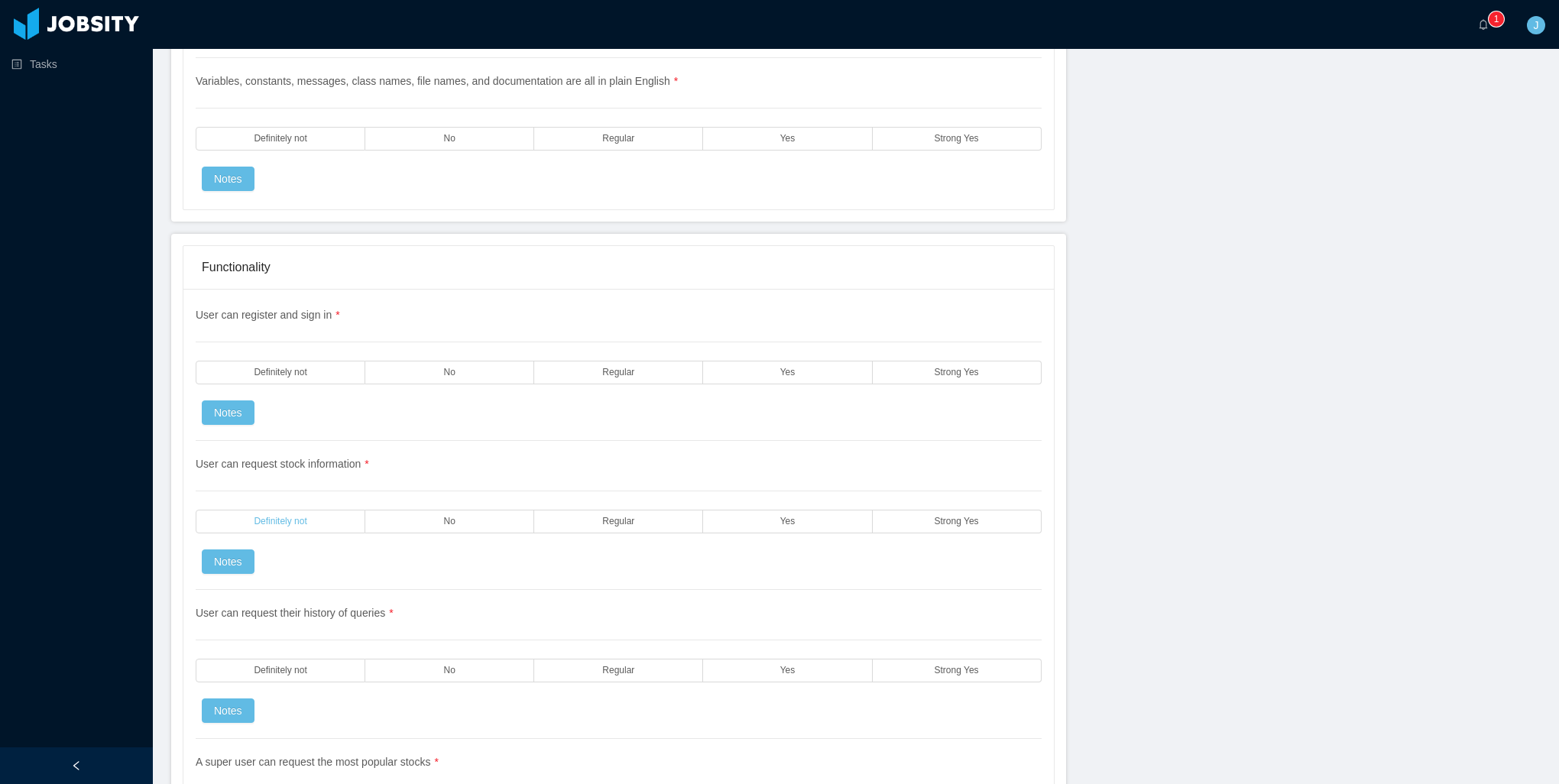
click at [292, 516] on span "Definitely not" at bounding box center [280, 521] width 52 height 10
drag, startPoint x: 299, startPoint y: 372, endPoint x: 302, endPoint y: 359, distance: 13.3
click at [299, 370] on div "User can register and sign in * Definitely not No Regular Yes Strong Yes Notes" at bounding box center [618, 373] width 846 height 134
click at [302, 361] on label "Definitely not" at bounding box center [280, 372] width 170 height 23
click at [299, 127] on label "Definitely not" at bounding box center [280, 139] width 170 height 23
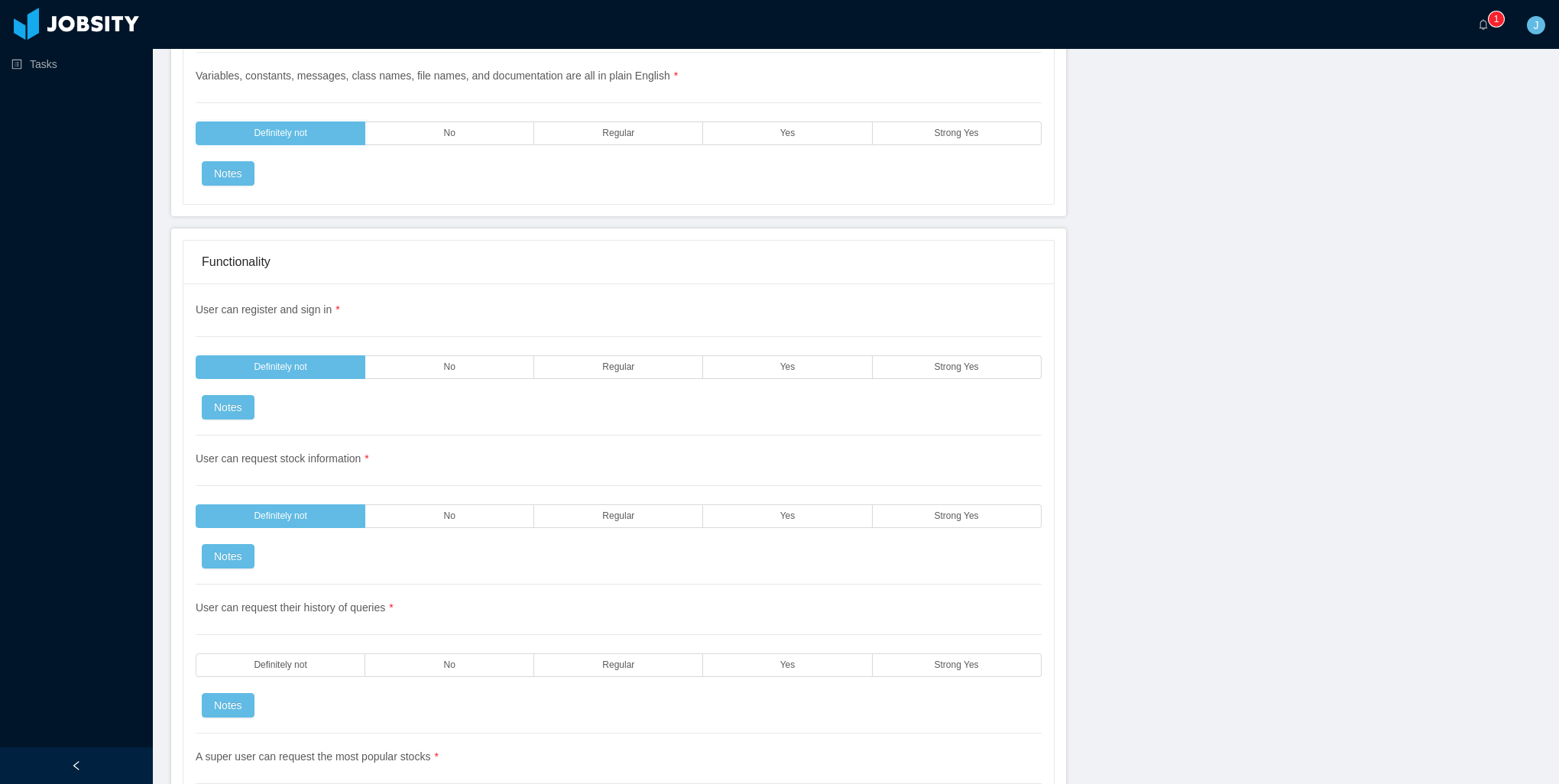
scroll to position [2674, 0]
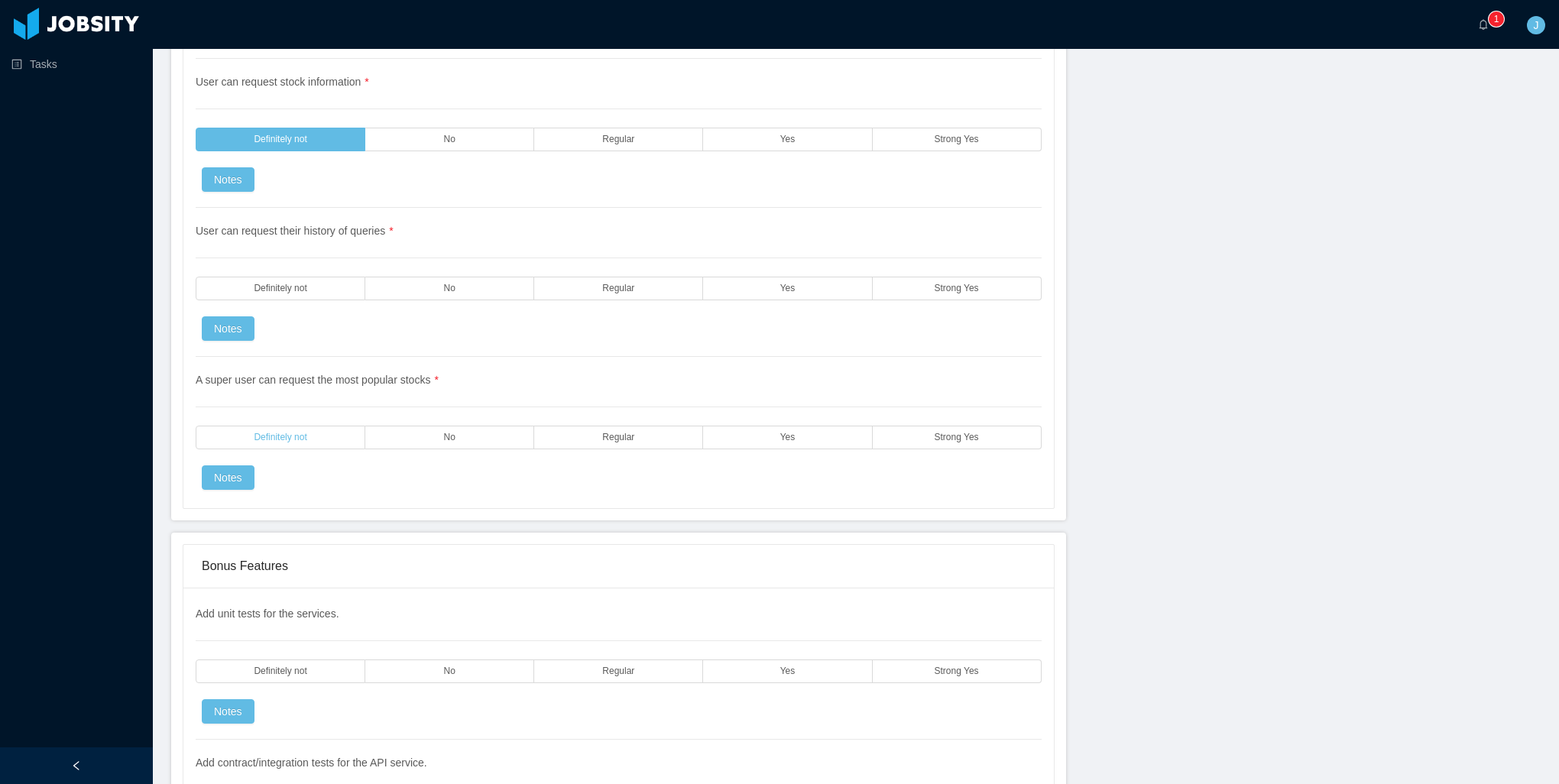
click at [281, 432] on span "Definitely not" at bounding box center [280, 437] width 52 height 10
click at [280, 240] on div "User can request their history of queries * Definitely not No Regular Yes Stron…" at bounding box center [618, 282] width 846 height 149
click at [280, 284] on span "Definitely not" at bounding box center [280, 288] width 52 height 10
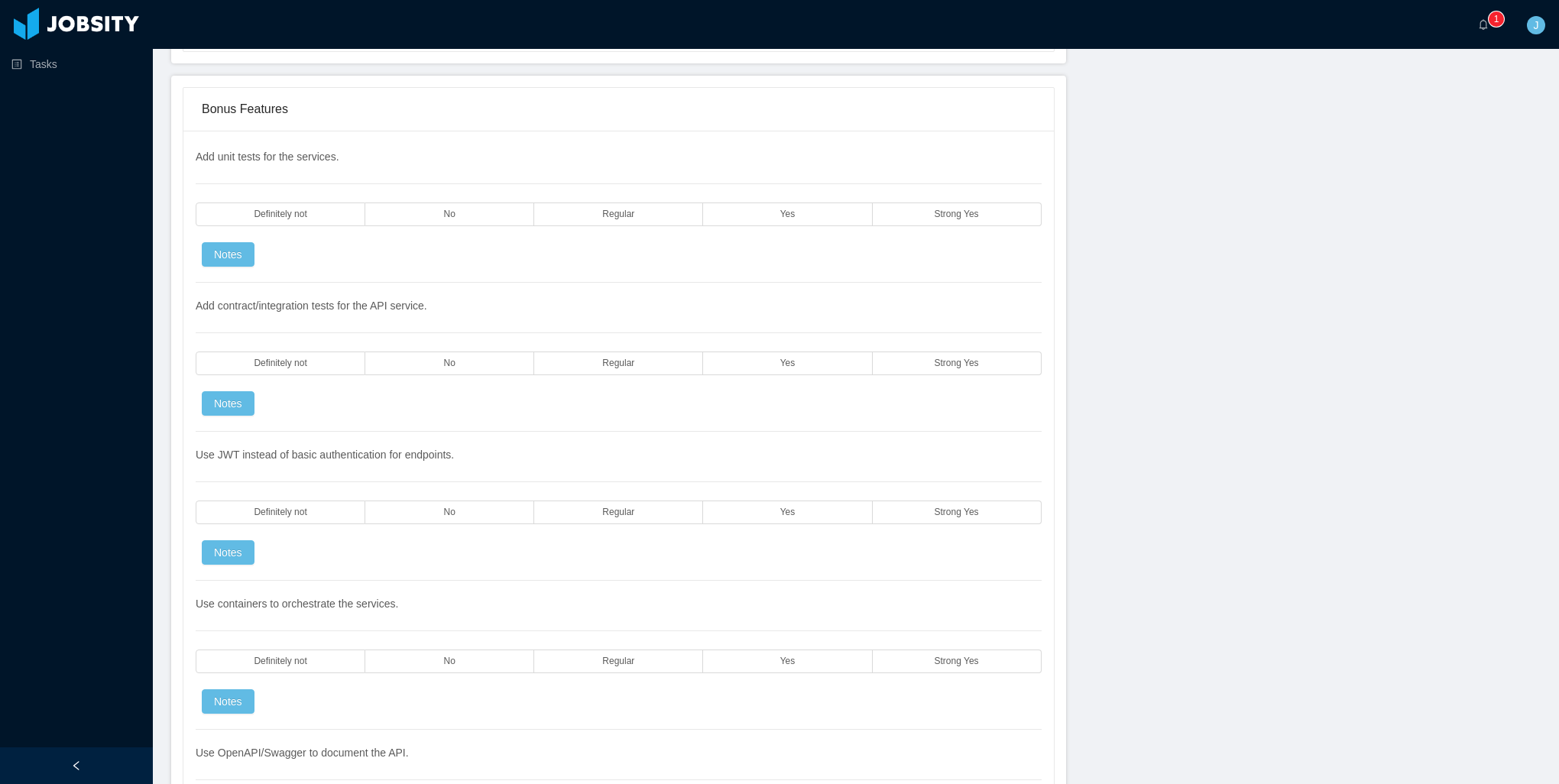
scroll to position [3132, 0]
click at [294, 208] on span "Definitely not" at bounding box center [280, 213] width 52 height 10
click at [276, 357] on span "Definitely not" at bounding box center [280, 362] width 52 height 10
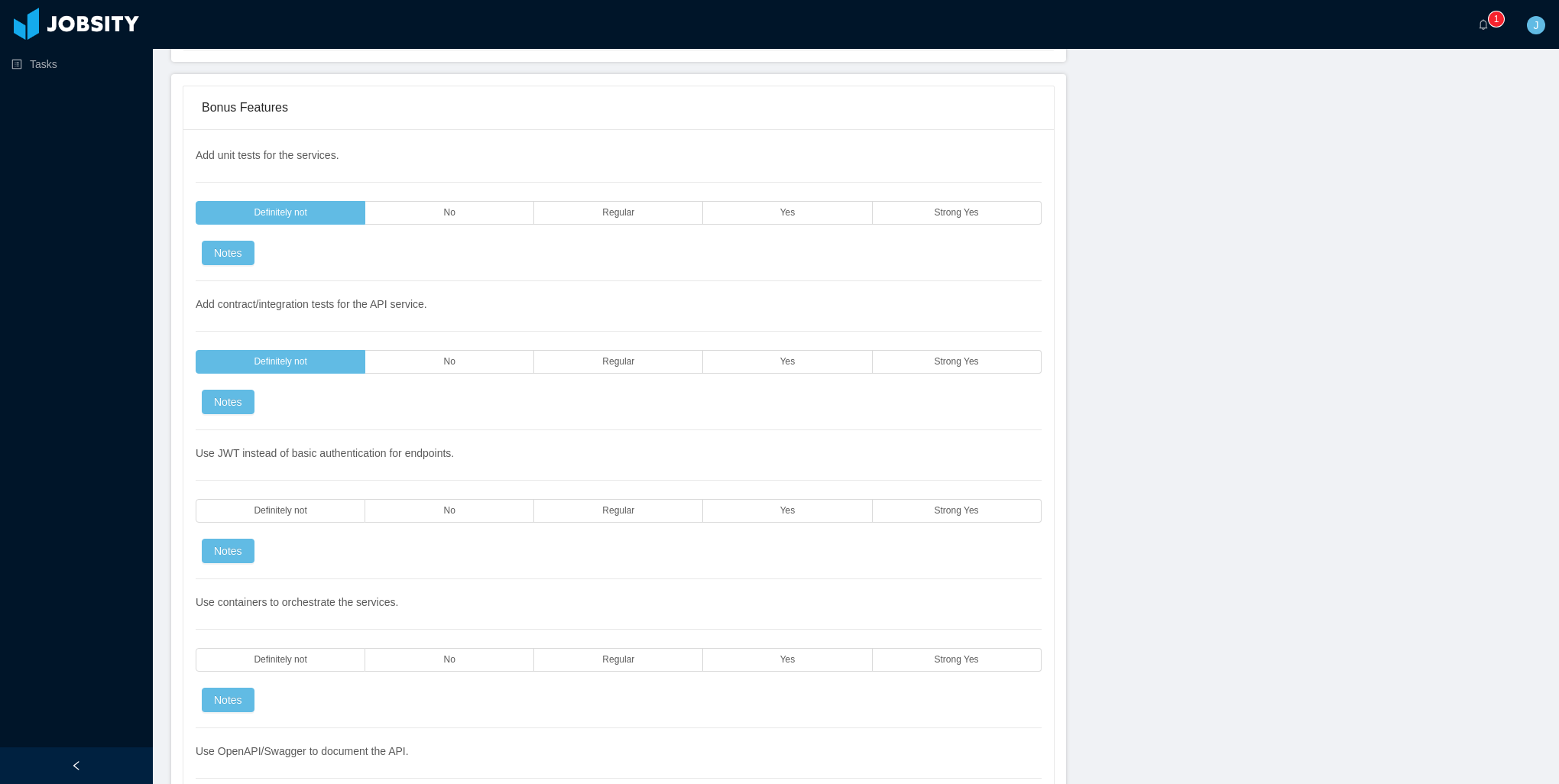
drag, startPoint x: 305, startPoint y: 491, endPoint x: 301, endPoint y: 466, distance: 25.3
click at [305, 505] on span "Definitely not" at bounding box center [280, 510] width 52 height 10
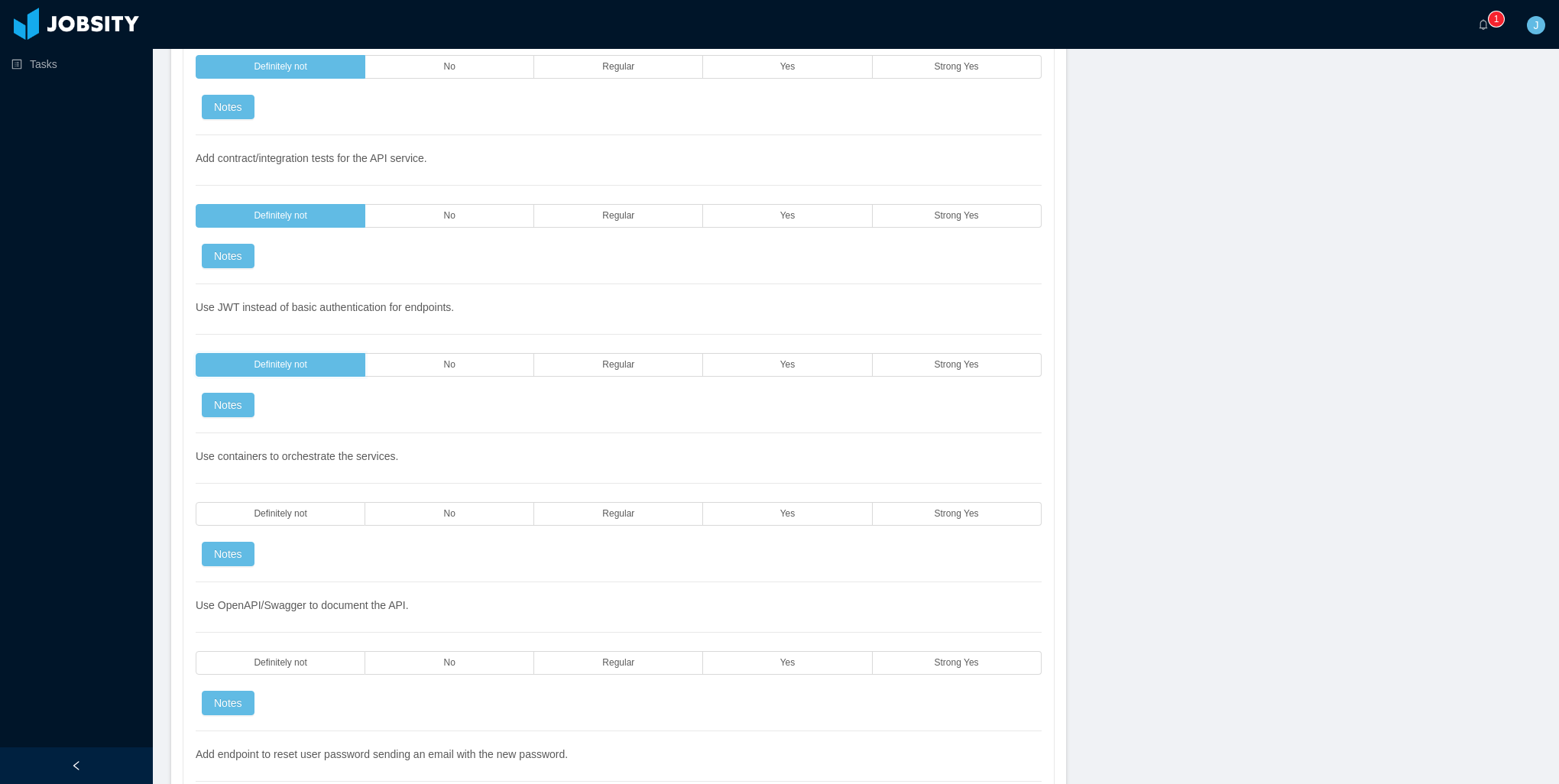
scroll to position [3513, 0]
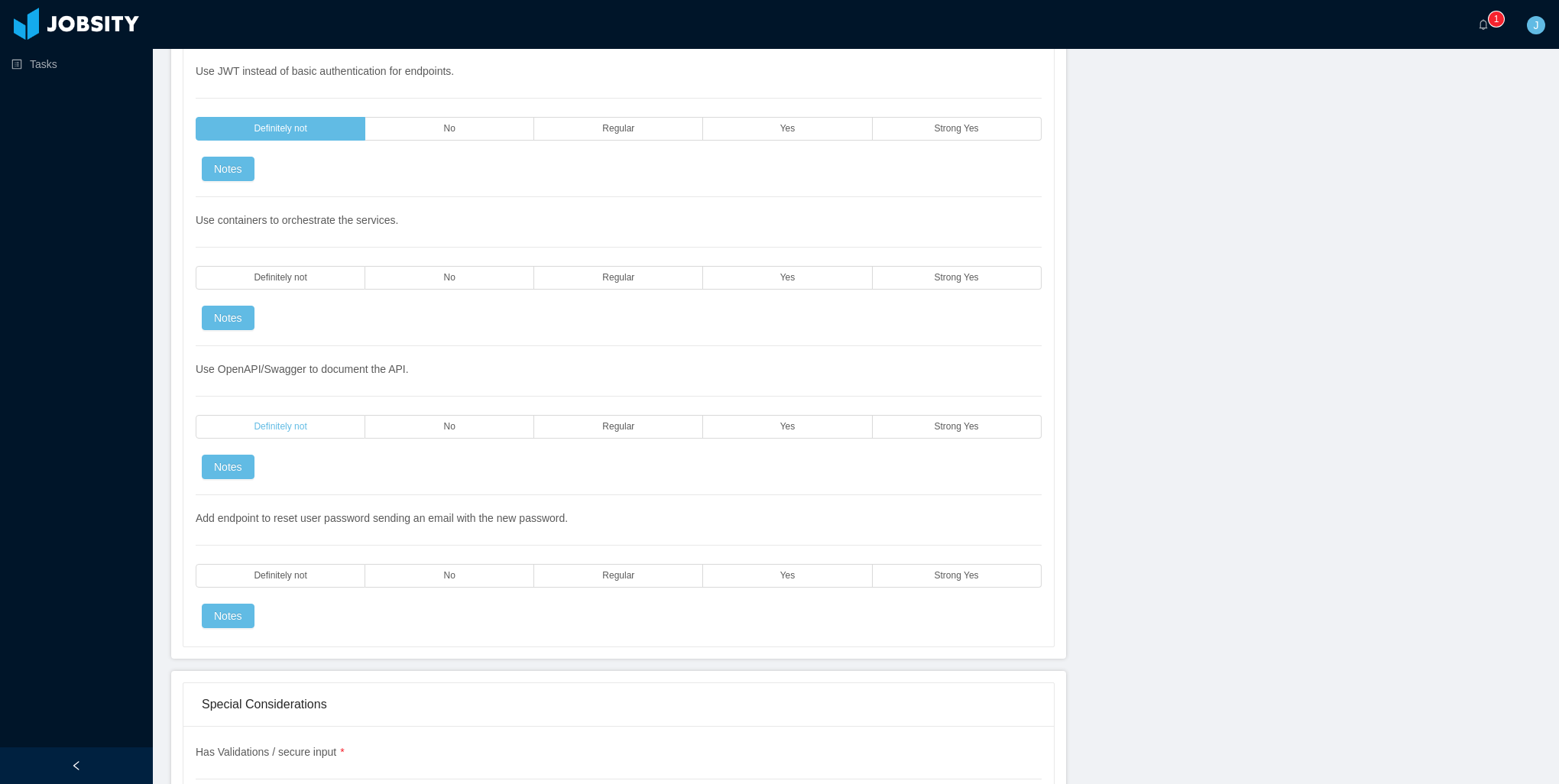
click at [279, 422] on span "Definitely not" at bounding box center [280, 427] width 52 height 10
click at [299, 266] on label "Definitely not" at bounding box center [280, 278] width 170 height 23
drag, startPoint x: 299, startPoint y: 533, endPoint x: 297, endPoint y: 545, distance: 12.2
click at [299, 534] on div "Add endpoint to reset user password sending an email with the new password. Def…" at bounding box center [618, 561] width 846 height 133
click at [297, 570] on span "Definitely not" at bounding box center [280, 575] width 52 height 10
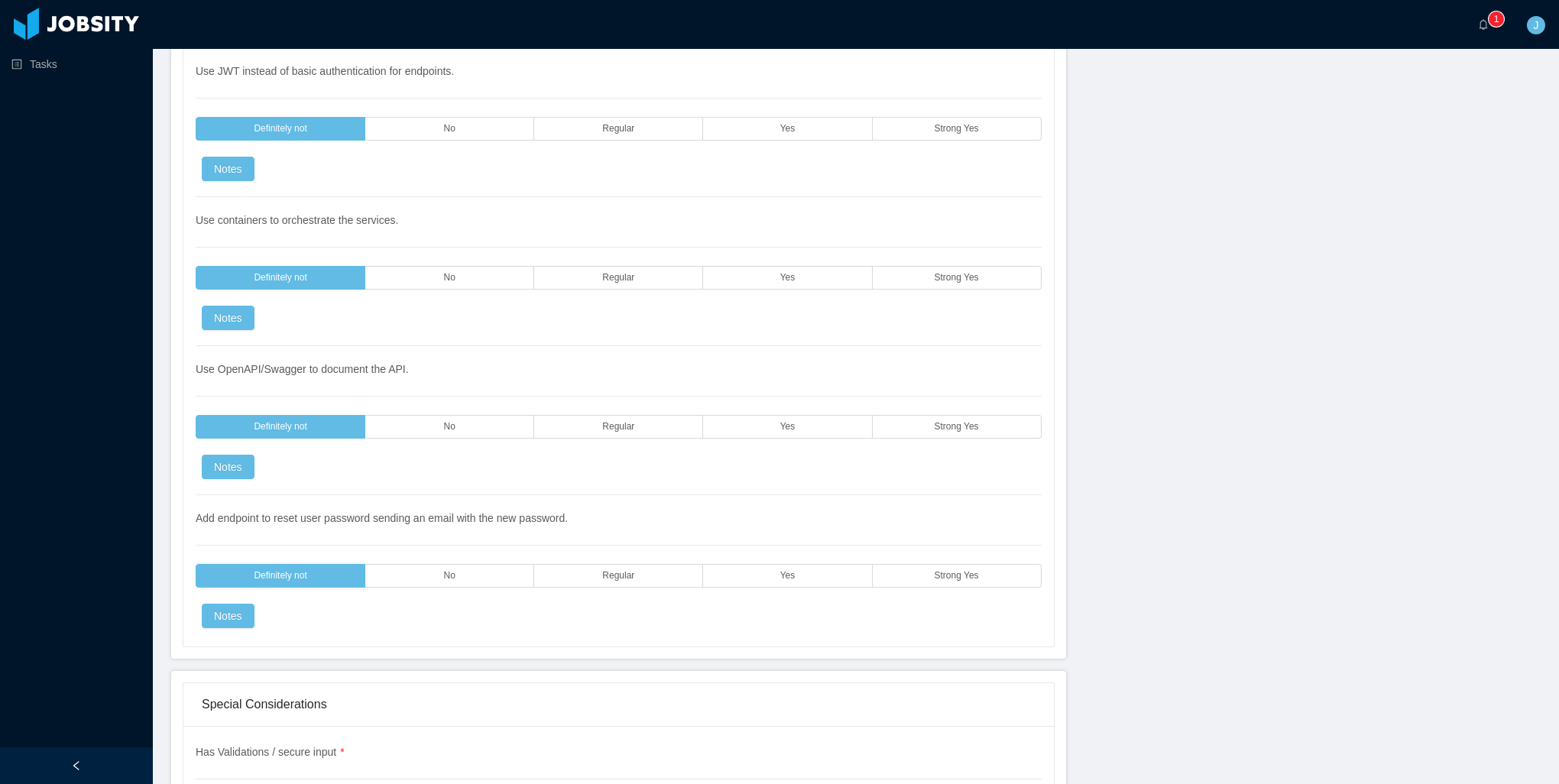
scroll to position [3972, 0]
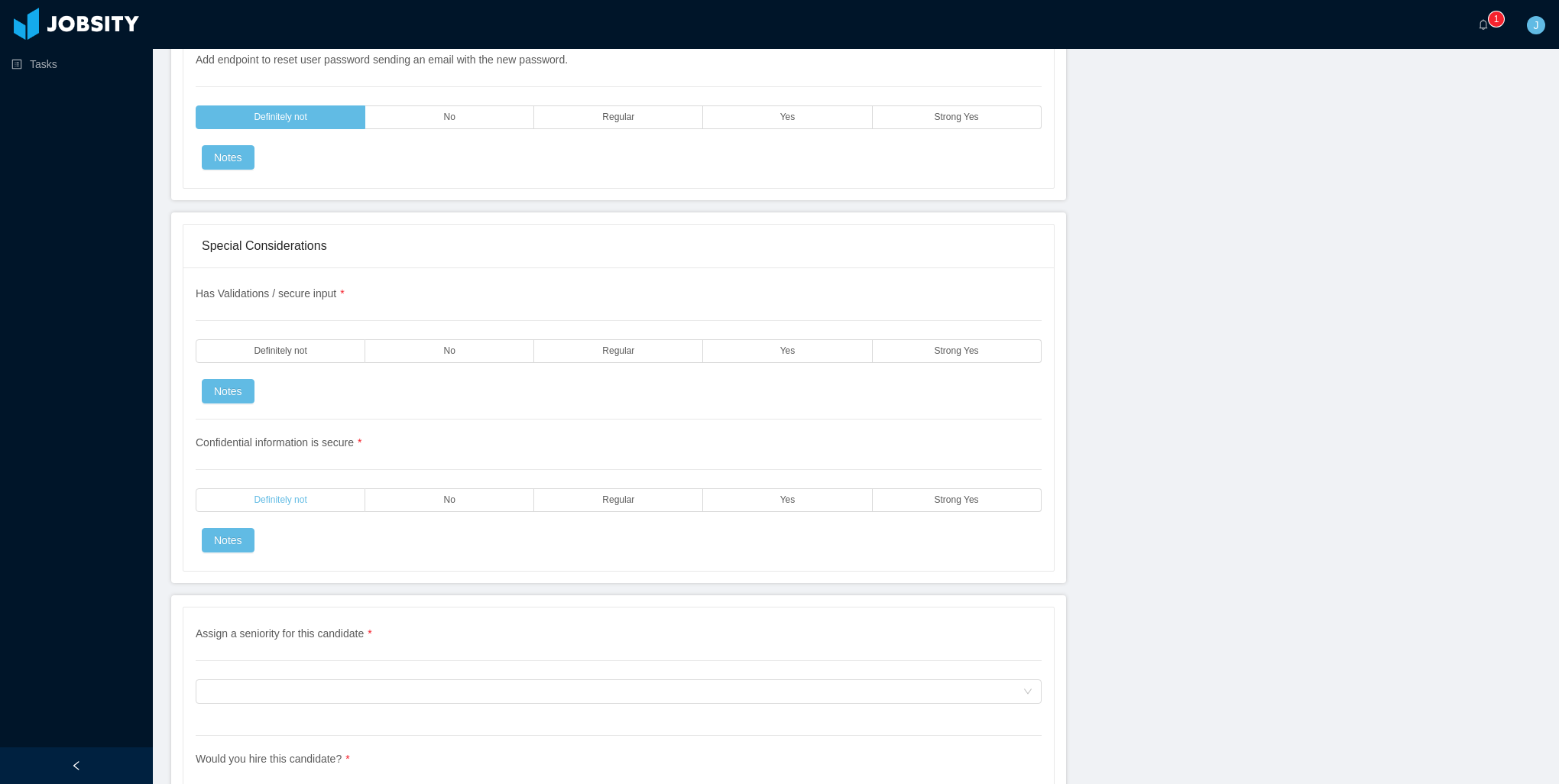
click at [283, 488] on label "Definitely not" at bounding box center [280, 500] width 170 height 23
click at [299, 313] on div "Has Validations / secure input * Definitely not No Regular Yes Strong Yes Notes" at bounding box center [618, 353] width 846 height 134
click at [305, 346] on span "Definitely not" at bounding box center [280, 351] width 52 height 10
click at [305, 647] on div "Assign a seniority for this candidate * Assign a seniority for this candidate" at bounding box center [618, 680] width 846 height 110
click at [294, 680] on div "Assign a seniority for this candidate" at bounding box center [613, 692] width 818 height 23
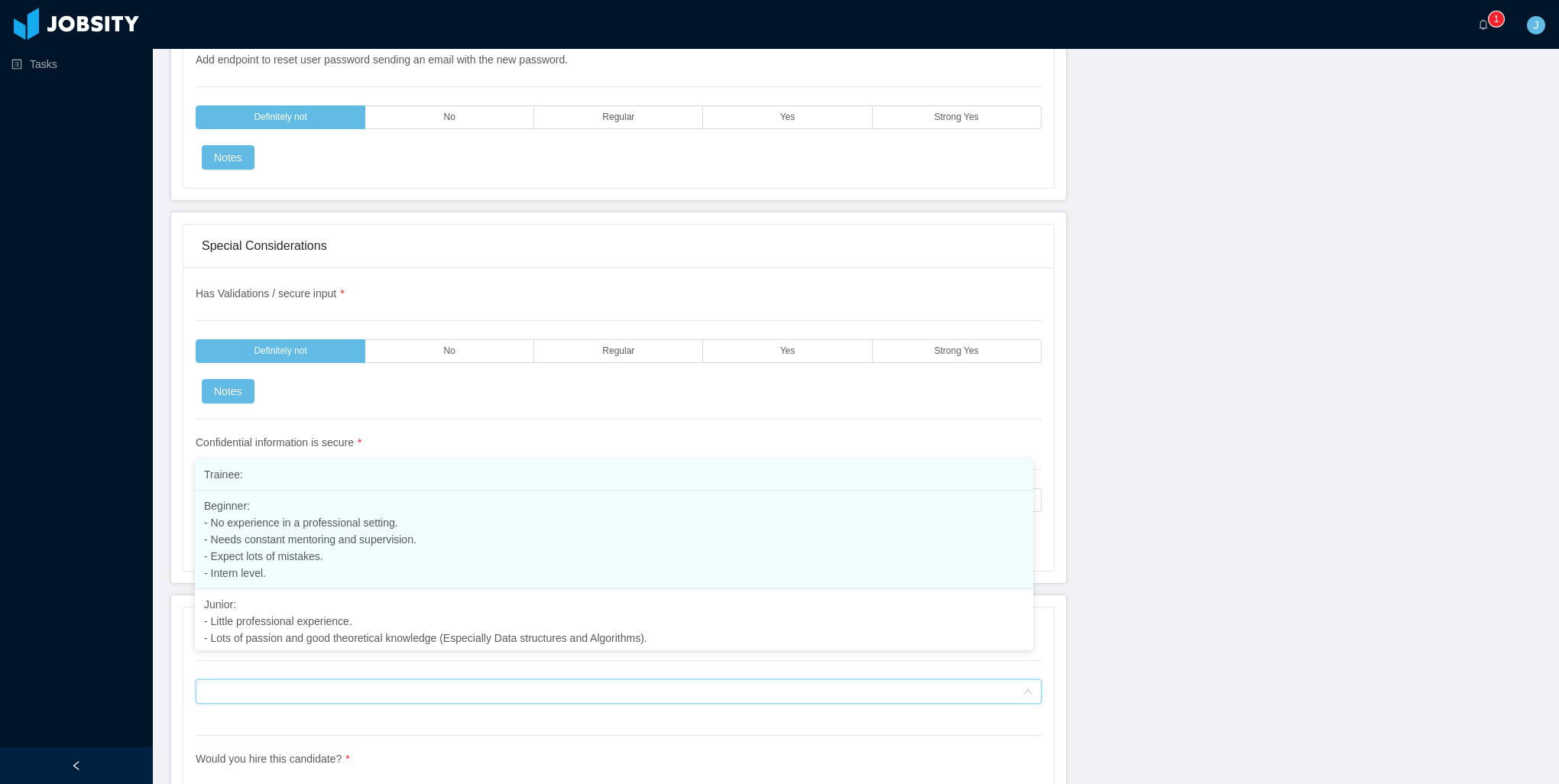
scroll to position [0, 0]
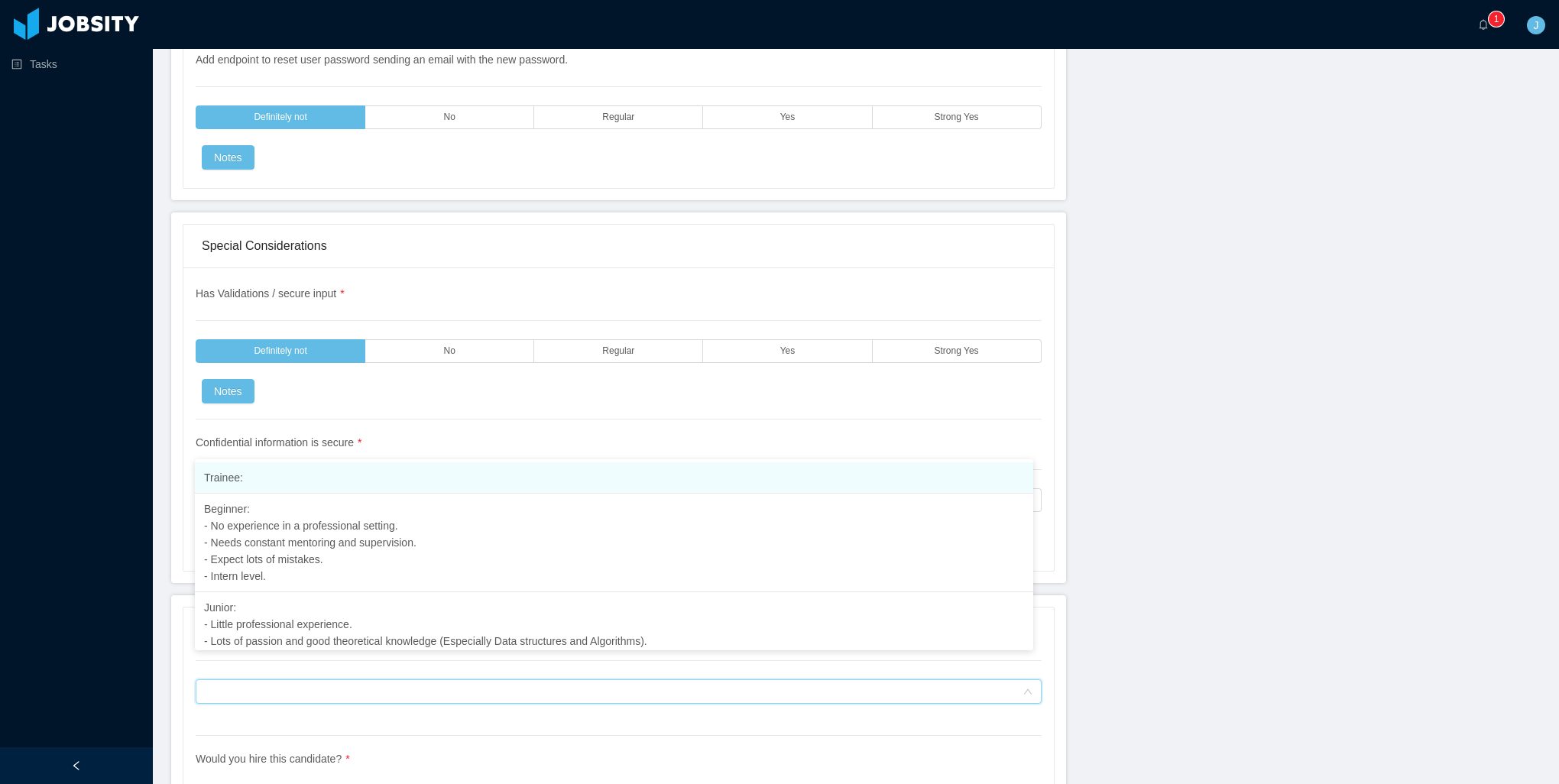
click at [272, 468] on li "Trainee:" at bounding box center [614, 478] width 839 height 32
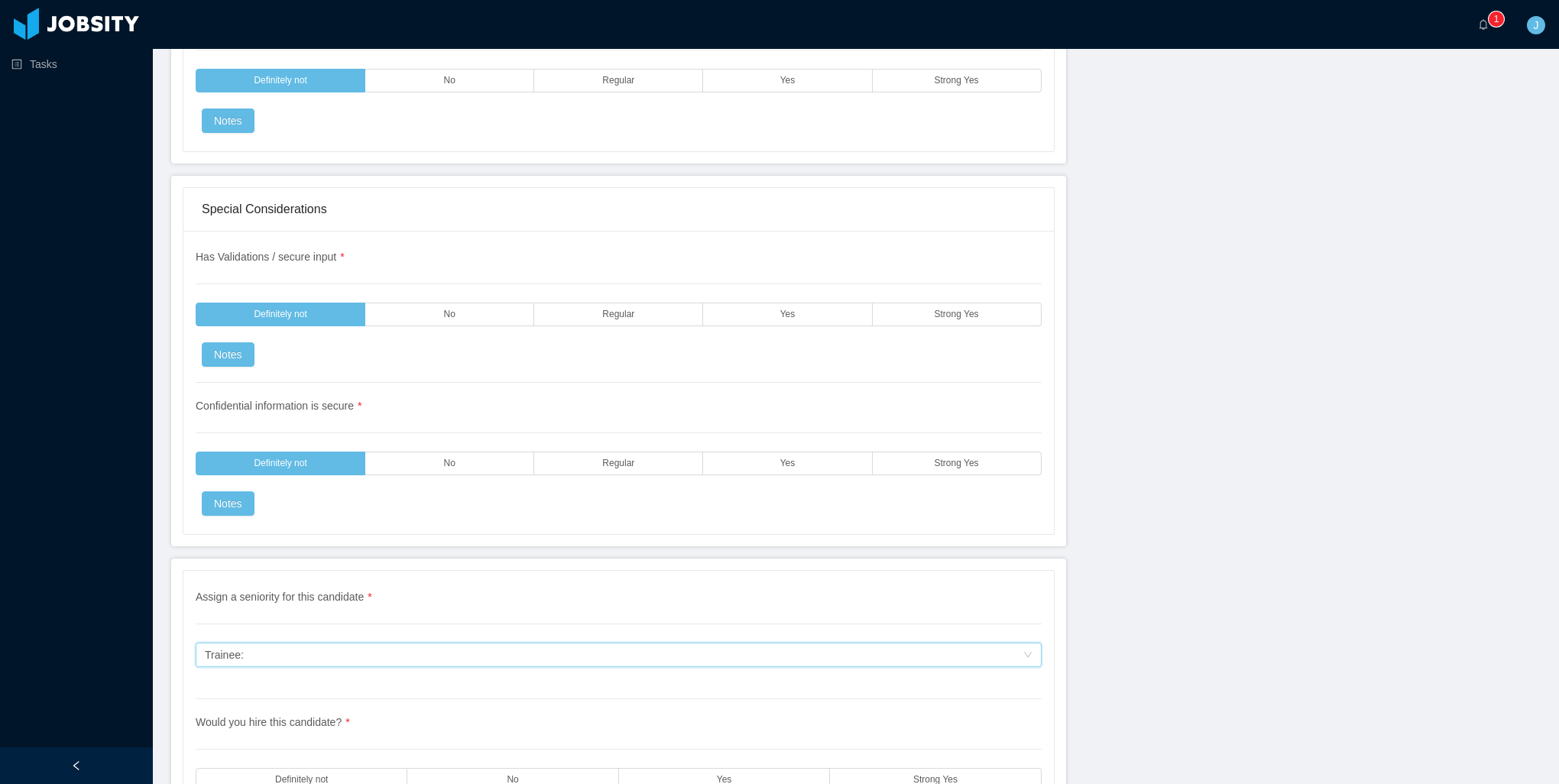
scroll to position [4107, 0]
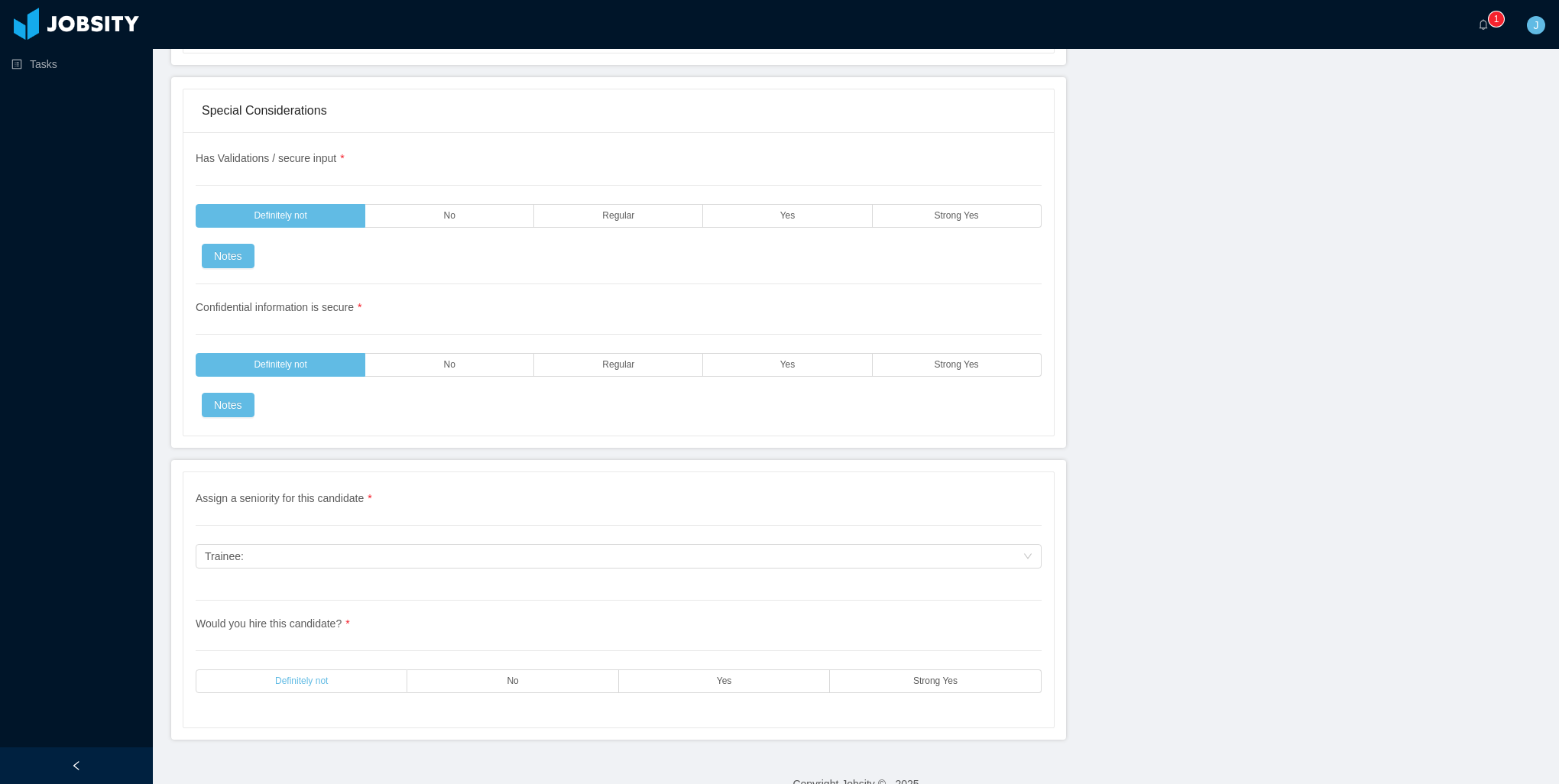
click at [260, 669] on label "Definitely not" at bounding box center [301, 681] width 211 height 23
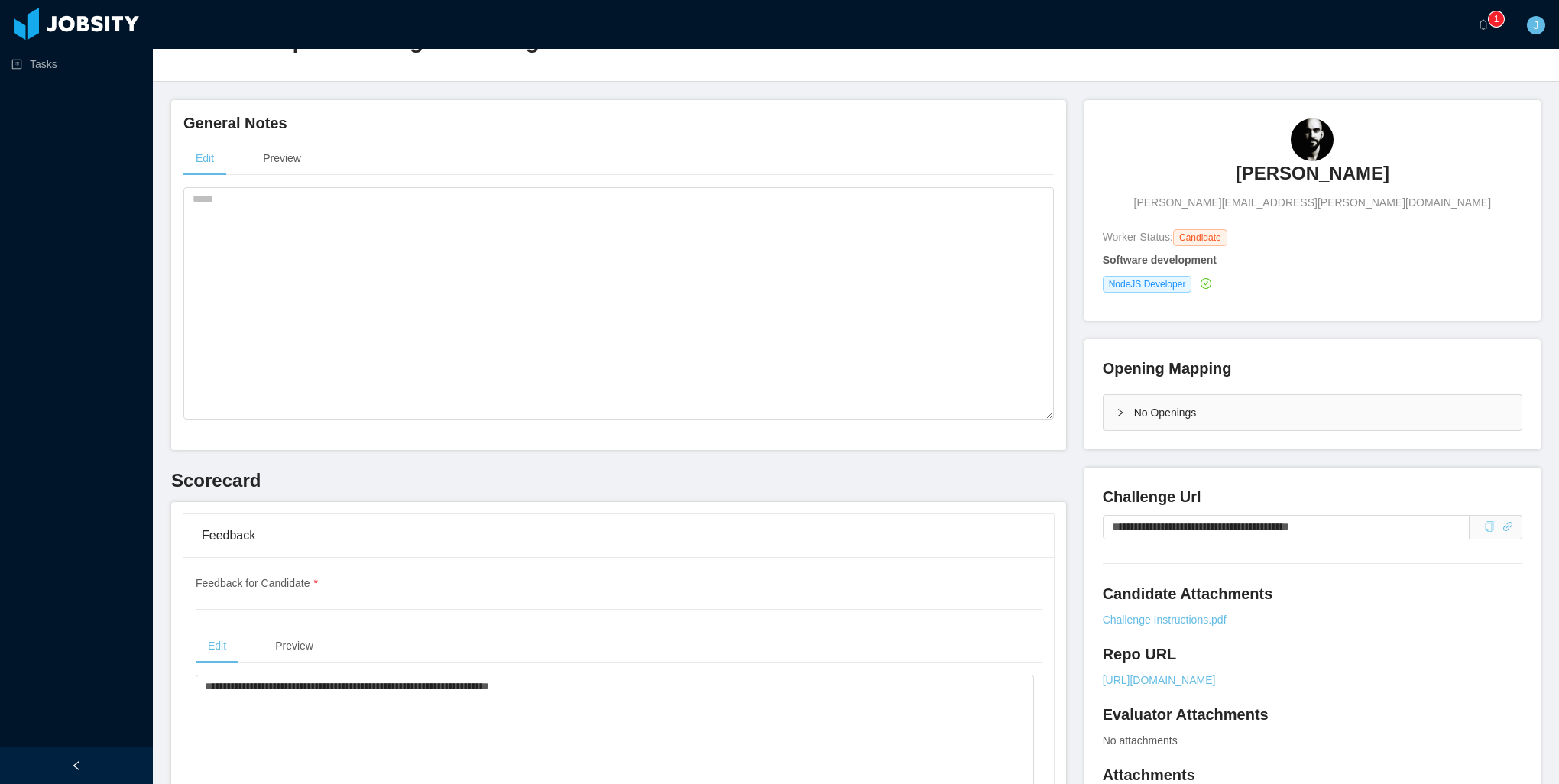
scroll to position [0, 0]
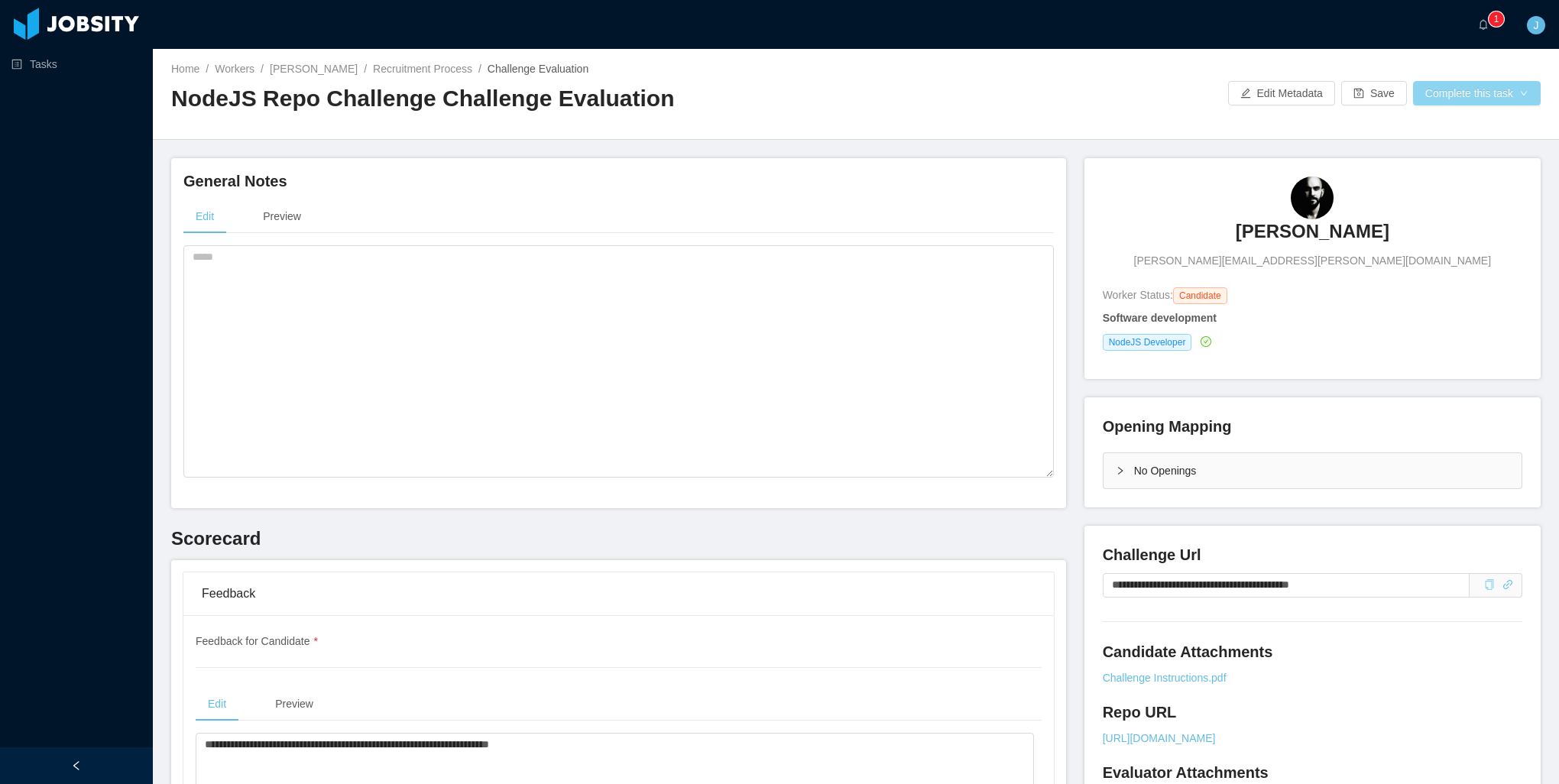
click at [1426, 91] on button "Complete this task" at bounding box center [1477, 92] width 127 height 24
click at [1449, 127] on button "Save Evaluation" at bounding box center [1467, 127] width 118 height 24
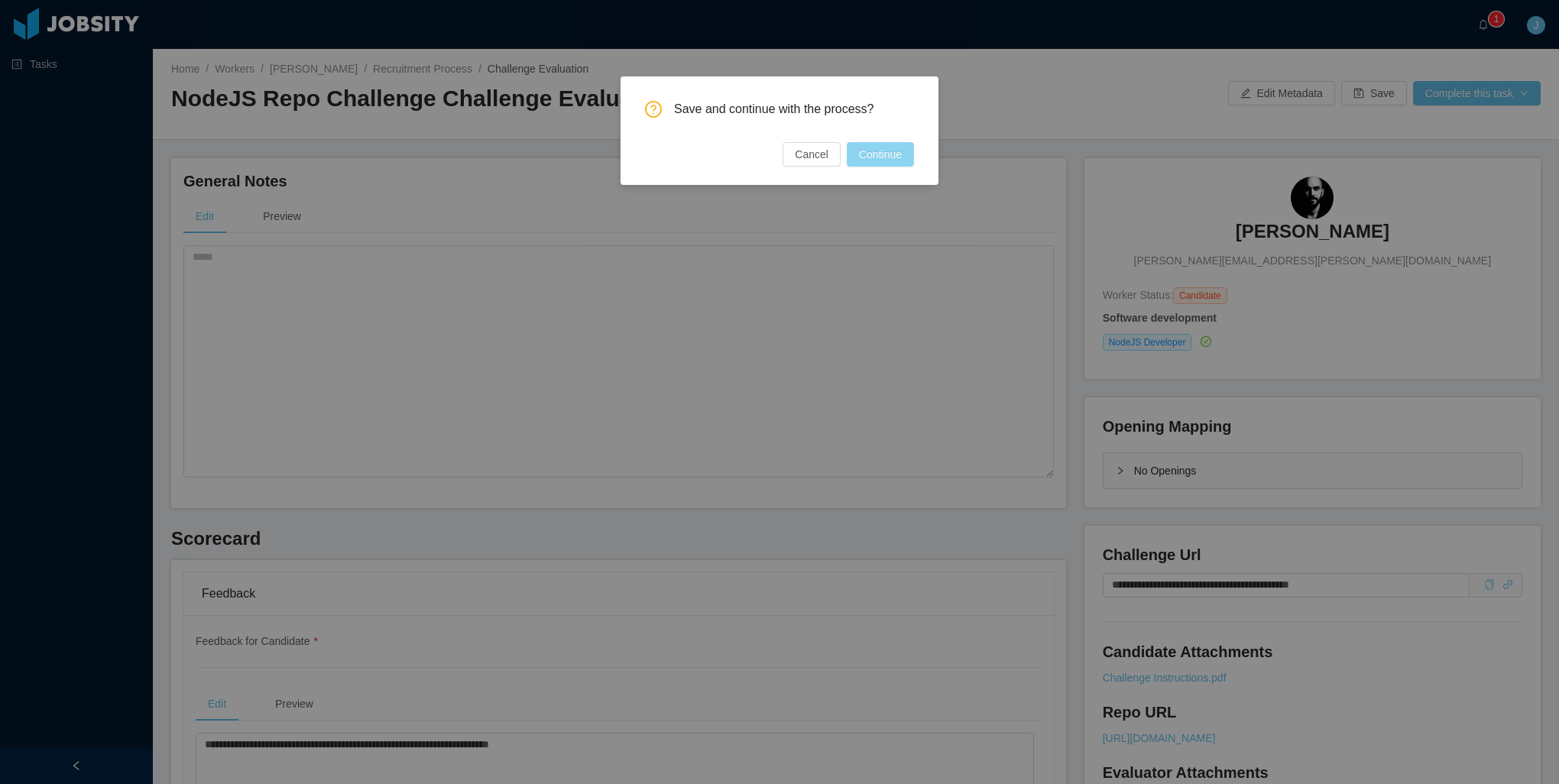
click at [894, 160] on button "Continue" at bounding box center [880, 154] width 67 height 24
